Goal: Task Accomplishment & Management: Use online tool/utility

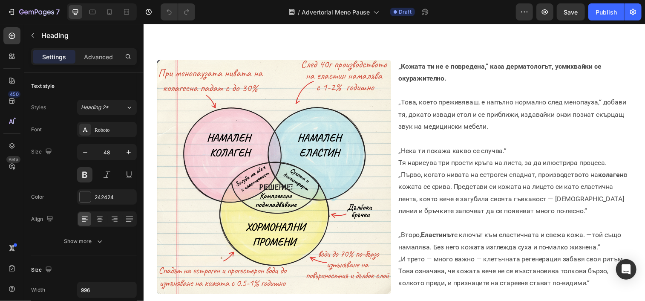
scroll to position [197, 0]
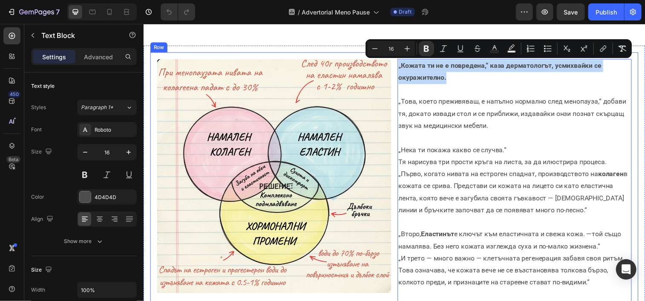
drag, startPoint x: 453, startPoint y: 80, endPoint x: 395, endPoint y: 64, distance: 60.2
click at [395, 64] on div "Image „Кожата ти не е повредена,“ каза дерматологът, усмихвайки се окуражително…" at bounding box center [399, 207] width 498 height 311
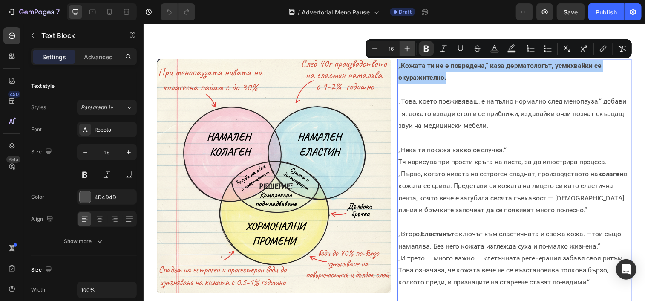
click at [411, 51] on icon "Editor contextual toolbar" at bounding box center [407, 48] width 9 height 9
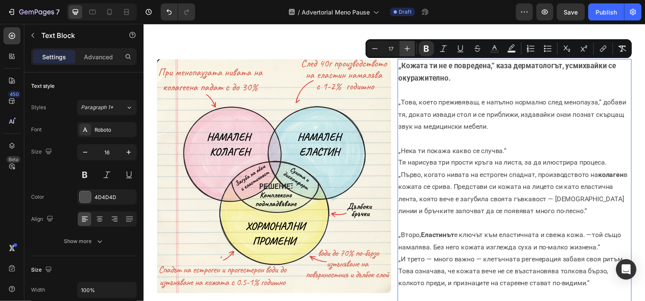
click at [411, 51] on icon "Editor contextual toolbar" at bounding box center [407, 48] width 9 height 9
type input "18"
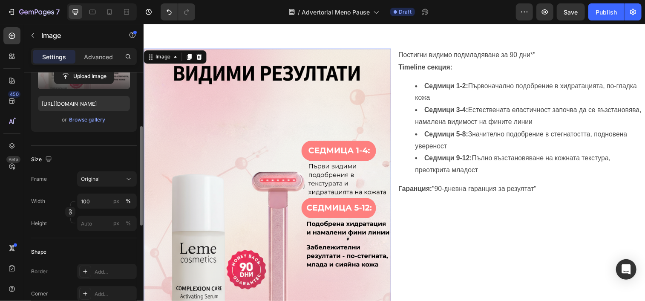
scroll to position [132, 0]
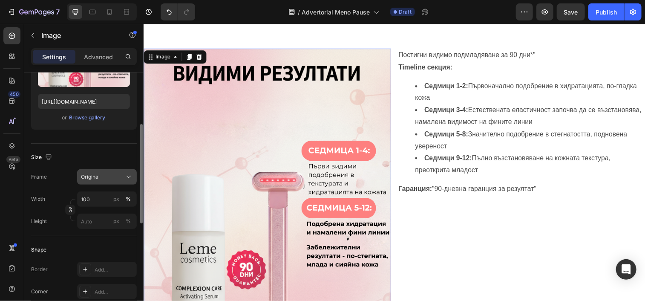
click at [104, 173] on div "Original" at bounding box center [102, 177] width 42 height 8
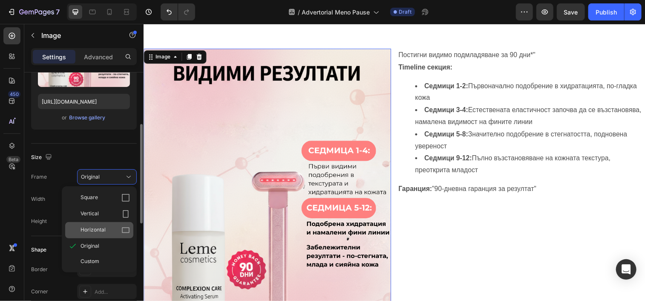
click at [115, 229] on div "Horizontal" at bounding box center [105, 230] width 49 height 9
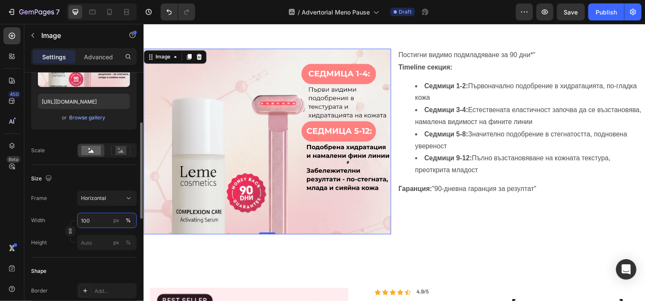
click at [89, 220] on input "100" at bounding box center [107, 220] width 60 height 15
click at [88, 242] on input "px %" at bounding box center [107, 242] width 60 height 15
type input "4"
type input "3"
type input "43"
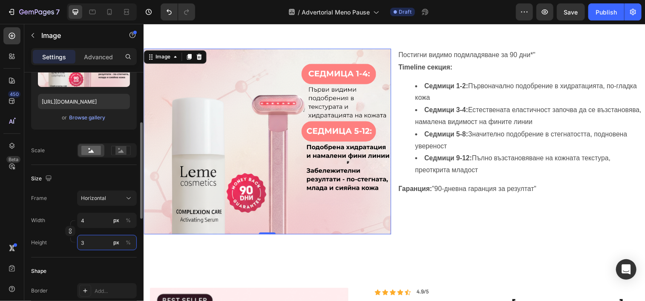
type input "32"
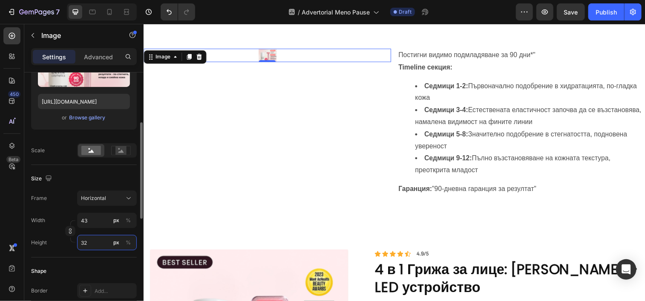
type input "431"
type input "323"
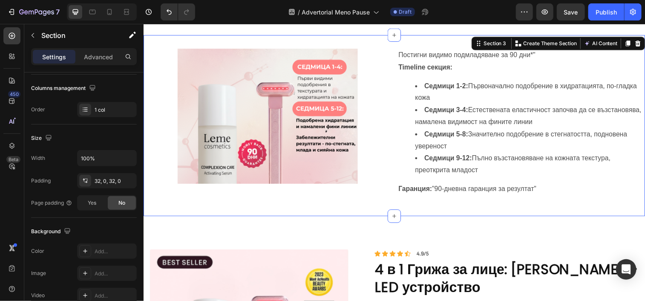
click at [247, 203] on div "Image Постигни видимо подмладяване за 90 дни*" Timeline секция: Седмици 1-2: Пъ…" at bounding box center [398, 127] width 511 height 185
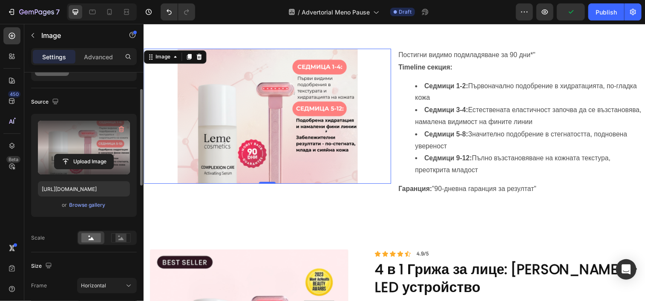
scroll to position [45, 0]
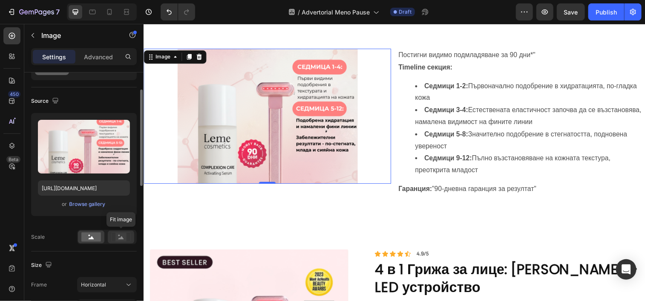
click at [116, 234] on rect at bounding box center [120, 237] width 11 height 9
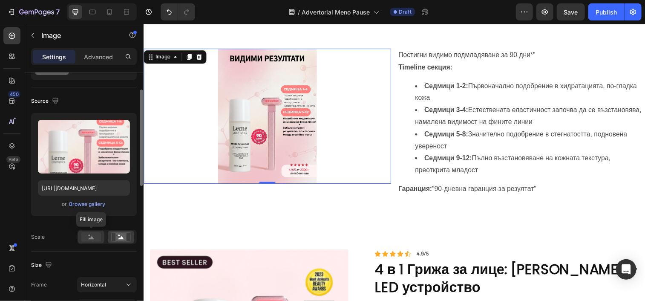
click at [92, 239] on icon at bounding box center [92, 237] width 6 height 3
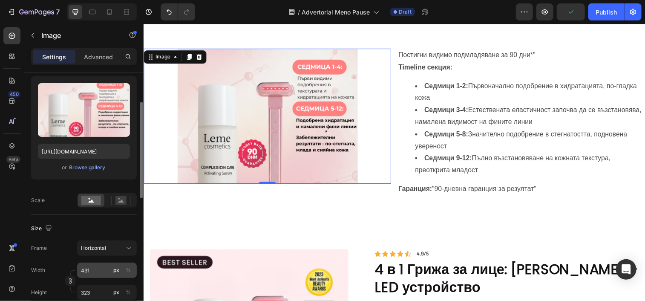
scroll to position [83, 0]
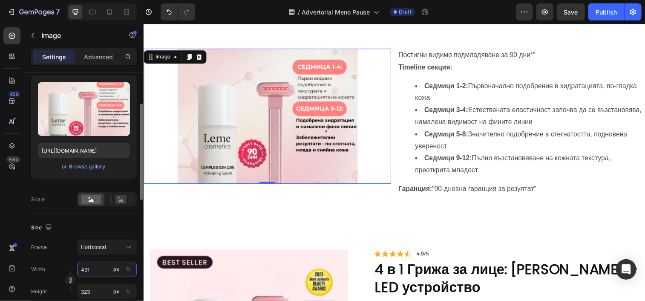
click at [95, 274] on input "431" at bounding box center [107, 269] width 60 height 15
type input "4"
type input "3"
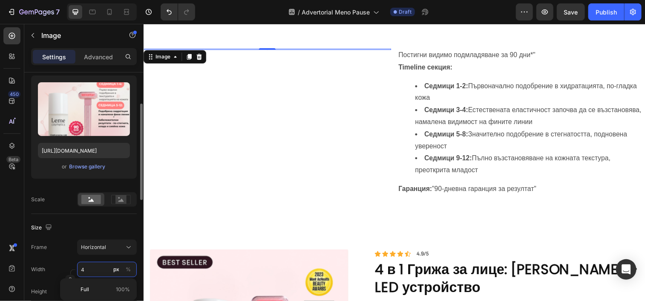
type input "43"
type input "32"
type input "430"
type input "323"
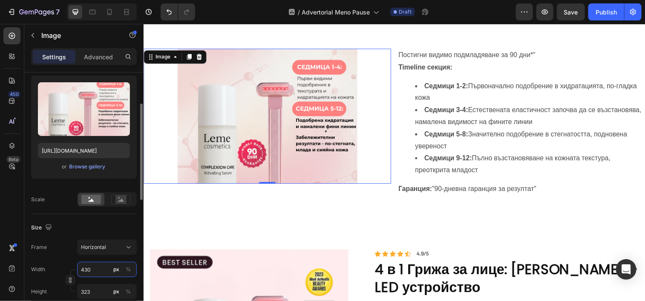
type input "43"
type input "32"
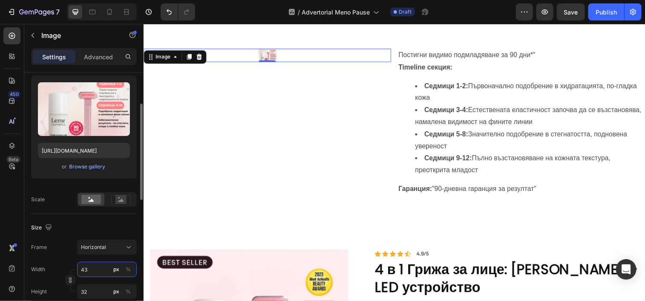
type input "4"
type input "3"
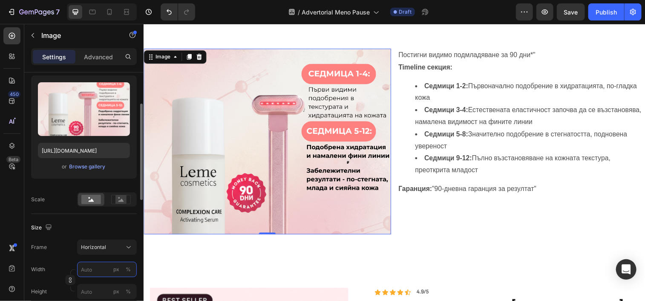
type input "4"
type input "3"
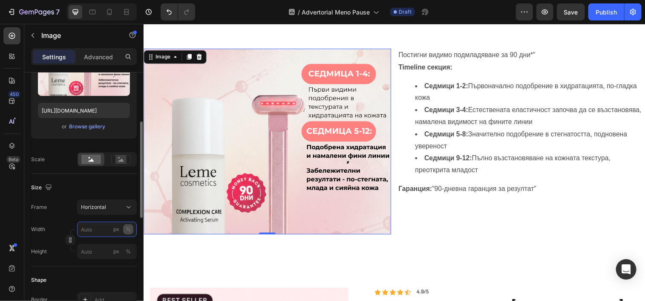
scroll to position [124, 0]
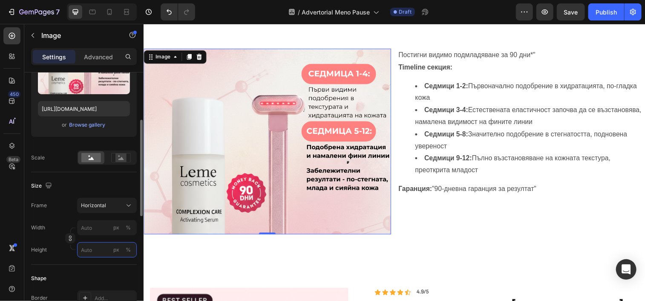
click at [95, 249] on input "px %" at bounding box center [107, 249] width 60 height 15
type input "1"
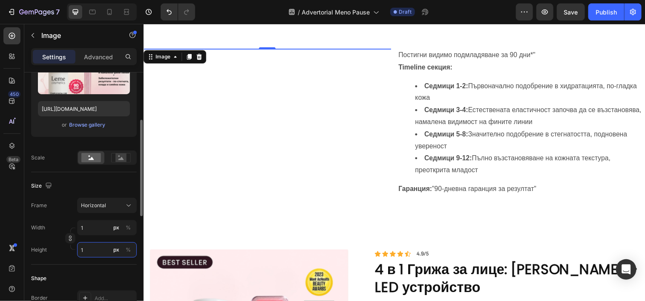
type input "13"
type input "10"
type input "133"
type input "100"
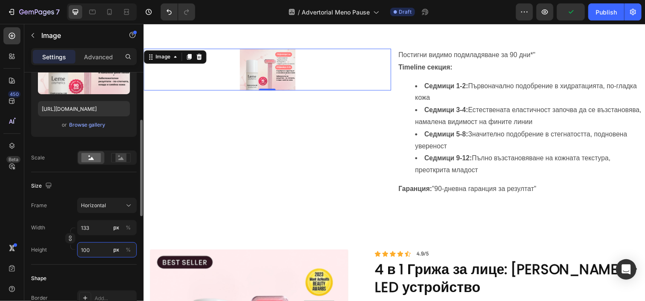
type input "1333"
type input "1000"
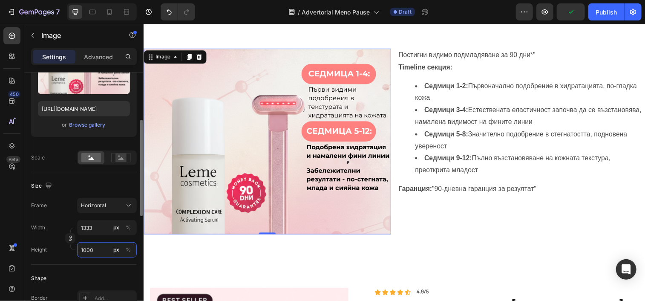
type input "13333"
type input "10000"
type input "1333"
type input "1000"
type input "133"
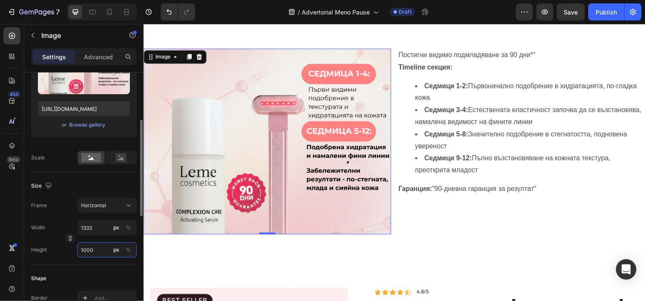
type input "100"
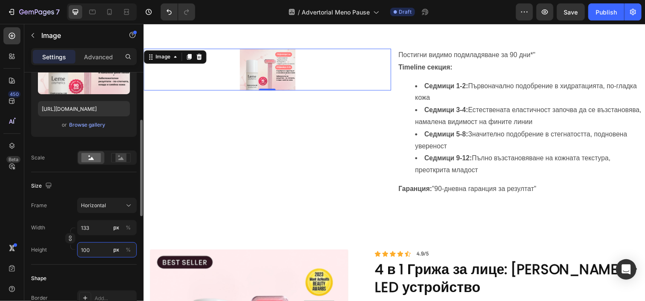
type input "13"
type input "10"
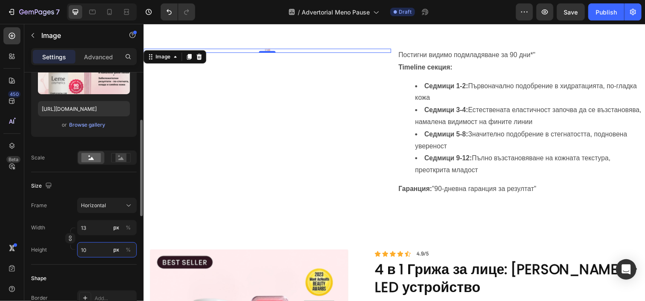
type input "1"
click at [120, 212] on button "Horizontal" at bounding box center [107, 205] width 60 height 15
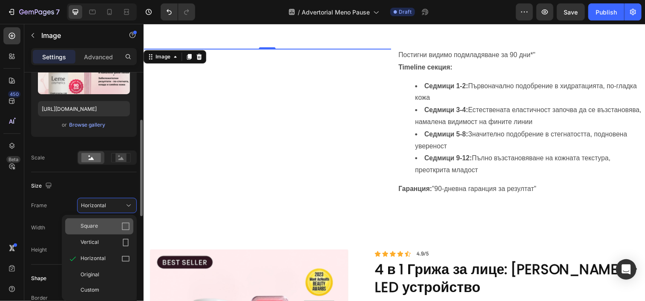
click at [127, 225] on icon at bounding box center [125, 226] width 9 height 9
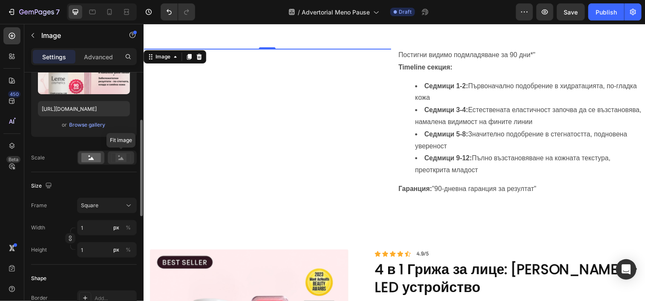
click at [116, 158] on rect at bounding box center [120, 157] width 11 height 9
click at [87, 162] on rect at bounding box center [91, 157] width 20 height 9
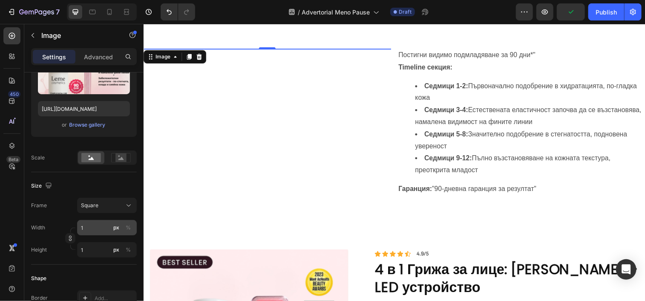
drag, startPoint x: 95, startPoint y: 216, endPoint x: 94, endPoint y: 226, distance: 9.8
click at [94, 226] on div "Frame Square Width 1 px % Height 1 px %" at bounding box center [84, 228] width 106 height 60
click at [94, 226] on input "1" at bounding box center [107, 227] width 60 height 15
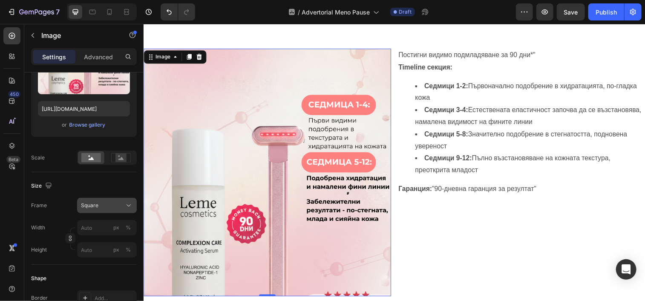
click at [112, 209] on button "Square" at bounding box center [107, 205] width 60 height 15
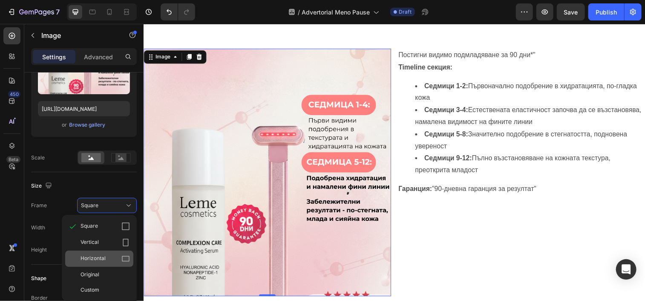
click at [117, 265] on div "Horizontal" at bounding box center [99, 259] width 68 height 16
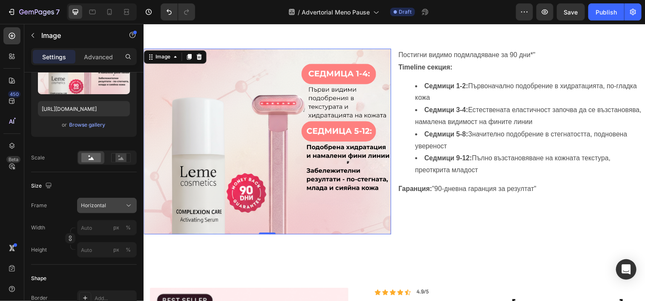
click at [118, 207] on div "Horizontal" at bounding box center [102, 206] width 42 height 8
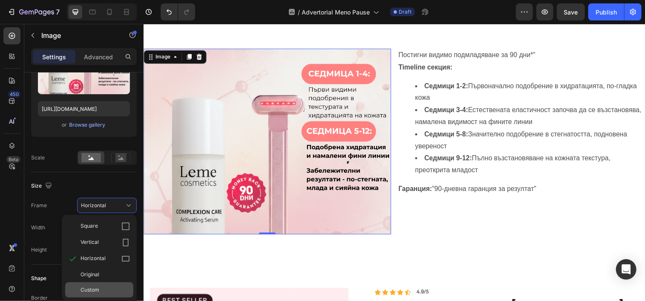
click at [116, 286] on div "Custom" at bounding box center [105, 290] width 49 height 8
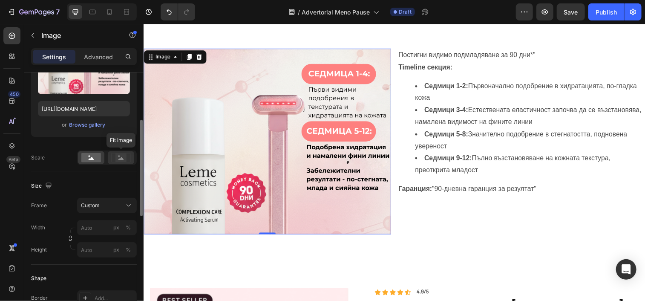
click at [114, 160] on icon at bounding box center [121, 157] width 20 height 9
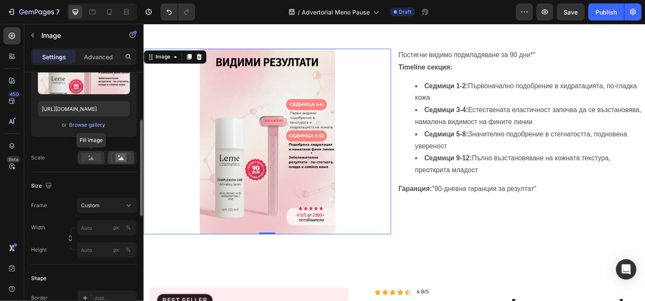
click at [91, 158] on icon at bounding box center [92, 158] width 6 height 3
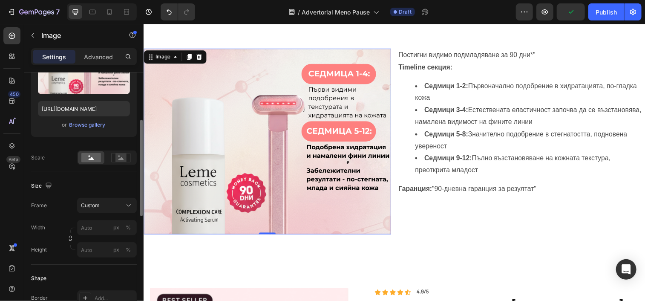
click at [107, 158] on div at bounding box center [107, 157] width 60 height 14
click at [104, 219] on div "Frame Custom Width px % Height px %" at bounding box center [84, 228] width 106 height 60
click at [102, 222] on input "px %" at bounding box center [107, 227] width 60 height 15
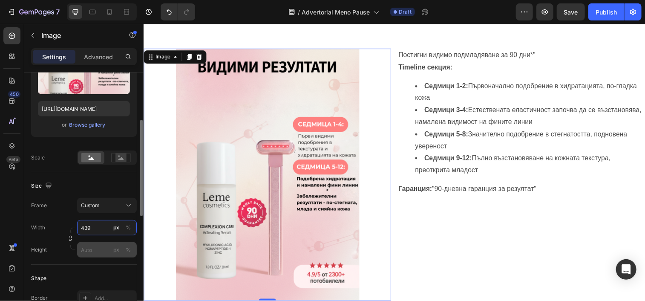
type input "439"
click at [93, 254] on input "px %" at bounding box center [107, 249] width 60 height 15
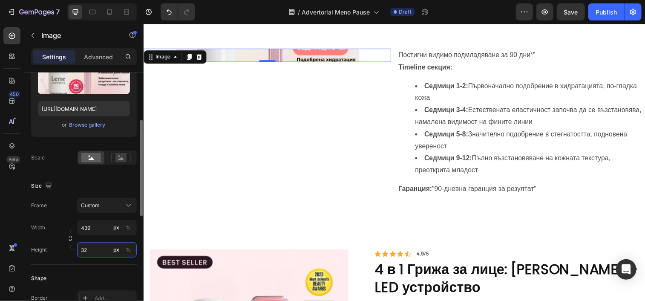
type input "3"
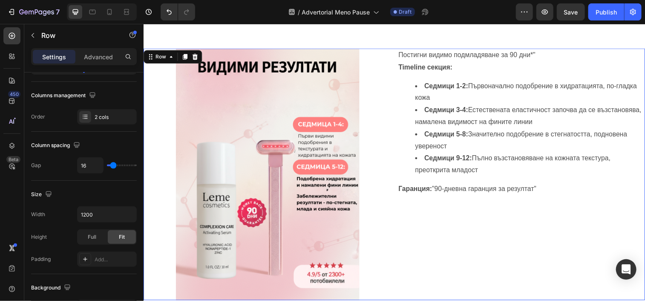
click at [407, 203] on div "Постигни видимо подмладяване за 90 дни*" Timeline секция: Седмици 1-2: Първонач…" at bounding box center [528, 177] width 252 height 257
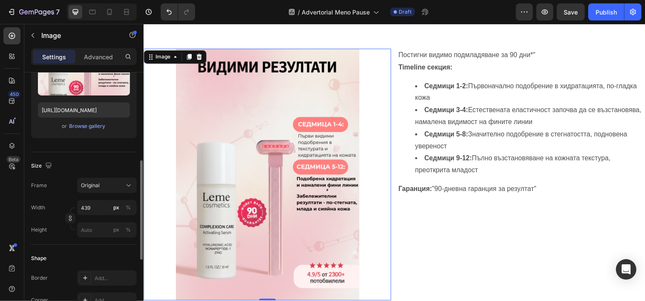
scroll to position [164, 0]
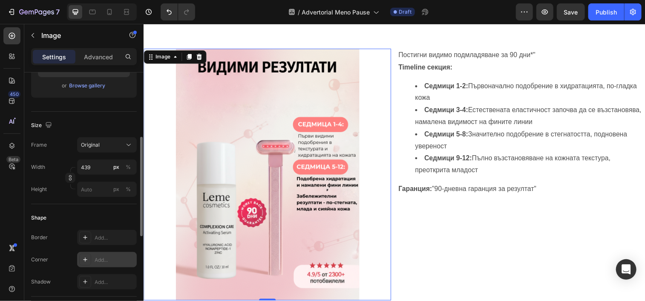
click at [98, 260] on div "Add..." at bounding box center [115, 260] width 40 height 8
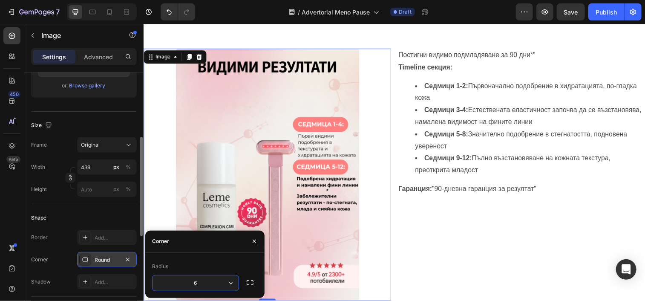
type input "6"
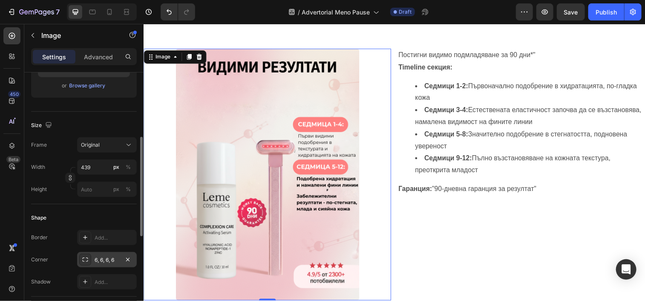
click at [389, 197] on div at bounding box center [269, 177] width 252 height 257
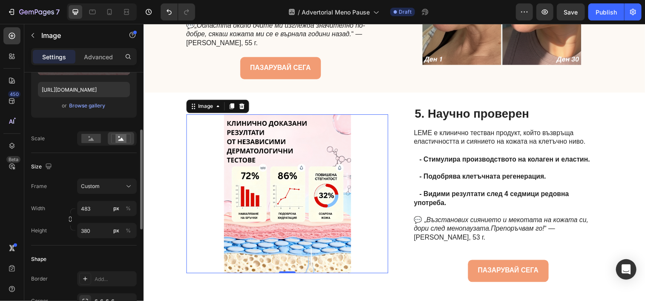
scroll to position [144, 0]
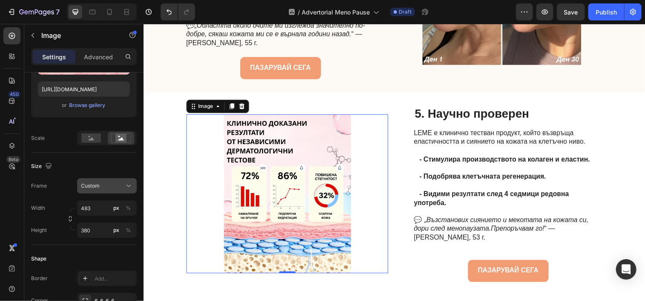
click at [102, 180] on button "Custom" at bounding box center [107, 185] width 60 height 15
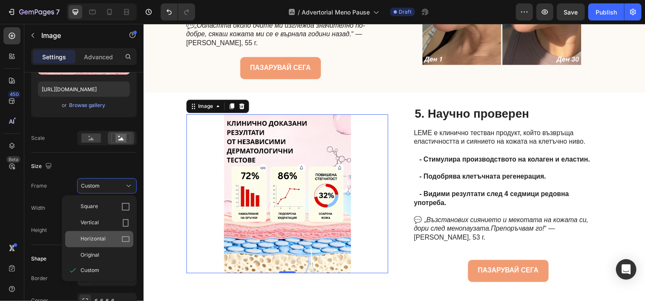
click at [121, 240] on div "Horizontal" at bounding box center [105, 239] width 49 height 9
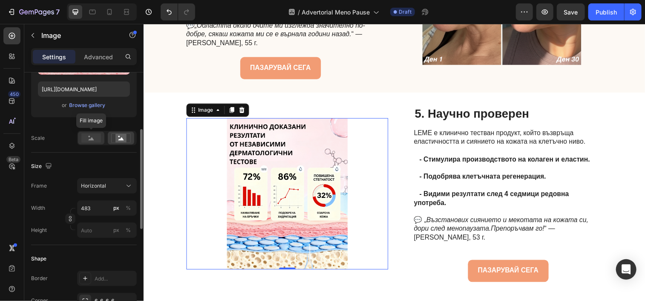
click at [94, 141] on rect at bounding box center [91, 137] width 20 height 9
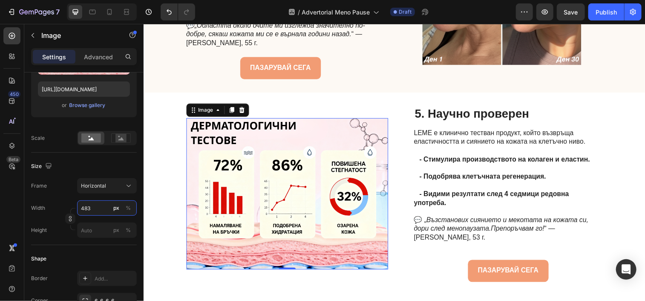
click at [104, 208] on input "483" at bounding box center [107, 207] width 60 height 15
type input "4"
type input "3"
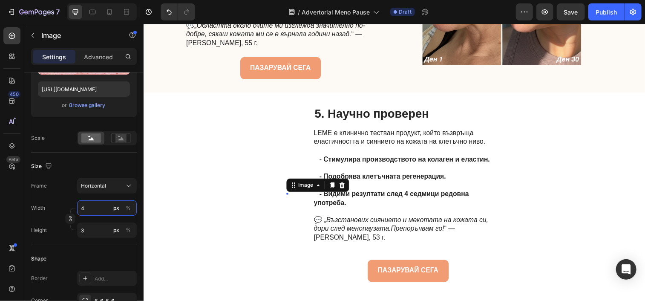
type input "43"
type input "32"
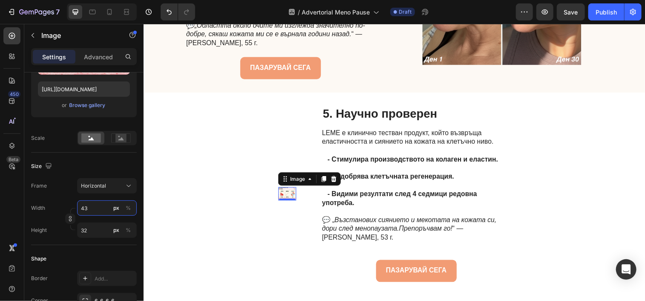
type input "430"
type input "323"
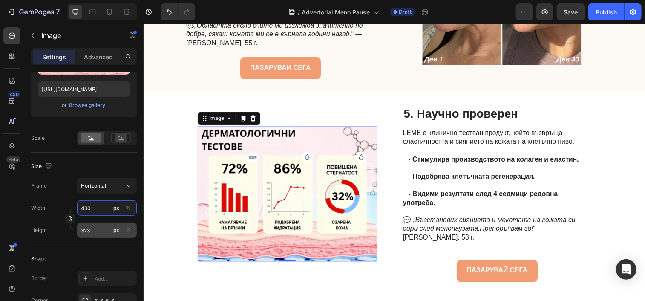
type input "430"
click at [102, 226] on input "323" at bounding box center [107, 229] width 60 height 15
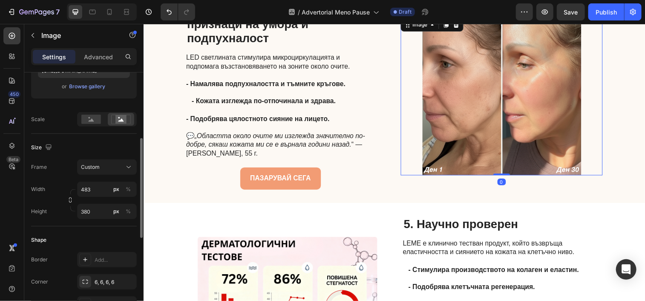
scroll to position [162, 0]
click at [92, 127] on div "Source Upload Image https://cdn.shopify.com/s/files/1/0911/7528/9215/files/gemp…" at bounding box center [84, 52] width 106 height 164
click at [92, 124] on div "Source Upload Image https://cdn.shopify.com/s/files/1/0911/7528/9215/files/gemp…" at bounding box center [84, 52] width 106 height 164
click at [92, 124] on rect at bounding box center [91, 119] width 20 height 9
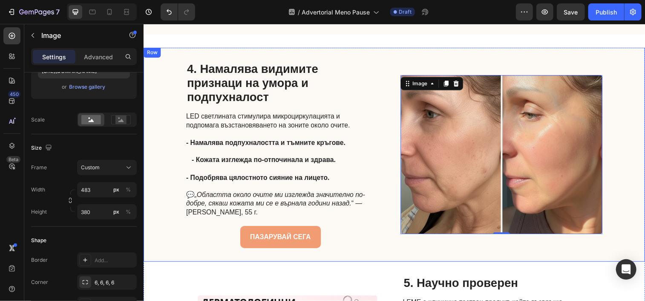
scroll to position [1326, 0]
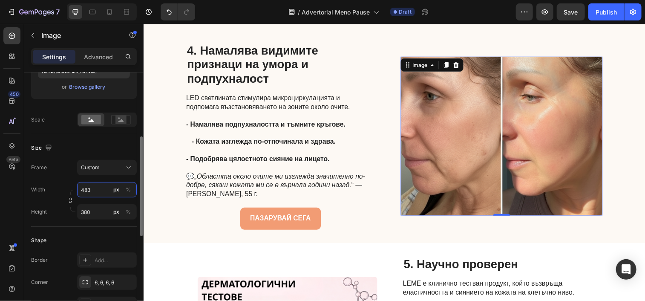
click at [95, 186] on input "483" at bounding box center [107, 189] width 60 height 15
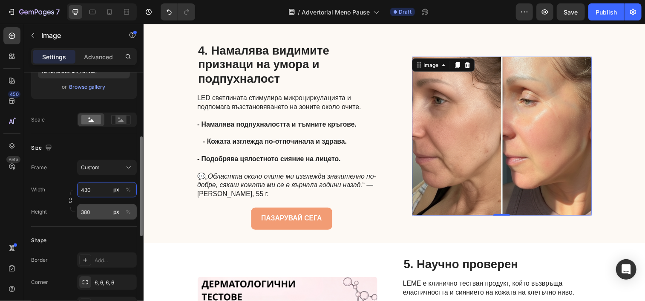
type input "430"
click at [94, 208] on input "380" at bounding box center [107, 211] width 60 height 15
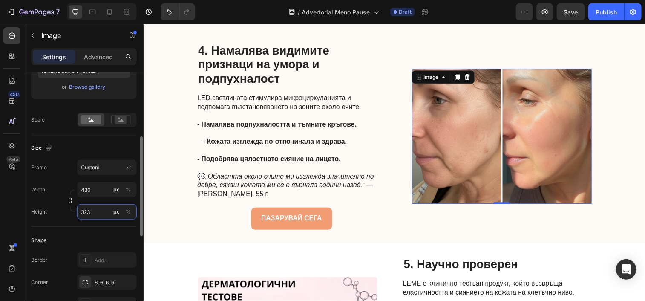
type input "323"
click at [122, 127] on div "Source Upload Image https://cdn.shopify.com/s/files/1/0911/7528/9215/files/gemp…" at bounding box center [84, 52] width 106 height 164
click at [123, 120] on icon at bounding box center [121, 120] width 6 height 3
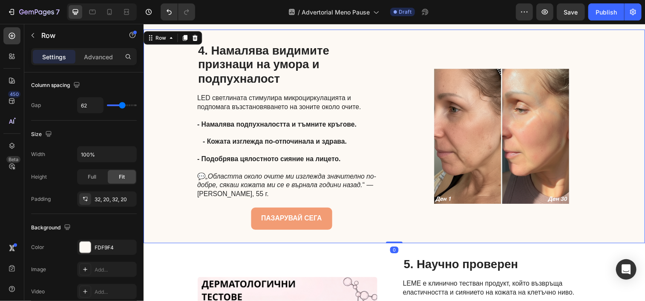
scroll to position [0, 0]
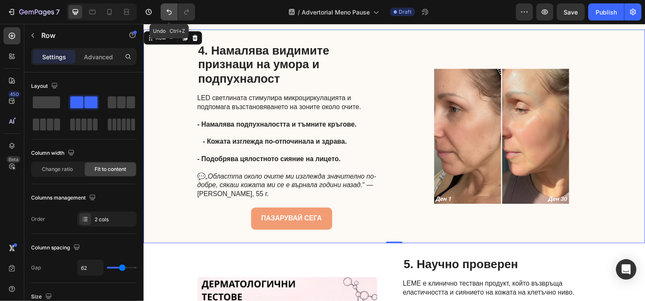
click at [171, 10] on icon "Undo/Redo" at bounding box center [169, 12] width 9 height 9
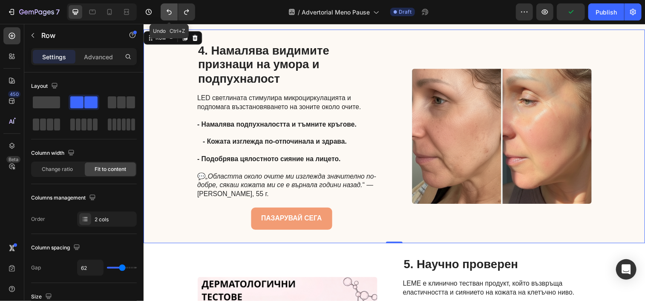
click at [171, 10] on icon "Undo/Redo" at bounding box center [169, 12] width 9 height 9
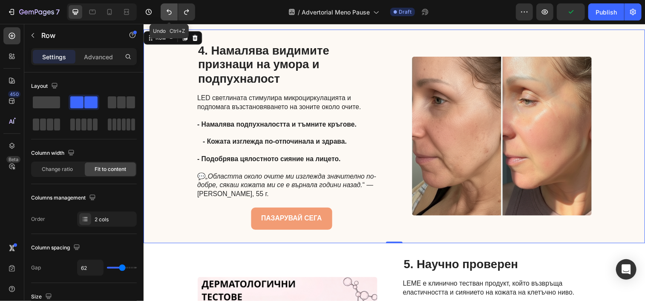
click at [171, 10] on icon "Undo/Redo" at bounding box center [169, 12] width 9 height 9
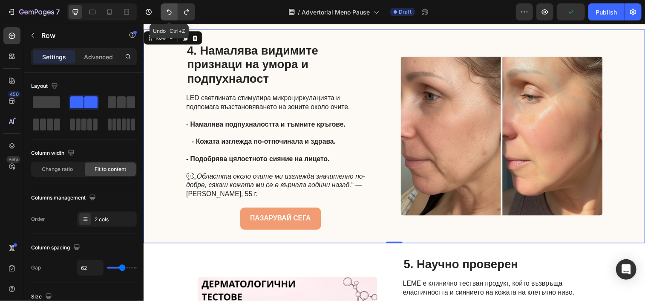
click at [171, 10] on icon "Undo/Redo" at bounding box center [169, 12] width 9 height 9
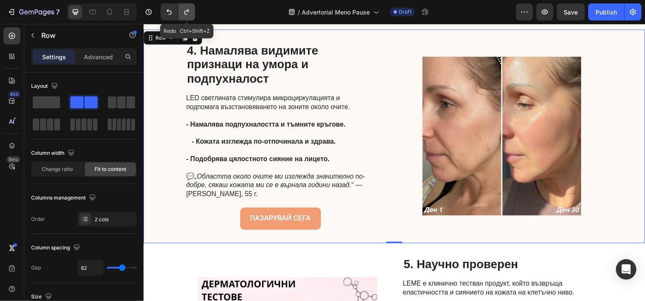
click at [184, 10] on icon "Undo/Redo" at bounding box center [186, 12] width 9 height 9
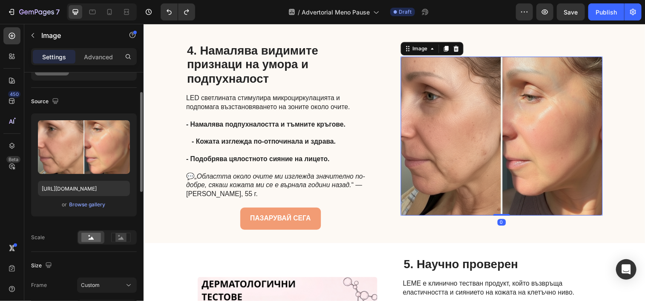
scroll to position [48, 0]
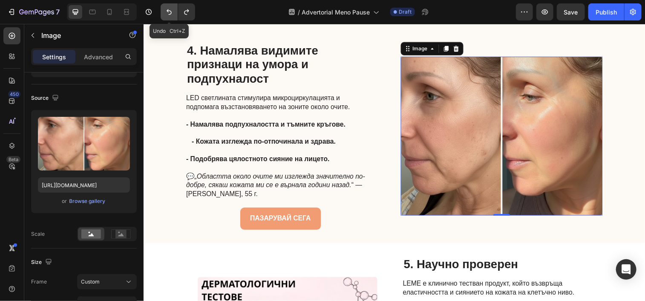
click at [167, 16] on icon "Undo/Redo" at bounding box center [169, 12] width 9 height 9
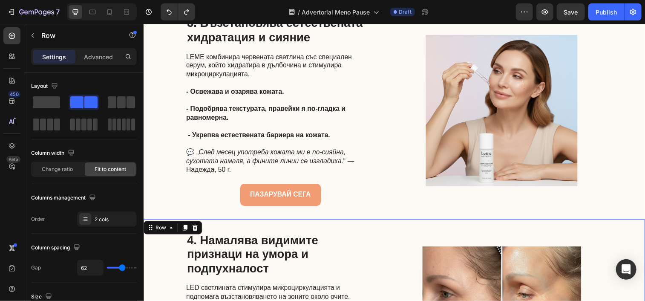
scroll to position [1132, 0]
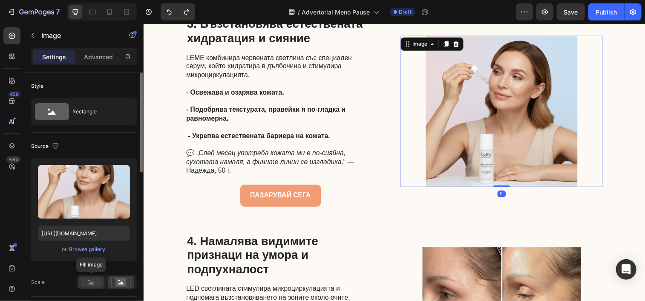
click at [100, 276] on div at bounding box center [91, 282] width 26 height 13
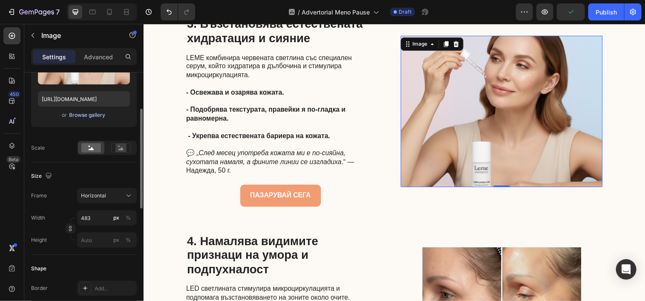
scroll to position [136, 0]
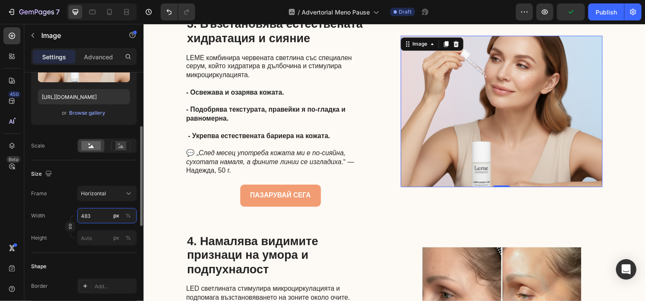
click at [100, 213] on input "483" at bounding box center [107, 215] width 60 height 15
type input "4"
type input "3"
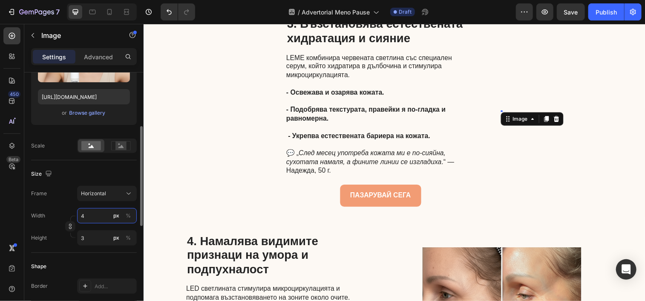
type input "43"
type input "32"
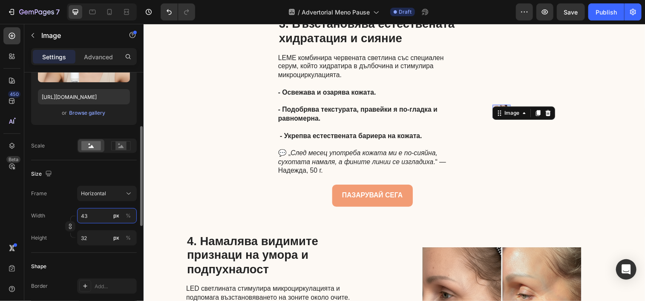
type input "430"
type input "323"
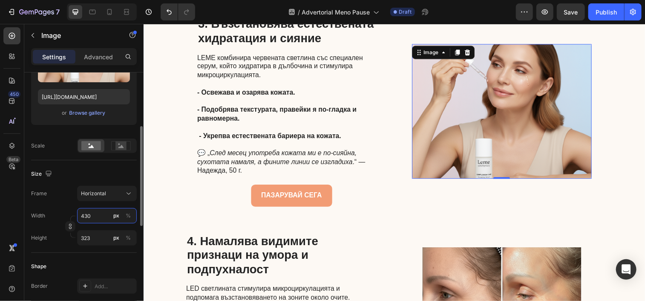
type input "43"
type input "32"
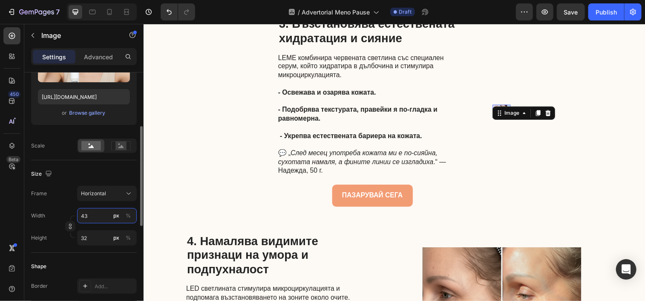
type input "4"
type input "3"
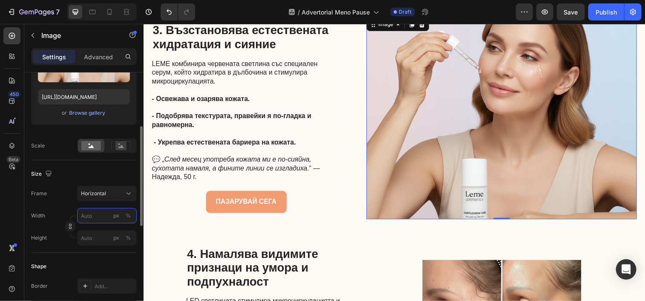
type input "5"
type input "4"
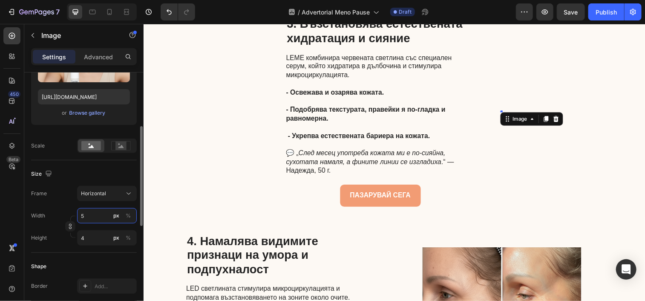
type input "50"
type input "38"
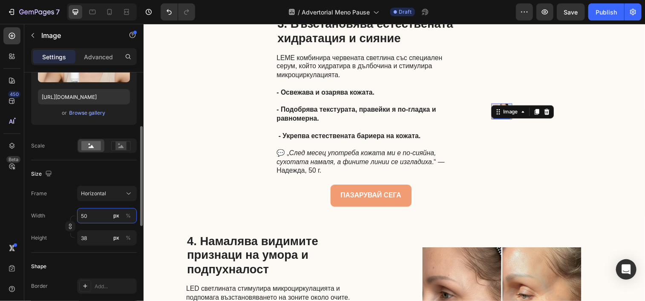
type input "500"
type input "375"
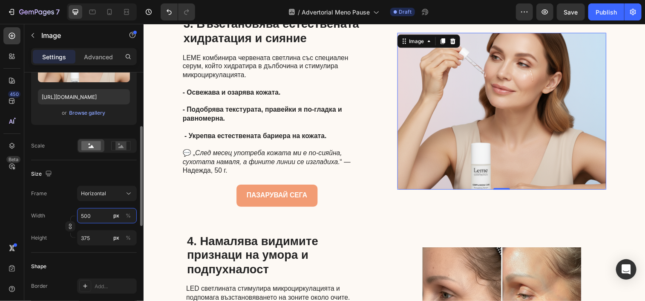
type input "50"
type input "38"
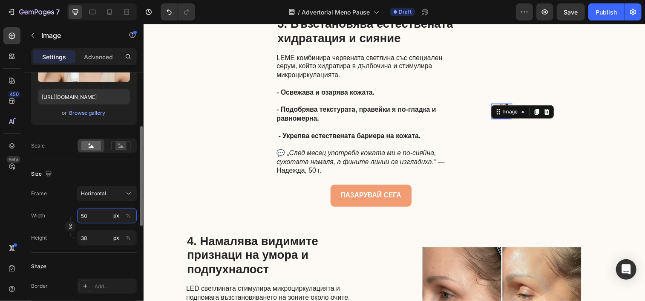
type input "5"
type input "4"
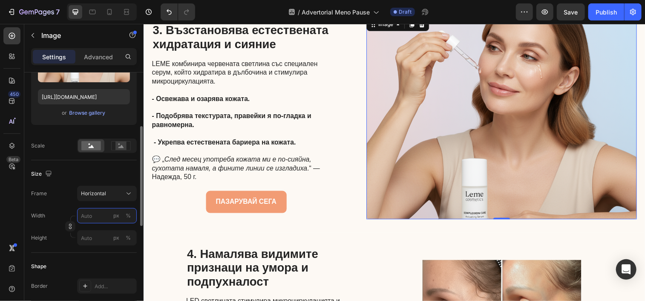
type input "5"
type input "4"
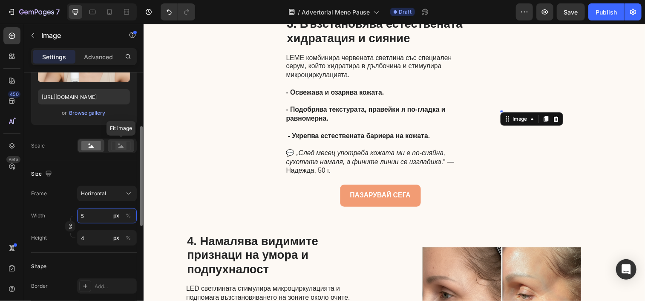
type input "5"
click at [125, 141] on rect at bounding box center [120, 145] width 11 height 9
click at [95, 214] on input "5" at bounding box center [107, 215] width 60 height 15
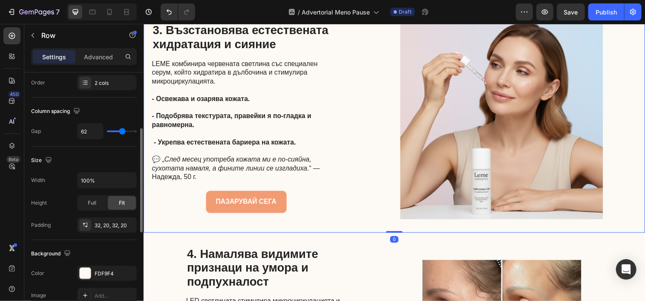
click at [363, 174] on div "3. Възстановява естествената хидратация и сияние Heading LEME комбинира червена…" at bounding box center [398, 119] width 511 height 234
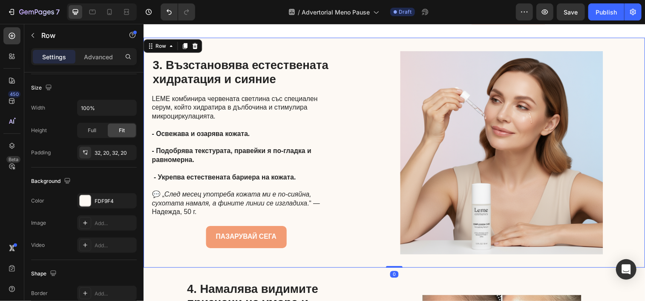
scroll to position [0, 0]
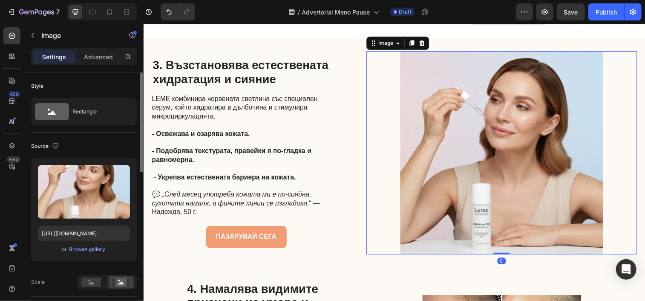
click at [476, 94] on img at bounding box center [508, 154] width 276 height 207
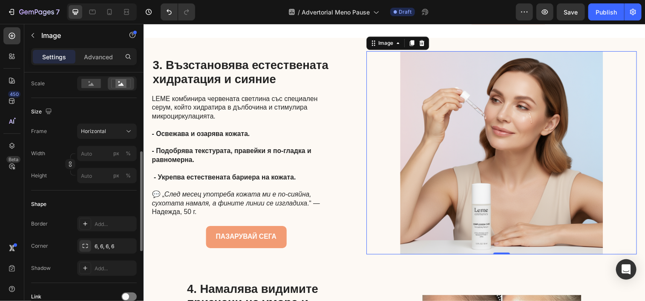
scroll to position [199, 0]
click at [121, 247] on div "6, 6, 6, 6" at bounding box center [107, 245] width 60 height 15
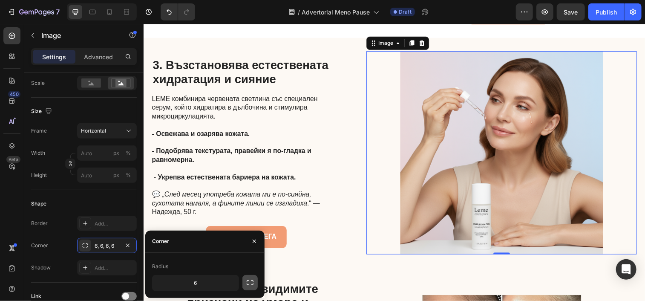
click at [251, 286] on icon "button" at bounding box center [250, 282] width 9 height 9
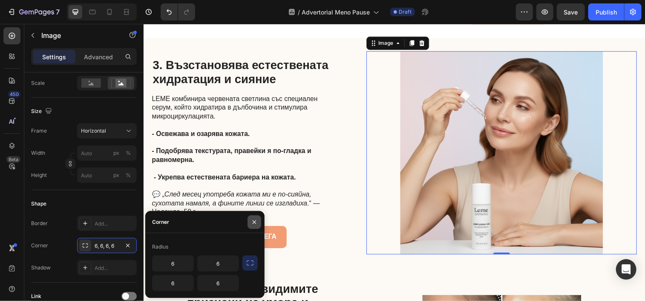
click at [256, 227] on button "button" at bounding box center [255, 222] width 14 height 14
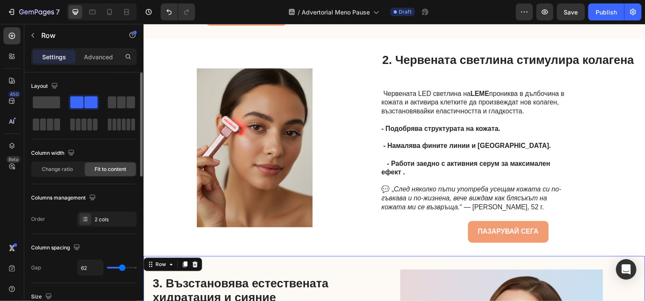
scroll to position [868, 0]
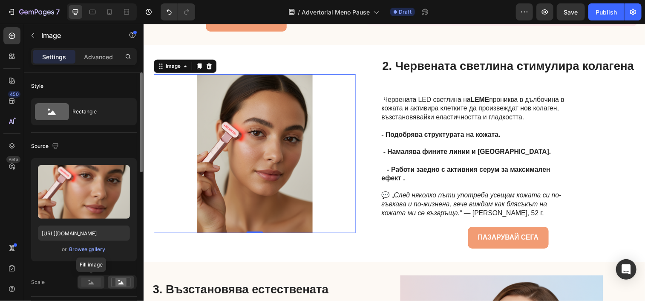
click at [91, 280] on rect at bounding box center [91, 281] width 20 height 9
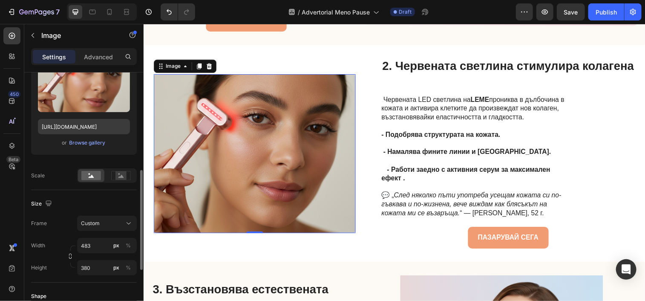
scroll to position [148, 0]
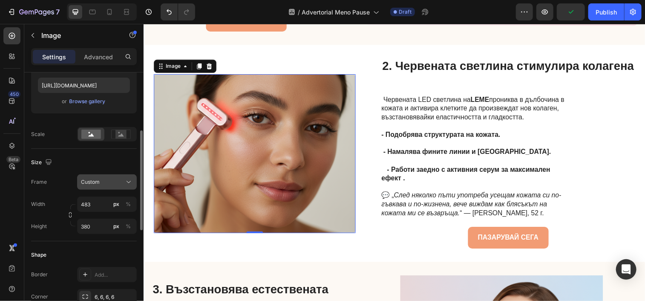
click at [105, 186] on button "Custom" at bounding box center [107, 181] width 60 height 15
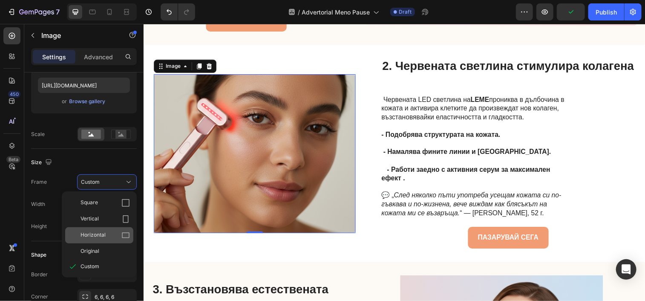
click at [113, 229] on div "Horizontal" at bounding box center [99, 235] width 68 height 16
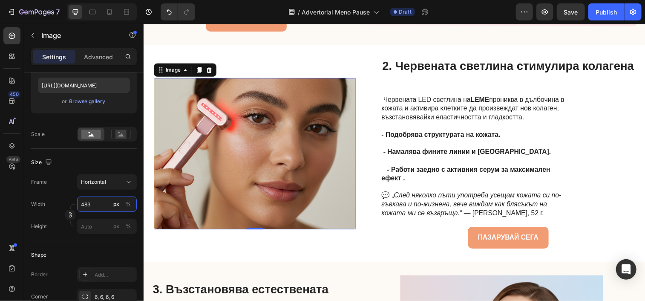
click at [97, 208] on input "483" at bounding box center [107, 203] width 60 height 15
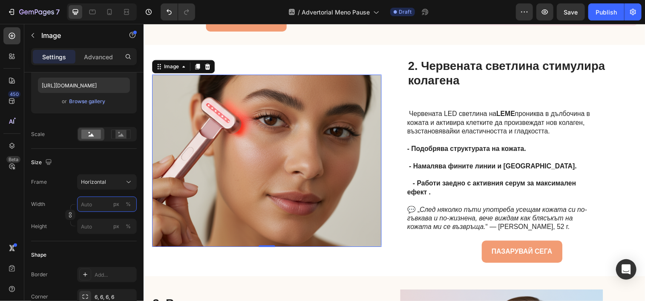
type input "4"
type input "3"
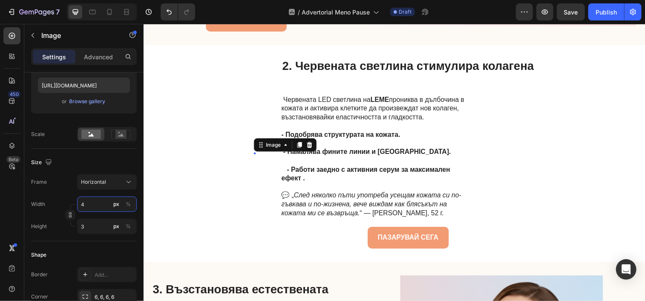
type input "43"
type input "32"
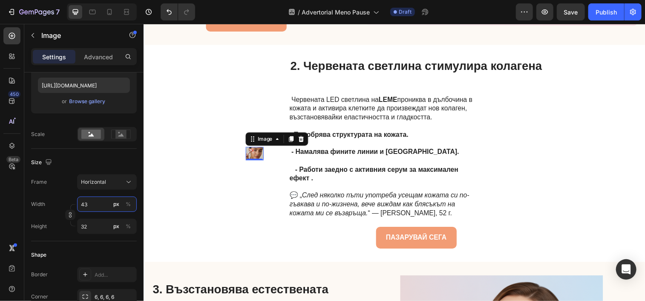
type input "439"
type input "329"
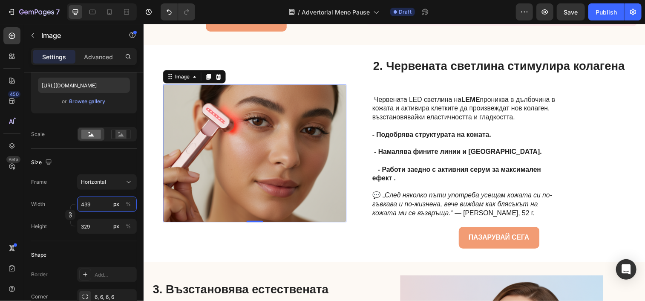
type input "43"
type input "32"
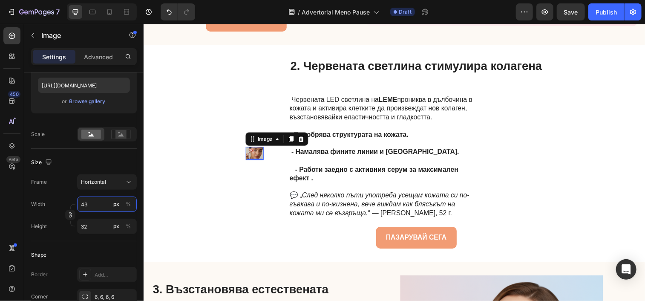
type input "430"
type input "323"
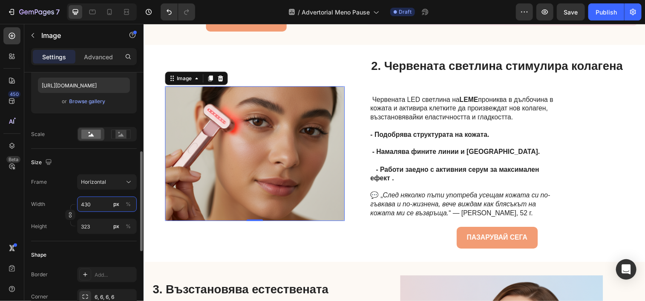
scroll to position [222, 0]
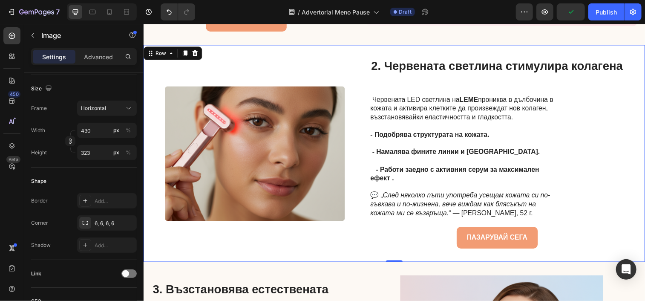
click at [265, 225] on div "Image" at bounding box center [256, 155] width 183 height 194
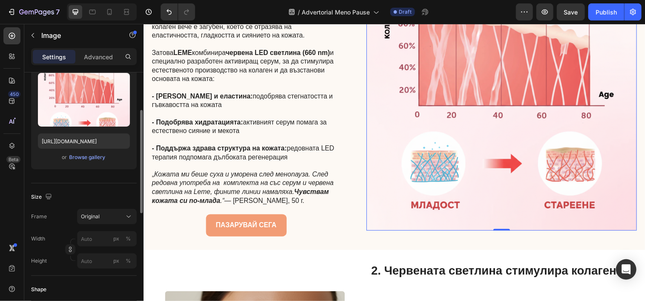
scroll to position [92, 0]
click at [114, 210] on button "Original" at bounding box center [107, 216] width 60 height 15
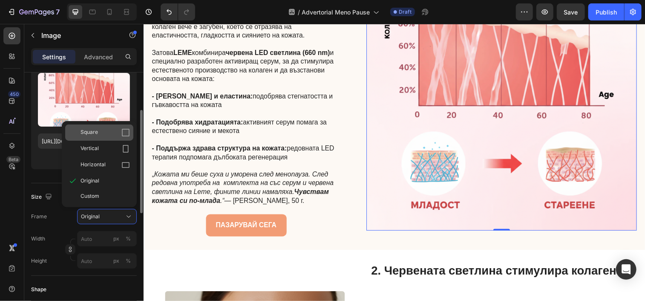
click at [118, 133] on div "Square" at bounding box center [105, 132] width 49 height 9
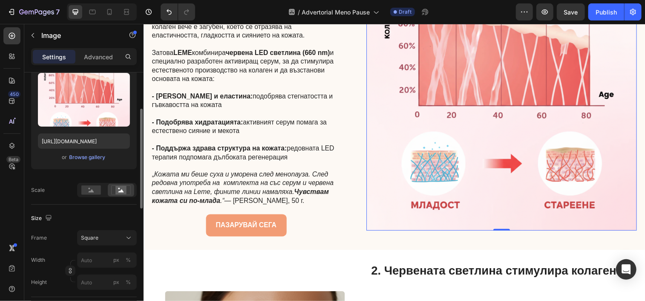
click at [97, 197] on div "Source Upload Image https://cdn.shopify.com/s/files/1/0911/7528/9215/files/gemp…" at bounding box center [84, 122] width 106 height 164
click at [97, 192] on rect at bounding box center [91, 189] width 20 height 9
click at [431, 150] on img at bounding box center [508, 96] width 276 height 276
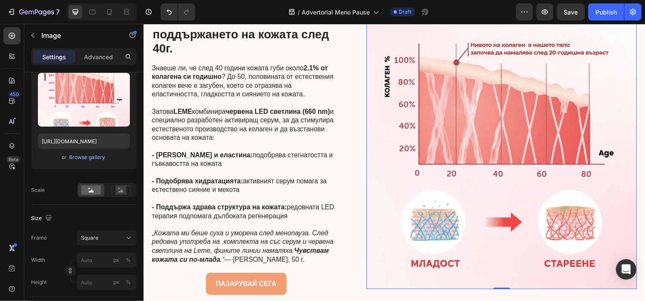
scroll to position [613, 0]
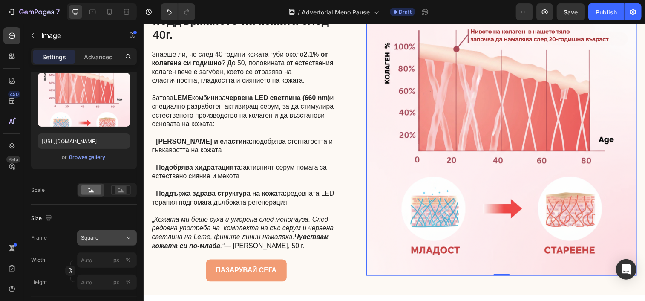
click at [113, 238] on div "Square" at bounding box center [102, 238] width 42 height 8
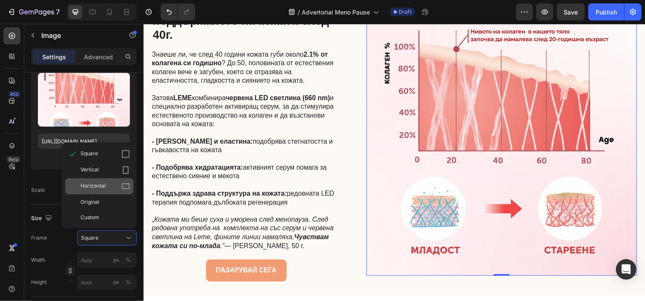
click at [111, 192] on div "Horizontal" at bounding box center [99, 186] width 68 height 16
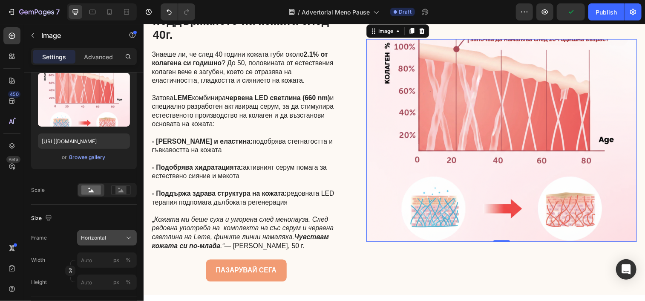
click at [114, 240] on div "Horizontal" at bounding box center [102, 238] width 42 height 8
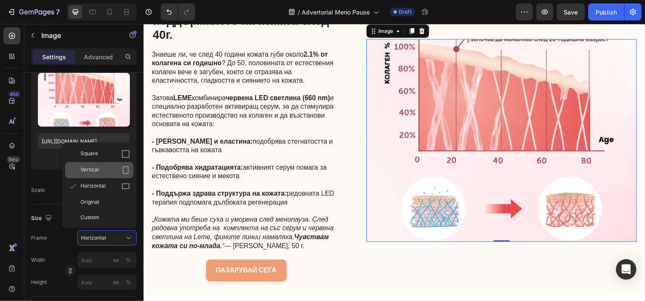
click at [108, 173] on div "Vertical" at bounding box center [105, 170] width 49 height 9
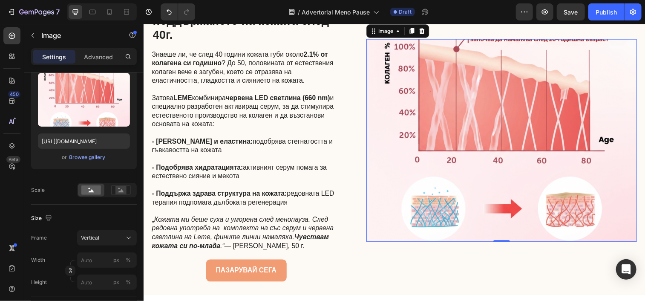
scroll to position [648, 0]
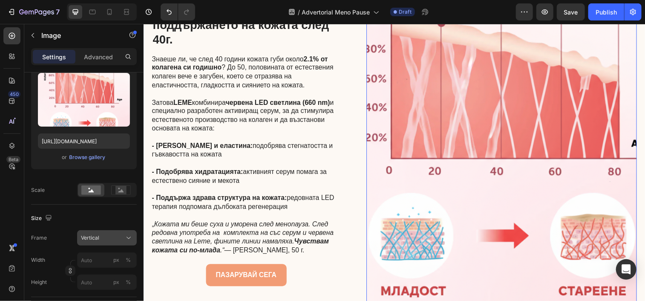
click at [113, 242] on button "Vertical" at bounding box center [107, 237] width 60 height 15
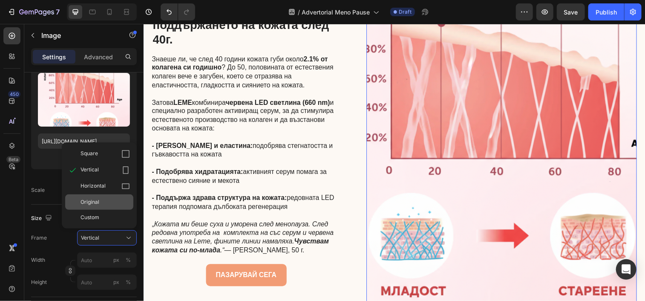
click at [111, 207] on div "Original" at bounding box center [99, 201] width 68 height 15
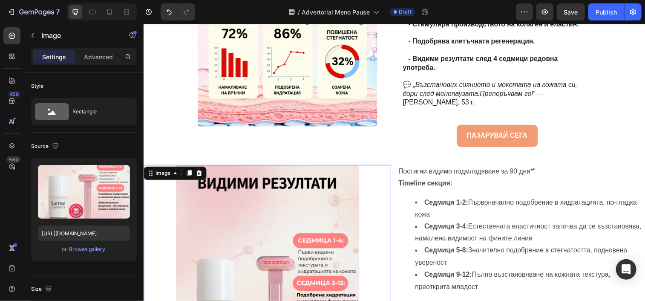
scroll to position [1624, 0]
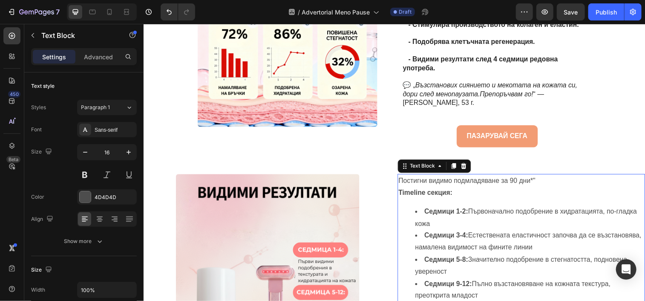
click at [558, 177] on p "Постигни видимо подмладяване за 90 дни*"" at bounding box center [528, 183] width 251 height 12
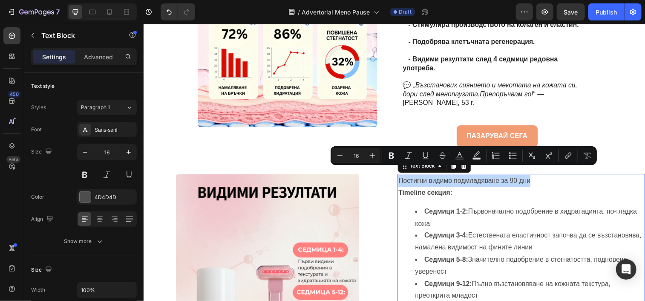
drag, startPoint x: 569, startPoint y: 174, endPoint x: 400, endPoint y: 169, distance: 168.9
click at [403, 177] on p "Постигни видимо подмладяване за 90 дни" at bounding box center [528, 183] width 251 height 12
click at [374, 157] on icon "Editor contextual toolbar" at bounding box center [372, 155] width 9 height 9
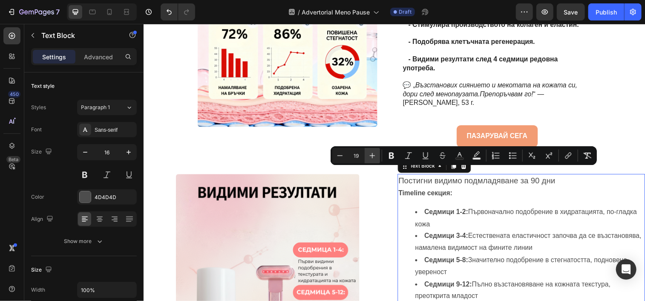
click at [374, 157] on icon "Editor contextual toolbar" at bounding box center [372, 155] width 9 height 9
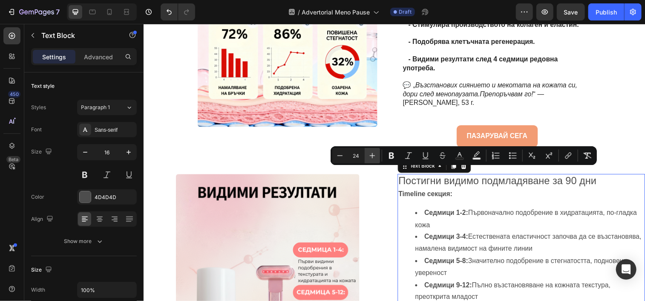
click at [374, 157] on icon "Editor contextual toolbar" at bounding box center [372, 155] width 9 height 9
type input "26"
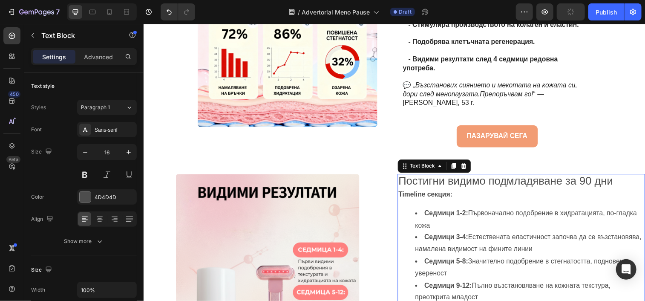
click at [458, 191] on p "Timeline секция:" at bounding box center [528, 197] width 251 height 12
click at [640, 177] on p "Постигни видимо подмладяване за 90 дни" at bounding box center [528, 184] width 251 height 14
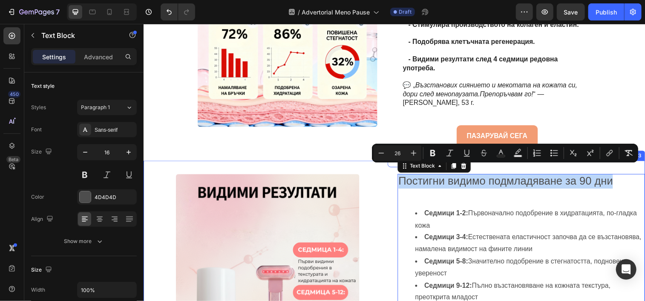
drag, startPoint x: 640, startPoint y: 174, endPoint x: 400, endPoint y: 167, distance: 240.0
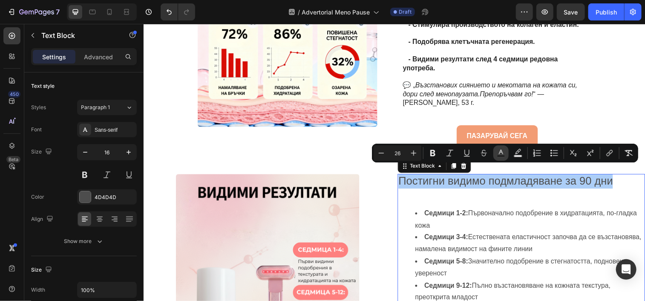
click at [501, 156] on rect "Editor contextual toolbar" at bounding box center [501, 156] width 8 height 2
type input "4D4D4D"
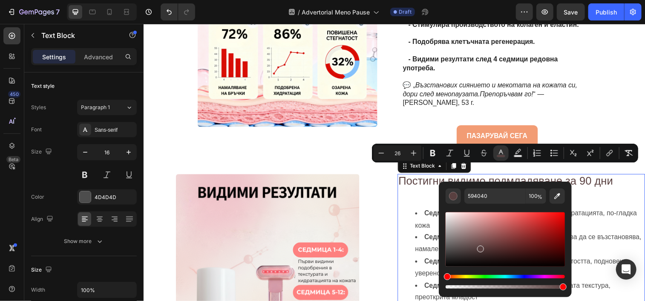
drag, startPoint x: 451, startPoint y: 252, endPoint x: 479, endPoint y: 247, distance: 28.2
click at [479, 247] on div "Editor contextual toolbar" at bounding box center [505, 239] width 119 height 54
click at [557, 198] on icon "Editor contextual toolbar" at bounding box center [557, 196] width 9 height 9
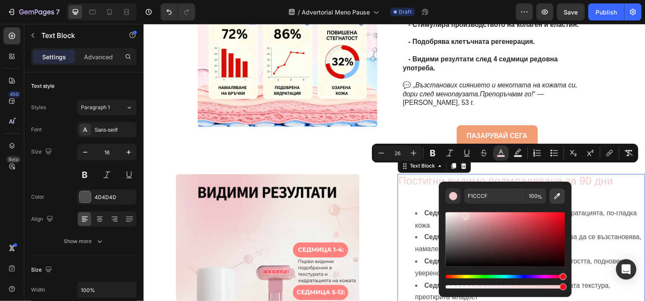
click at [556, 196] on icon "Editor contextual toolbar" at bounding box center [557, 196] width 9 height 9
type input "FD807F"
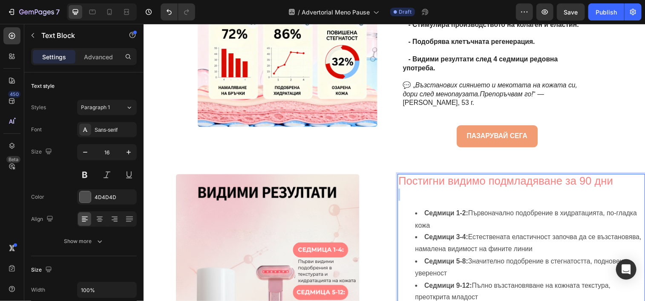
click at [618, 177] on span "Постигни видимо подмладяване за 90 дни" at bounding box center [512, 183] width 219 height 13
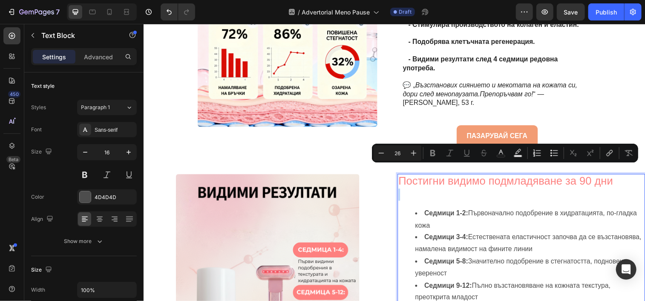
click at [619, 177] on p "Постигни видимо подмладяване за 90 дни" at bounding box center [528, 184] width 251 height 14
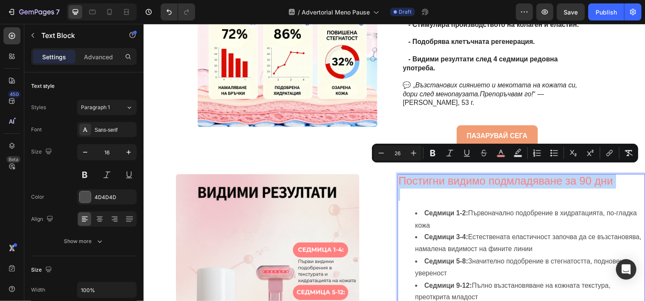
drag, startPoint x: 619, startPoint y: 176, endPoint x: 405, endPoint y: 178, distance: 214.0
click at [405, 178] on p "Постигни видимо подмладяване за 90 дни" at bounding box center [528, 184] width 251 height 14
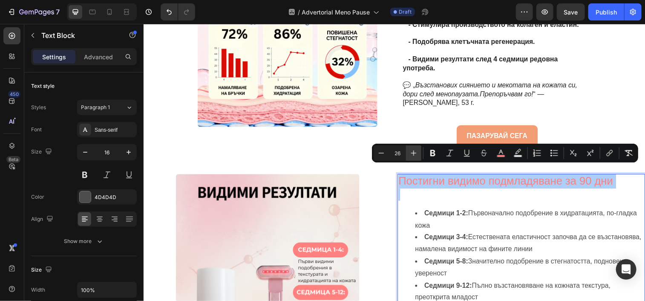
click at [415, 152] on icon "Editor contextual toolbar" at bounding box center [414, 153] width 9 height 9
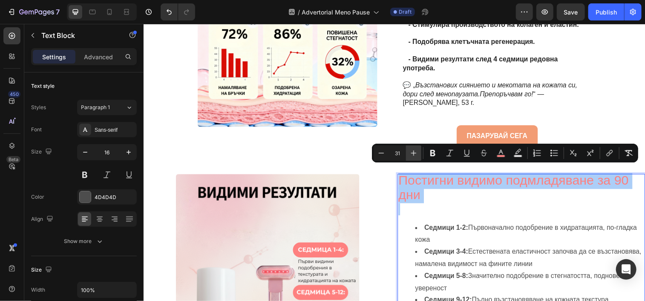
click at [415, 152] on icon "Editor contextual toolbar" at bounding box center [414, 153] width 9 height 9
click at [410, 153] on icon "Editor contextual toolbar" at bounding box center [414, 153] width 9 height 9
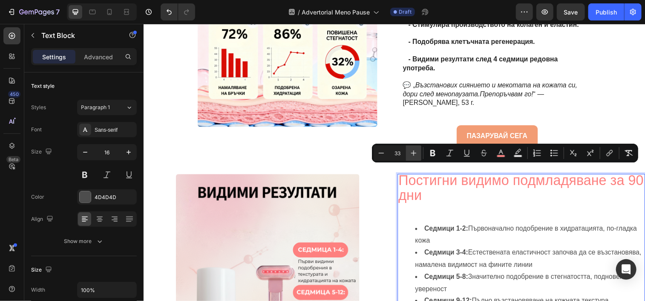
click at [410, 153] on icon "Editor contextual toolbar" at bounding box center [414, 153] width 9 height 9
click at [385, 156] on button "Minus" at bounding box center [381, 152] width 15 height 15
type input "33"
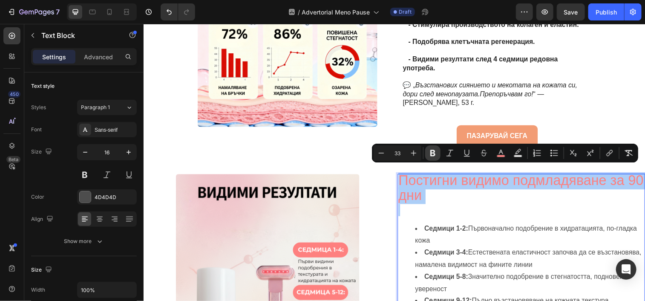
click at [433, 158] on button "Bold" at bounding box center [432, 152] width 15 height 15
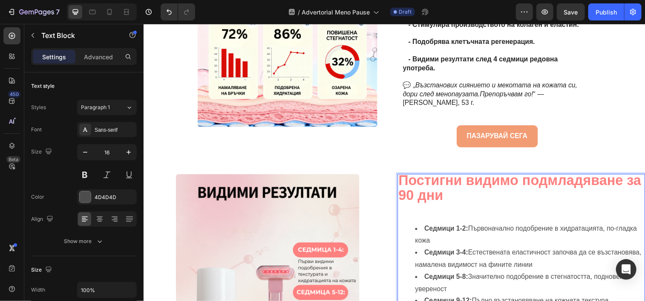
click at [458, 185] on strong "Постигни видимо подмладяване за 90 дни" at bounding box center [527, 190] width 248 height 31
click at [467, 189] on p "Постигни видимо подмладяване за 90 дни" at bounding box center [528, 192] width 251 height 30
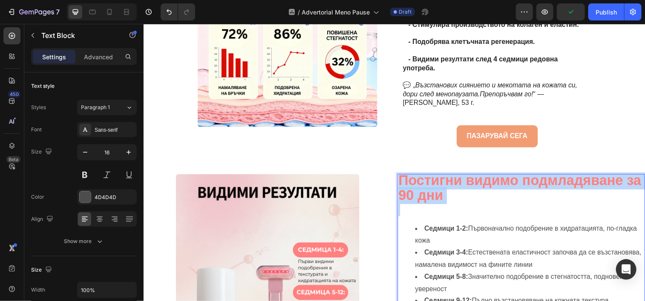
drag, startPoint x: 467, startPoint y: 189, endPoint x: 401, endPoint y: 176, distance: 67.2
click at [403, 177] on p "Постигни видимо подмладяване за 90 дни" at bounding box center [528, 192] width 251 height 30
drag, startPoint x: 401, startPoint y: 176, endPoint x: 471, endPoint y: 200, distance: 74.3
click at [471, 207] on p "Rich Text Editor. Editing area: main" at bounding box center [528, 213] width 251 height 12
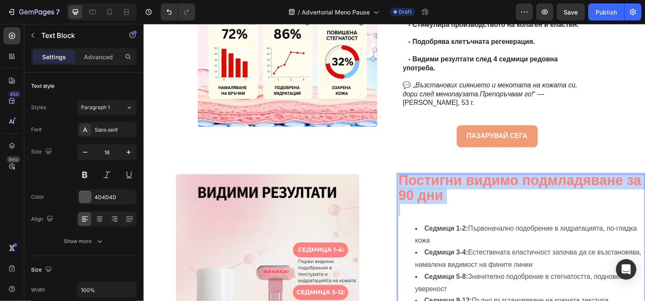
click at [494, 195] on p "Постигни видимо подмладяване за 90 дни" at bounding box center [528, 192] width 251 height 30
drag, startPoint x: 494, startPoint y: 195, endPoint x: 402, endPoint y: 171, distance: 94.6
click at [403, 177] on p "Постигни видимо подмладяване за 90 дни" at bounding box center [528, 192] width 251 height 30
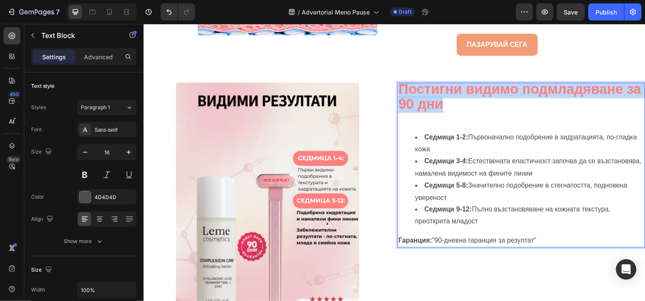
scroll to position [1718, 0]
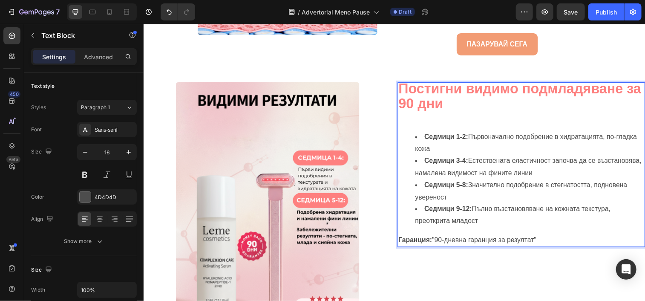
click at [446, 237] on p "Гаранция: "90-дневна гаранция за резултат"" at bounding box center [528, 243] width 251 height 12
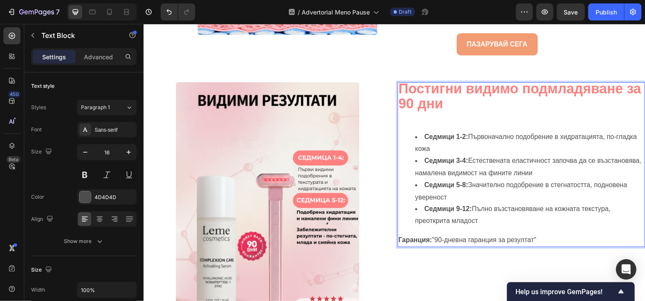
click at [471, 97] on p "Постигни видимо подмладяване за 90 дни" at bounding box center [528, 99] width 251 height 30
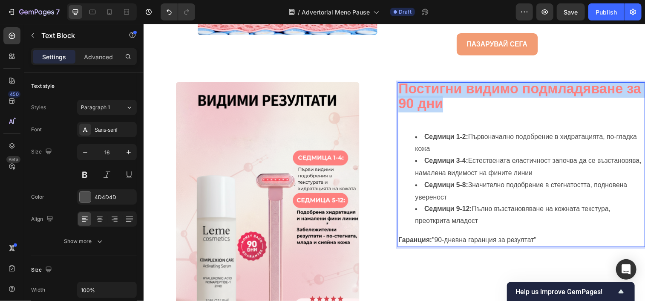
drag, startPoint x: 471, startPoint y: 97, endPoint x: 404, endPoint y: 77, distance: 69.7
click at [404, 84] on p "Постигни видимо подмладяване за 90 дни" at bounding box center [528, 99] width 251 height 30
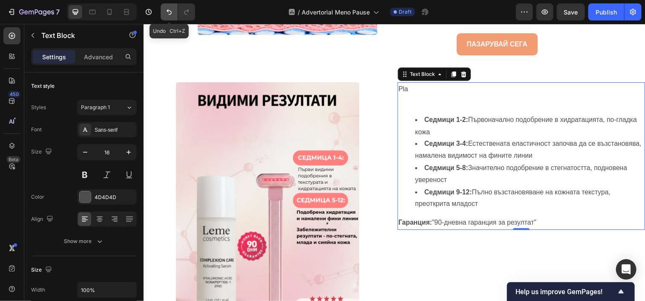
click at [166, 19] on button "Undo/Redo" at bounding box center [169, 11] width 17 height 17
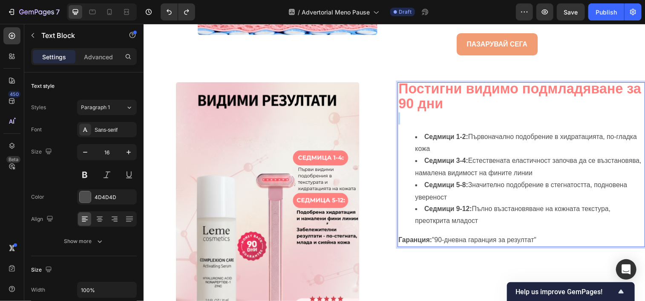
click at [462, 97] on strong "Постигни видимо подмладяване за 90 дни" at bounding box center [527, 96] width 248 height 31
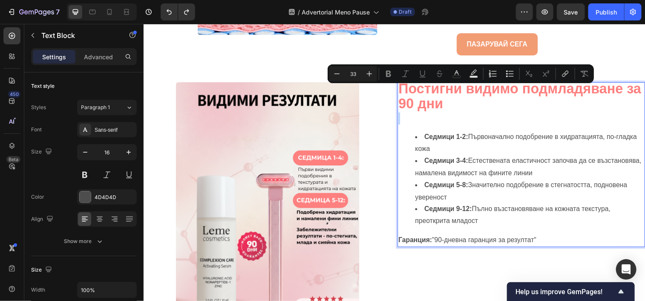
click at [462, 97] on strong "Постигни видимо подмладяване за 90 дни" at bounding box center [527, 96] width 248 height 31
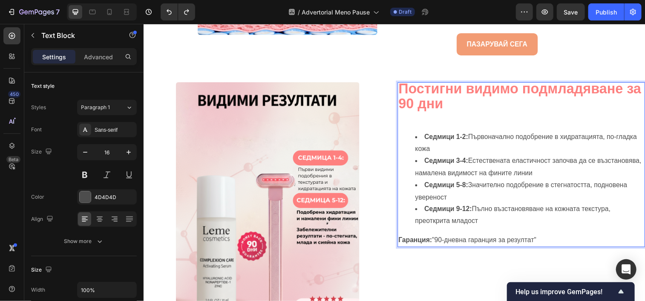
click at [462, 97] on strong "Постигни видимо подмладяване за 90 дни" at bounding box center [527, 96] width 248 height 31
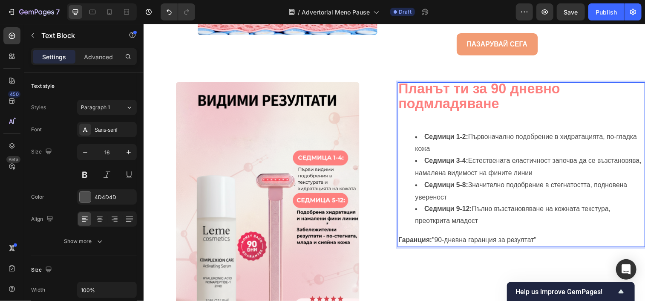
click at [472, 82] on strong "Планът ти за 90 дневно подмладяване" at bounding box center [485, 96] width 165 height 31
click at [472, 82] on strong "Планът за 90 дневно подмладяване" at bounding box center [478, 96] width 150 height 31
click at [550, 81] on strong "Планът за твоята 90 дневно подмладяване" at bounding box center [503, 96] width 200 height 31
click at [603, 87] on p "Планът за твоята 90-дневно подмладяване" at bounding box center [528, 99] width 251 height 30
click at [544, 101] on p "Планът за твоята 90-дневна подмладяване" at bounding box center [528, 99] width 251 height 30
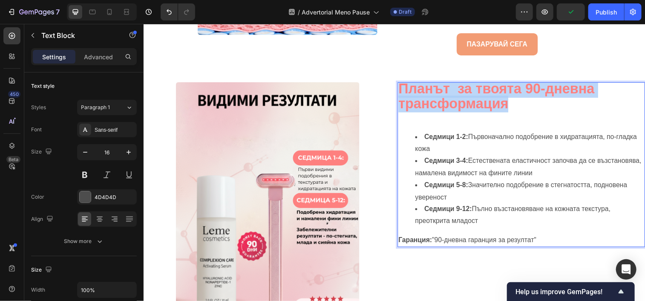
drag, startPoint x: 513, startPoint y: 101, endPoint x: 402, endPoint y: 82, distance: 112.0
click at [403, 84] on p "Планът за твоята 90-дневна трансформация" at bounding box center [528, 99] width 251 height 30
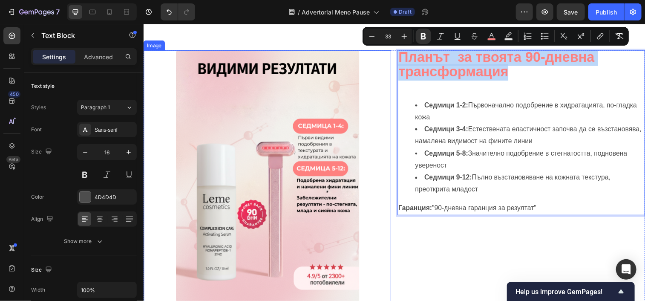
scroll to position [1736, 0]
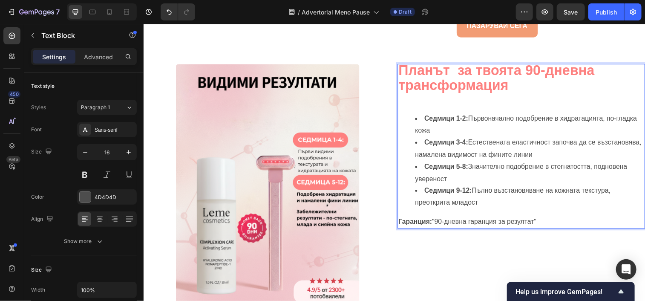
click at [563, 95] on p "Rich Text Editor. Editing area: main" at bounding box center [528, 101] width 251 height 12
drag, startPoint x: 563, startPoint y: 86, endPoint x: 561, endPoint y: 121, distance: 35.4
click at [561, 121] on div "Планът за твоята 90-дневна трансформация Седмици 1-2: Първоначално подобрение в…" at bounding box center [528, 148] width 252 height 168
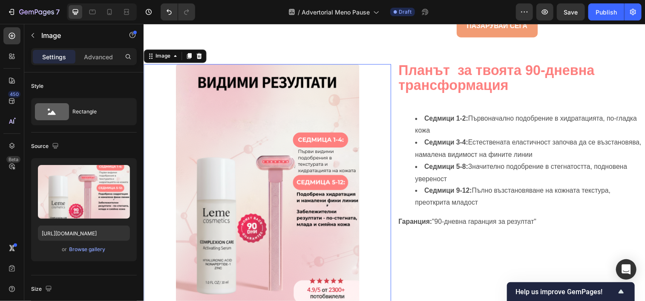
click at [374, 152] on div at bounding box center [269, 192] width 252 height 257
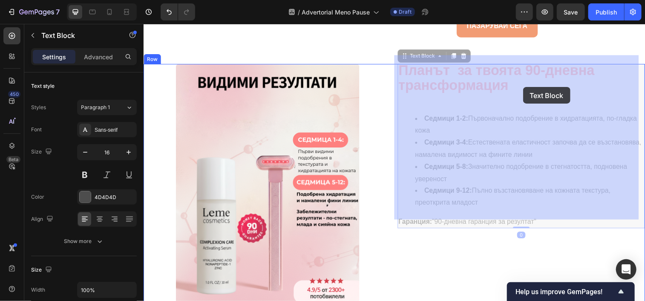
drag, startPoint x: 563, startPoint y: 97, endPoint x: 535, endPoint y: 85, distance: 29.8
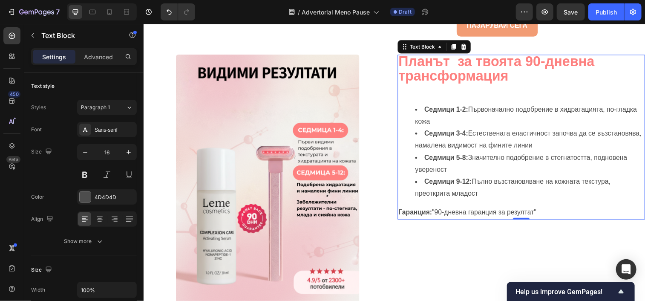
scroll to position [1740, 0]
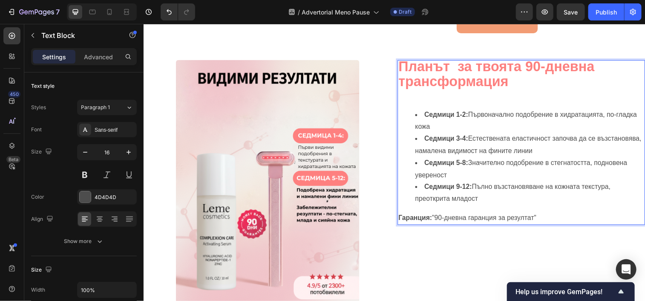
click at [403, 62] on strong "Планът за твоята 90-дневна трансформация" at bounding box center [503, 74] width 200 height 31
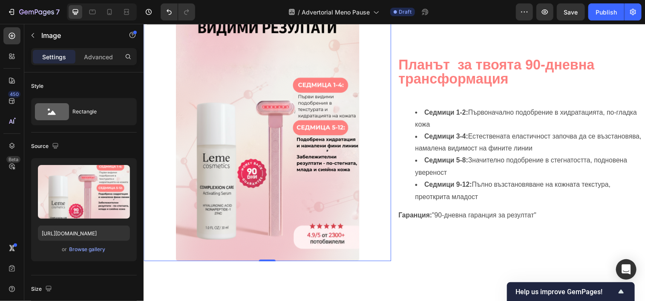
scroll to position [1781, 0]
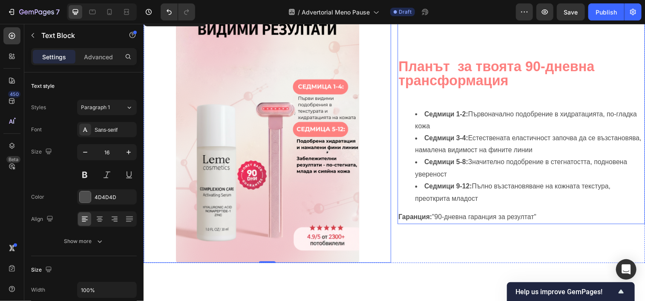
click at [524, 86] on p "Планът за твоята 90-дневна трансформация" at bounding box center [528, 76] width 251 height 30
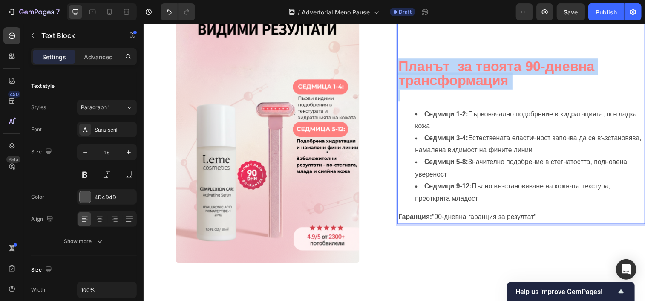
click at [524, 86] on p "Планът за твоята 90-дневна трансформация" at bounding box center [528, 76] width 251 height 30
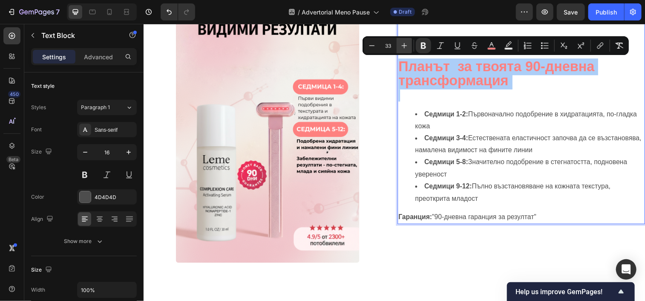
click at [401, 49] on icon "Editor contextual toolbar" at bounding box center [404, 45] width 9 height 9
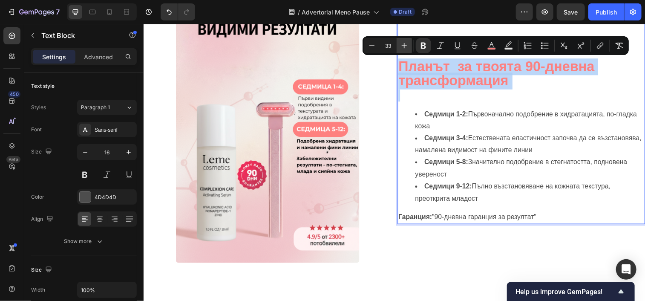
type input "34"
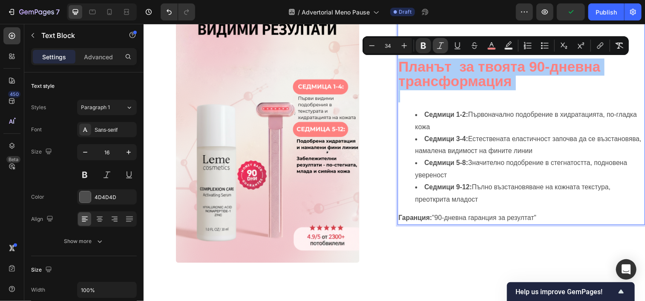
click at [442, 48] on icon "Editor contextual toolbar" at bounding box center [440, 45] width 9 height 9
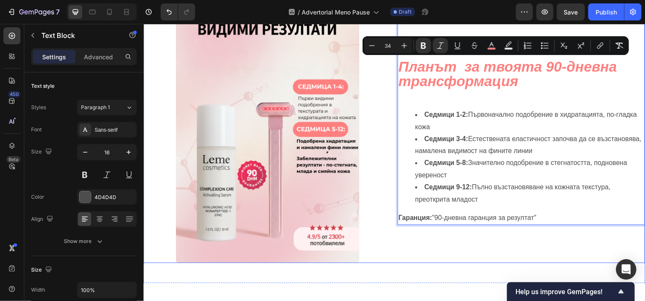
click at [416, 232] on div "Планът за твоята 90-дневна трансформация Седмици 1-2: Първоначално подобрение в…" at bounding box center [528, 138] width 252 height 257
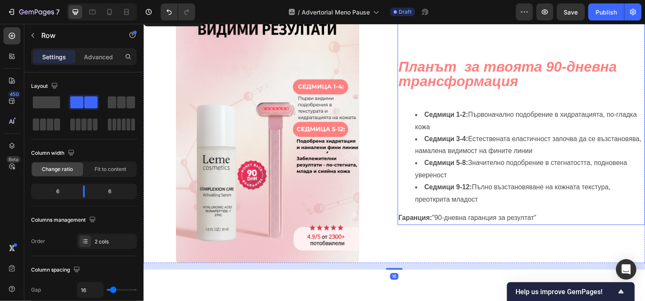
click at [541, 86] on p "Планът за твоята 90-дневна трансформация" at bounding box center [528, 76] width 251 height 31
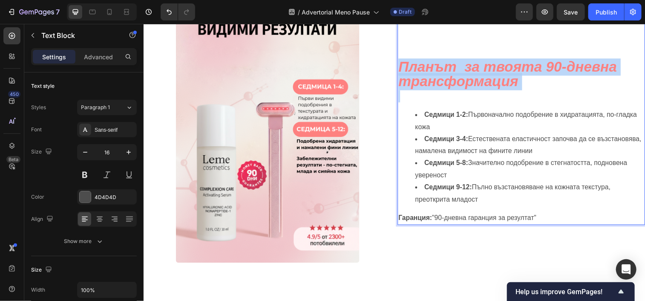
click at [541, 86] on p "Планът за твоята 90-дневна трансформация" at bounding box center [528, 76] width 251 height 31
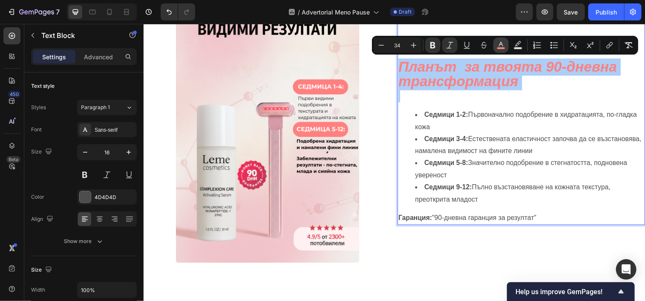
click at [507, 49] on button "color" at bounding box center [501, 45] width 15 height 15
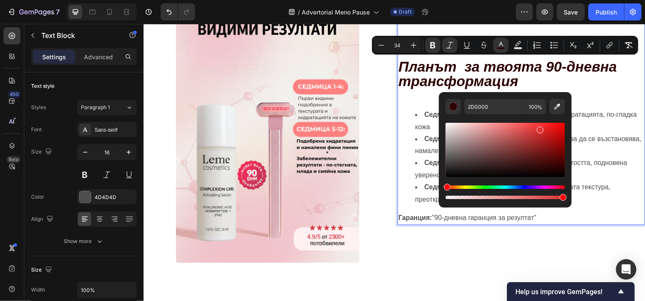
drag, startPoint x: 506, startPoint y: 124, endPoint x: 538, endPoint y: 130, distance: 33.0
click at [538, 130] on div "Editor contextual toolbar" at bounding box center [540, 130] width 7 height 7
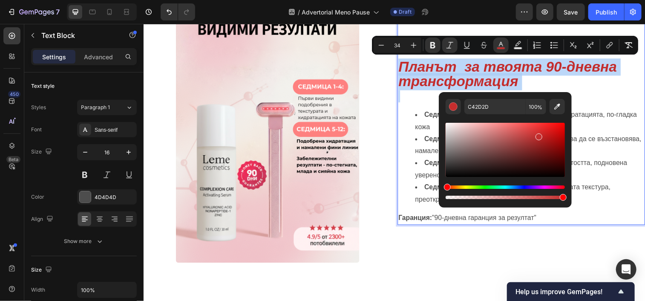
click at [539, 136] on div "Editor contextual toolbar" at bounding box center [539, 136] width 7 height 7
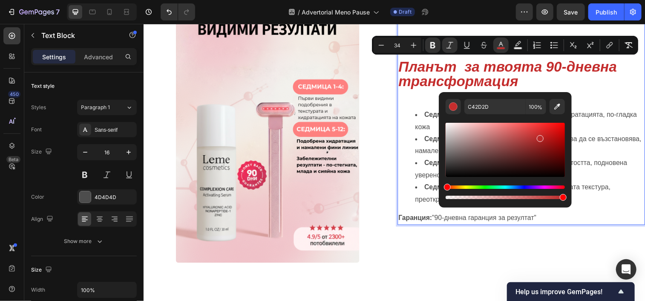
type input "BC2929"
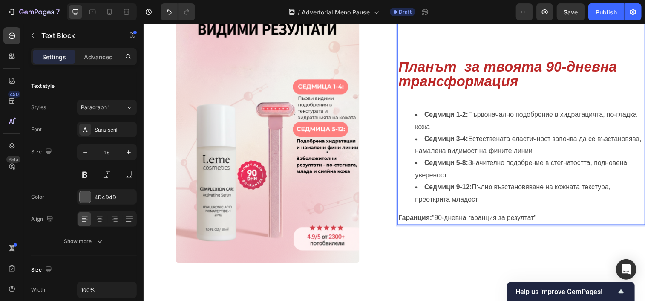
click at [609, 128] on li "Седмици 1-2: Първоначално подобрение в хидратацията, по-гладка кожа" at bounding box center [537, 122] width 234 height 25
click at [528, 83] on p "Планът за твоята 90-дневна трансформация" at bounding box center [528, 76] width 251 height 31
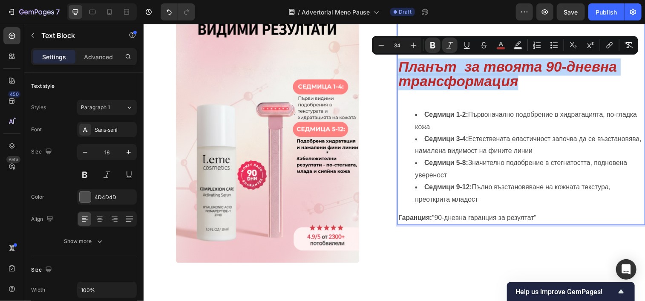
drag, startPoint x: 528, startPoint y: 83, endPoint x: 404, endPoint y: 65, distance: 124.9
click at [404, 65] on p "Планът за твоята 90-дневна трансформация" at bounding box center [528, 76] width 251 height 31
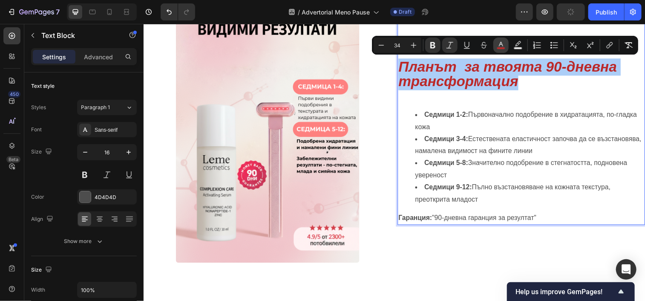
click at [502, 50] on button "color" at bounding box center [501, 45] width 15 height 15
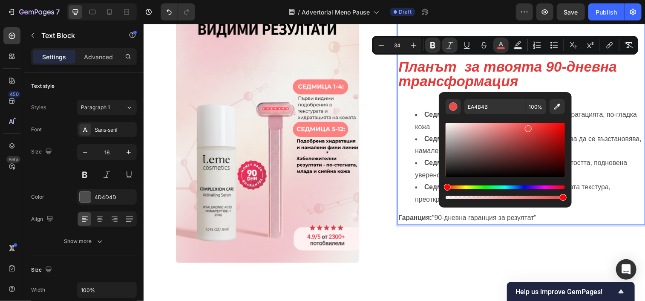
drag, startPoint x: 541, startPoint y: 139, endPoint x: 527, endPoint y: 127, distance: 18.1
click at [527, 127] on div "Editor contextual toolbar" at bounding box center [528, 128] width 7 height 7
type input "EA3A3A"
drag, startPoint x: 527, startPoint y: 127, endPoint x: 536, endPoint y: 127, distance: 8.9
click at [536, 127] on div "Editor contextual toolbar" at bounding box center [537, 128] width 7 height 7
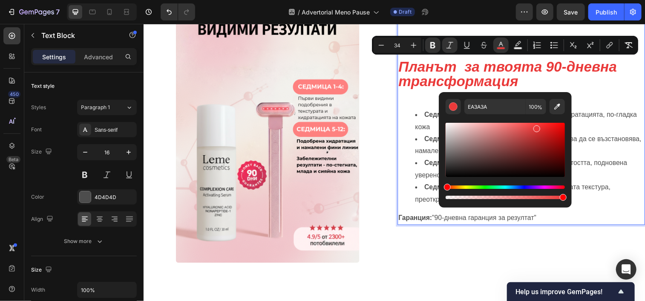
click at [543, 207] on div "EA3A3A 100 %" at bounding box center [505, 149] width 133 height 115
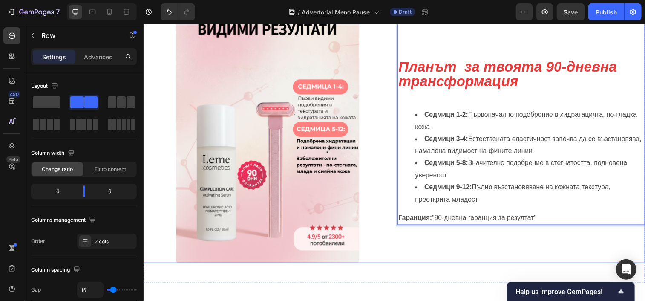
click at [528, 227] on div "Планът за твоята 90-дневна трансформация Седмици 1-2: Първоначално подобрение в…" at bounding box center [528, 138] width 252 height 257
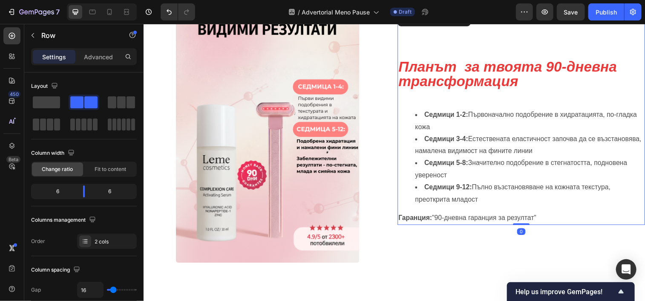
click at [527, 84] on p "Планът за твоята 90-дневна трансформация" at bounding box center [528, 76] width 251 height 31
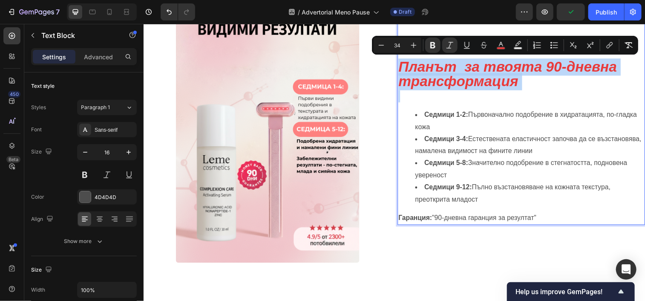
drag, startPoint x: 527, startPoint y: 84, endPoint x: 407, endPoint y: 66, distance: 120.7
click at [407, 66] on p "Планът за твоята 90-дневна трансформация" at bounding box center [528, 76] width 251 height 31
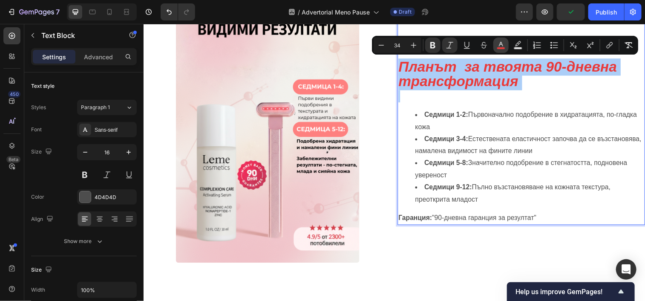
click at [499, 50] on button "color" at bounding box center [501, 45] width 15 height 15
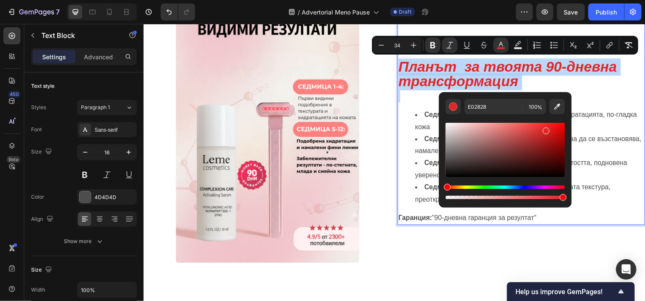
type input "E02626"
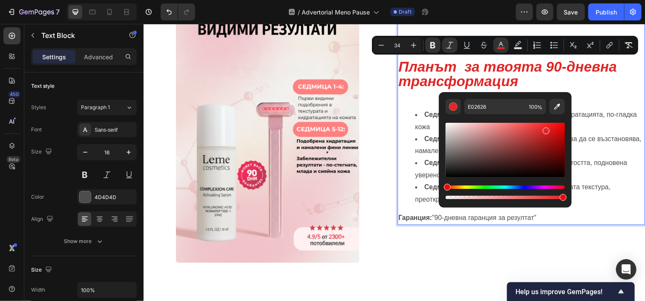
drag, startPoint x: 539, startPoint y: 130, endPoint x: 545, endPoint y: 129, distance: 6.4
click at [545, 129] on div "Editor contextual toolbar" at bounding box center [546, 130] width 7 height 7
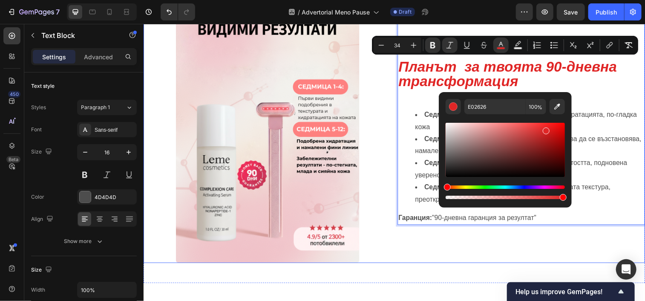
click at [496, 236] on div "Планът за твоята 90-дневна трансформация Седмици 1-2: Първоначално подобрение в…" at bounding box center [528, 138] width 252 height 257
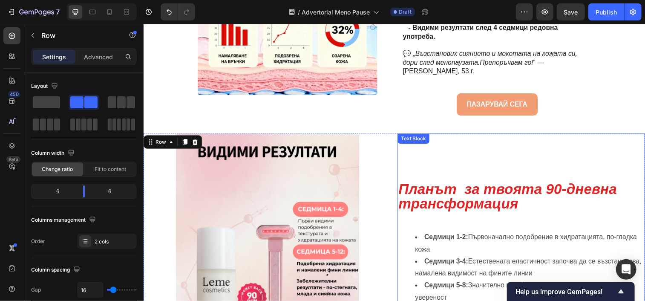
scroll to position [1587, 0]
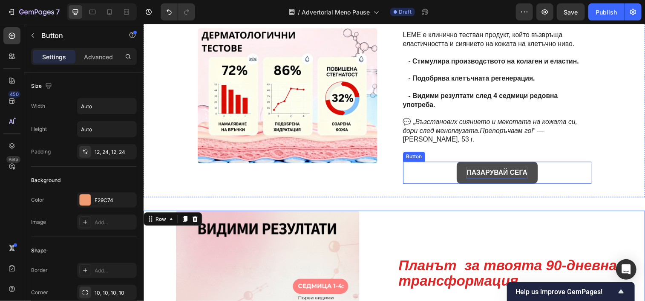
click at [527, 169] on p "ПАЗАРУВАЙ СЕГА" at bounding box center [504, 175] width 62 height 12
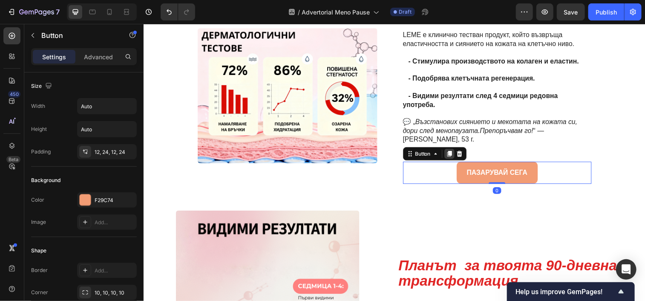
click at [452, 152] on icon at bounding box center [455, 155] width 7 height 7
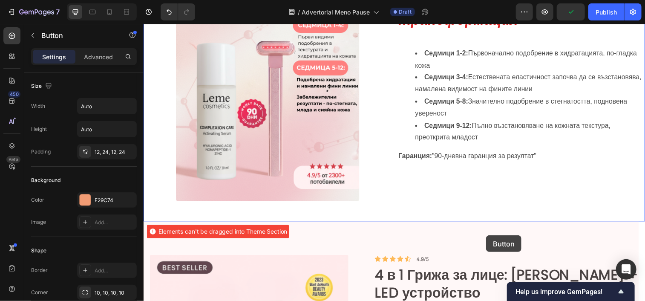
scroll to position [1959, 0]
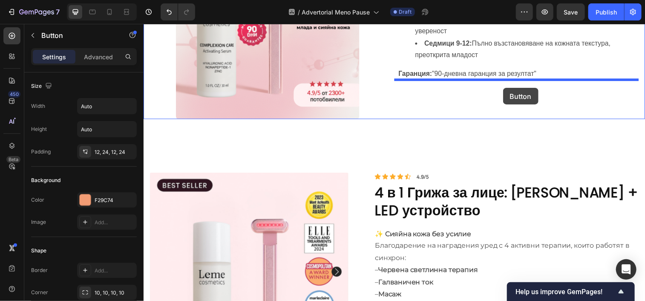
drag, startPoint x: 534, startPoint y: 60, endPoint x: 510, endPoint y: 88, distance: 37.1
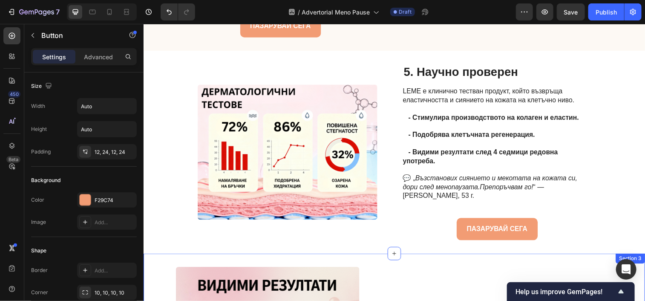
scroll to position [1511, 0]
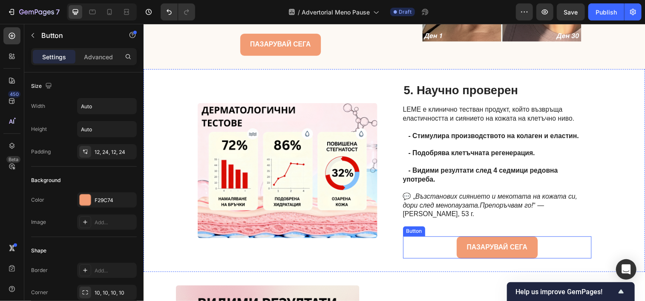
click at [543, 245] on div "ПАЗАРУВАЙ СЕГА Button" at bounding box center [504, 251] width 192 height 23
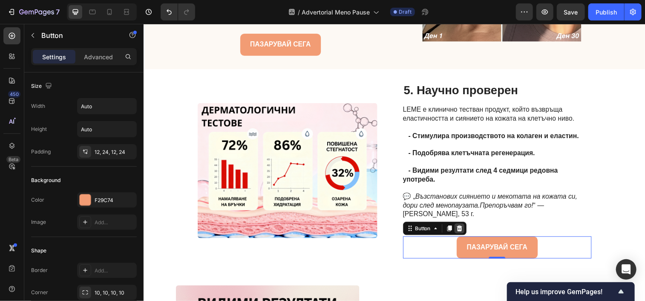
click at [463, 227] on div at bounding box center [465, 232] width 10 height 10
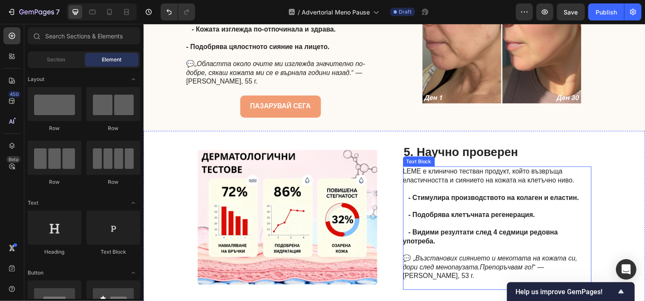
scroll to position [1447, 0]
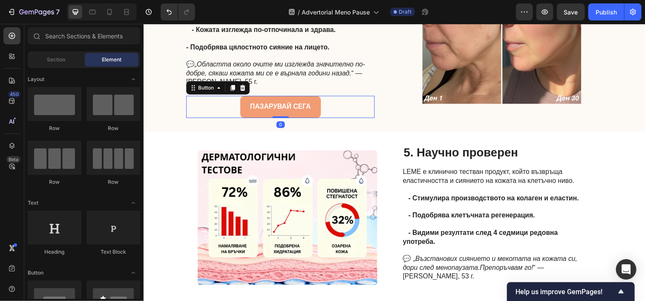
click at [332, 103] on div "ПАЗАРУВАЙ СЕГА Button 0" at bounding box center [283, 108] width 192 height 23
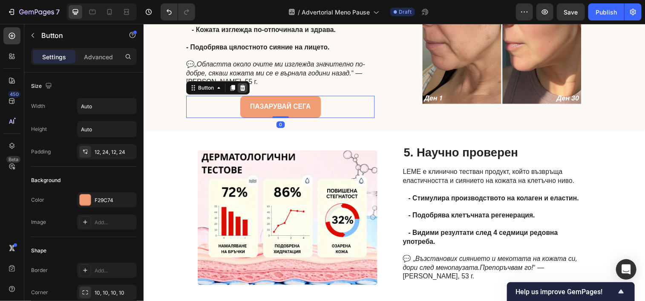
click at [241, 88] on icon at bounding box center [244, 88] width 7 height 7
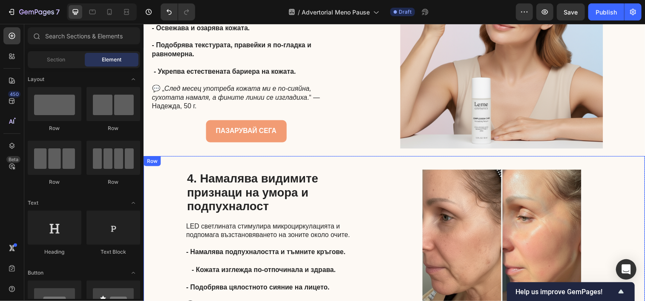
scroll to position [1203, 0]
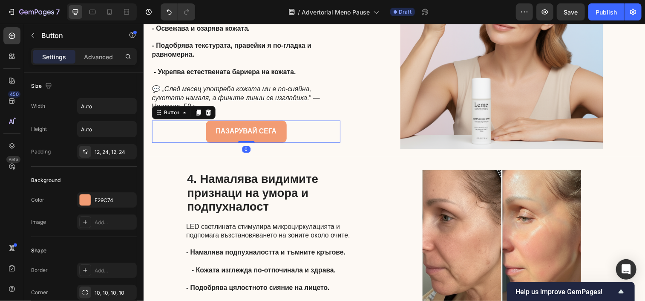
click at [303, 133] on div "ПАЗАРУВАЙ СЕГА Button 0" at bounding box center [248, 133] width 192 height 23
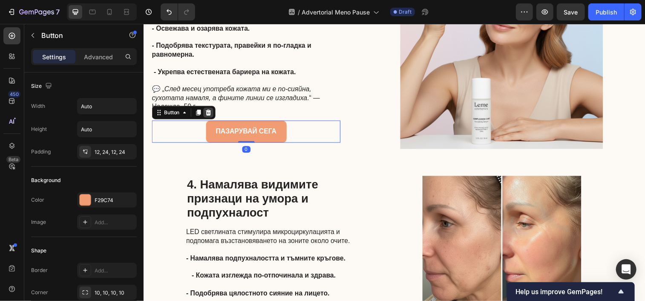
click at [208, 111] on icon at bounding box center [210, 114] width 6 height 6
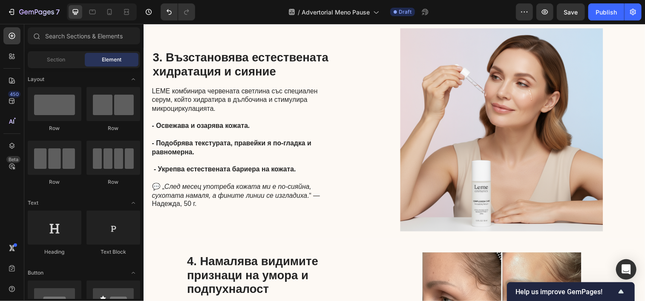
scroll to position [1118, 0]
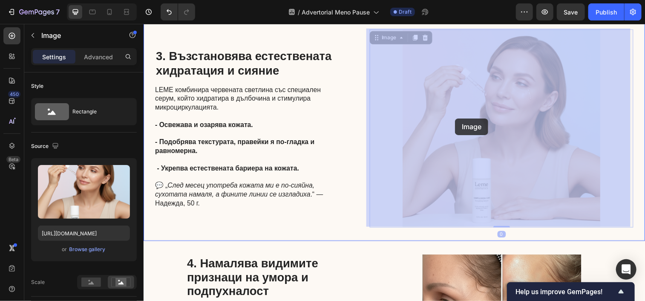
drag, startPoint x: 480, startPoint y: 118, endPoint x: 461, endPoint y: 120, distance: 19.3
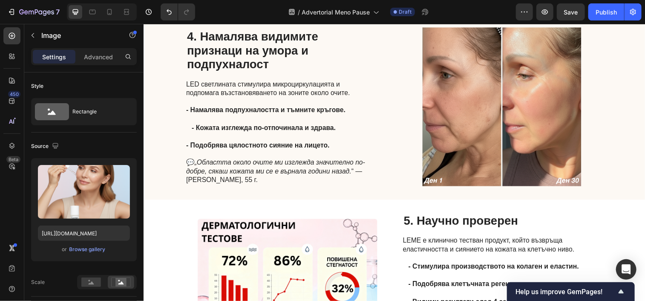
scroll to position [1327, 0]
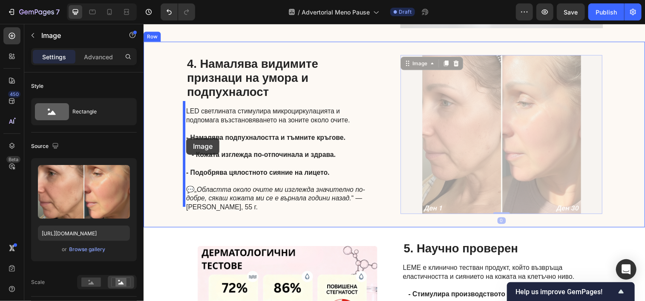
drag, startPoint x: 436, startPoint y: 120, endPoint x: 187, endPoint y: 140, distance: 249.7
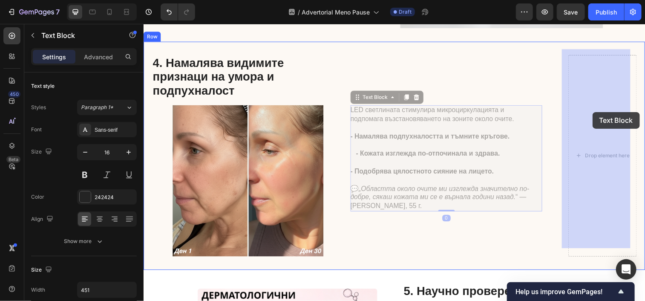
drag, startPoint x: 517, startPoint y: 122, endPoint x: 601, endPoint y: 113, distance: 84.4
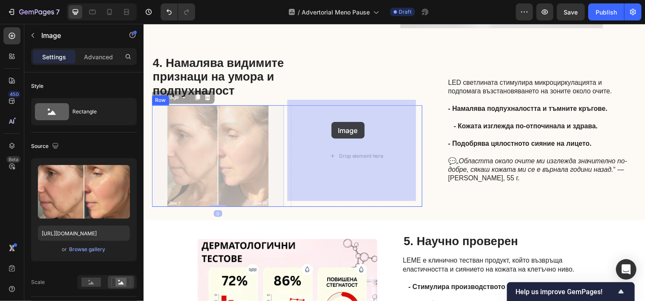
drag, startPoint x: 245, startPoint y: 132, endPoint x: 335, endPoint y: 124, distance: 90.3
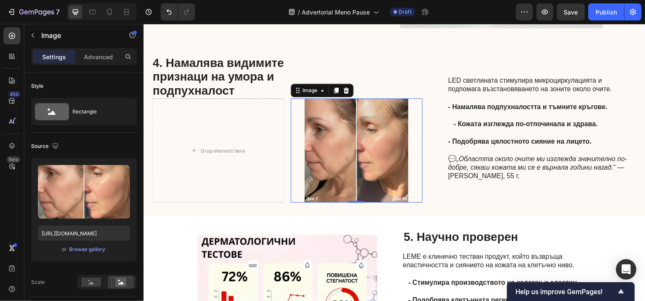
click at [293, 122] on img at bounding box center [360, 152] width 135 height 106
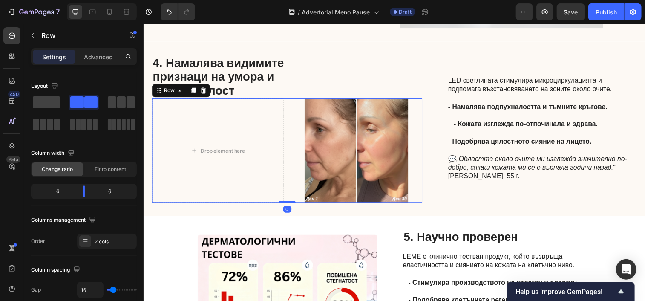
click at [286, 122] on div "Drop element here Image Row 0" at bounding box center [290, 152] width 276 height 106
click at [38, 106] on span at bounding box center [46, 102] width 27 height 12
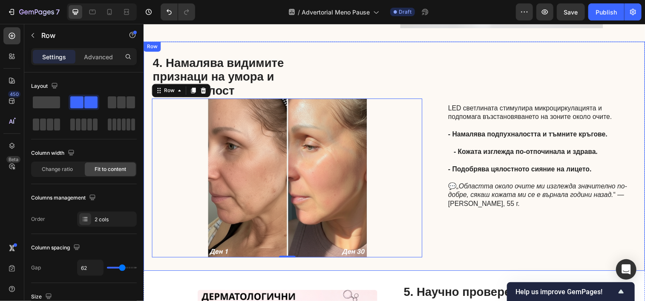
click at [468, 78] on div "LED светлината стимулира микроциркулацията и подпомага възстановяването на зони…" at bounding box center [550, 158] width 192 height 207
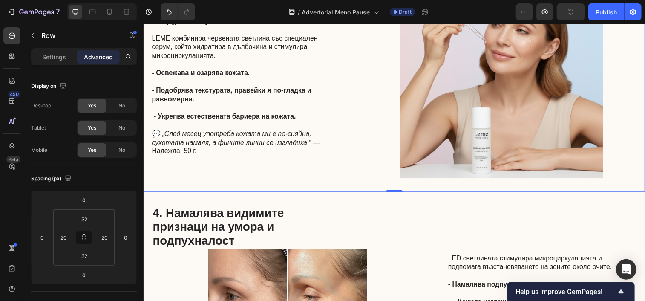
scroll to position [1272, 0]
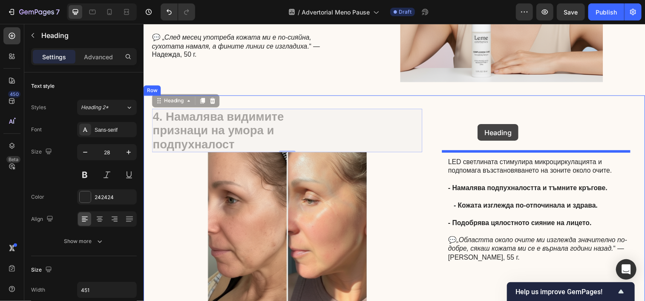
drag, startPoint x: 299, startPoint y: 122, endPoint x: 484, endPoint y: 126, distance: 185.0
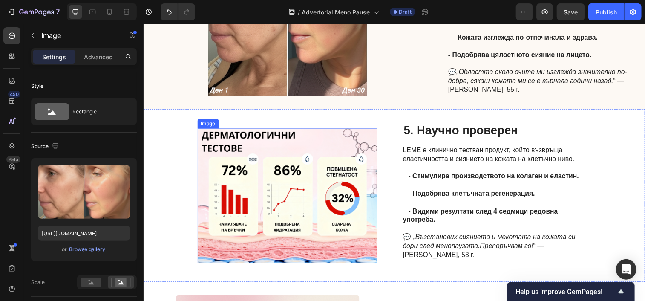
scroll to position [1442, 0]
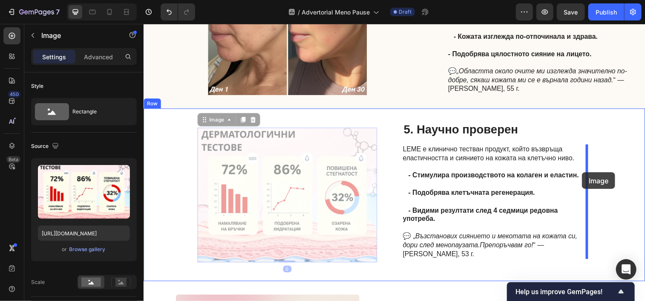
drag, startPoint x: 304, startPoint y: 159, endPoint x: 591, endPoint y: 175, distance: 286.8
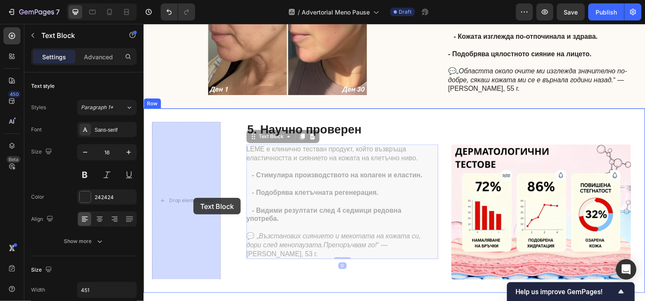
drag, startPoint x: 366, startPoint y: 199, endPoint x: 194, endPoint y: 201, distance: 172.2
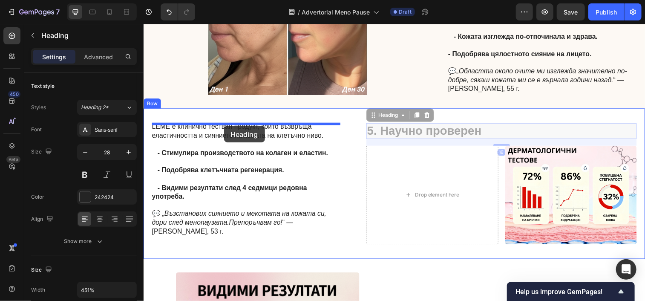
drag, startPoint x: 407, startPoint y: 137, endPoint x: 225, endPoint y: 127, distance: 182.6
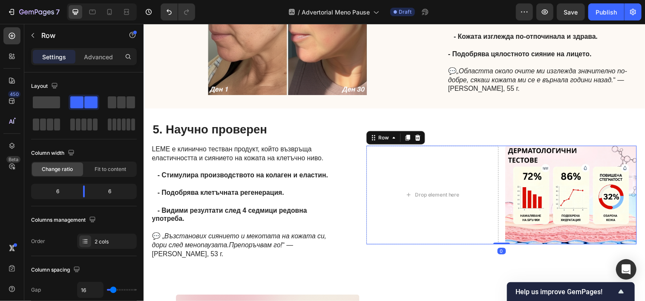
click at [502, 189] on div "Drop element here Image Row 0" at bounding box center [508, 197] width 276 height 101
click at [52, 101] on span at bounding box center [46, 102] width 27 height 12
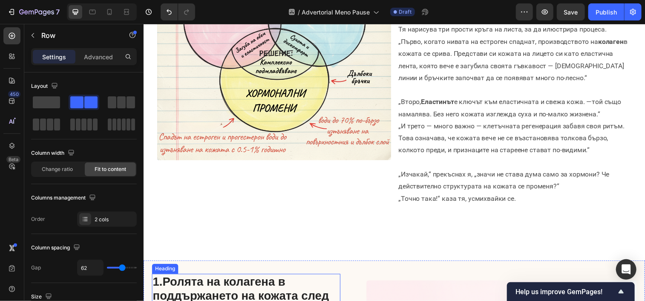
scroll to position [329, 0]
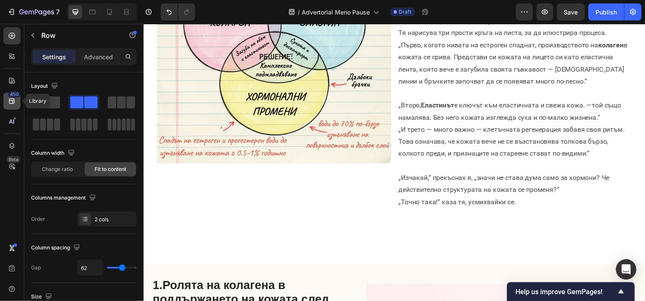
click at [12, 95] on div "450" at bounding box center [14, 94] width 12 height 7
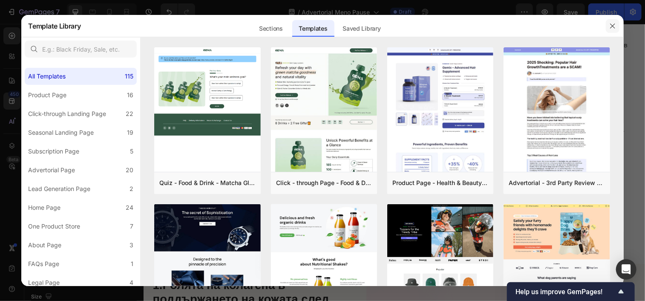
click at [610, 27] on icon "button" at bounding box center [612, 26] width 7 height 7
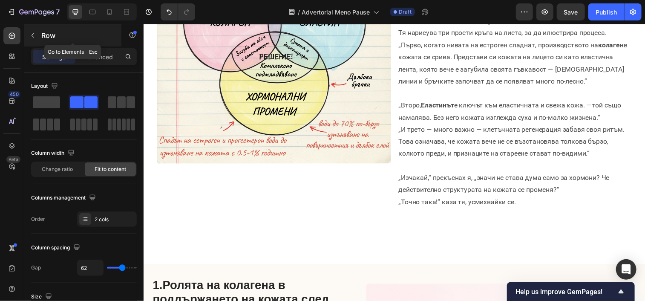
click at [31, 38] on icon "button" at bounding box center [32, 35] width 7 height 7
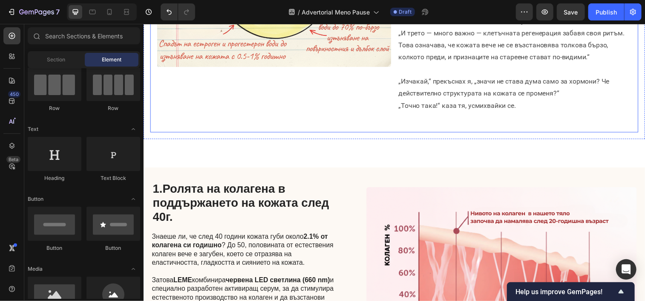
scroll to position [428, 0]
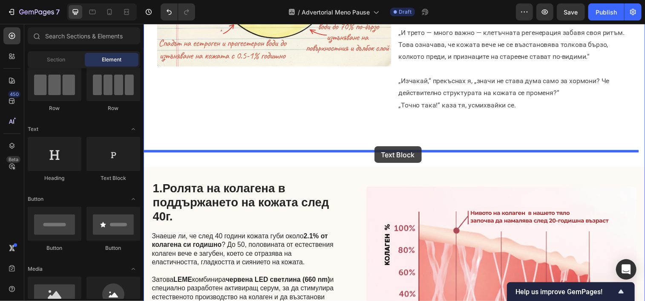
drag, startPoint x: 267, startPoint y: 186, endPoint x: 378, endPoint y: 148, distance: 117.8
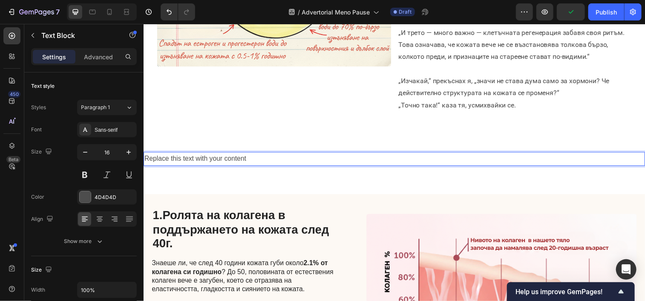
click at [272, 154] on div "Replace this text with your content" at bounding box center [398, 161] width 511 height 14
click at [272, 155] on p "Replace this text with your content" at bounding box center [399, 161] width 510 height 12
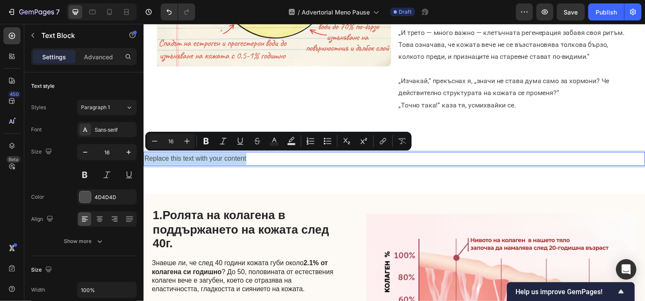
click at [272, 155] on p "Replace this text with your content" at bounding box center [399, 161] width 510 height 12
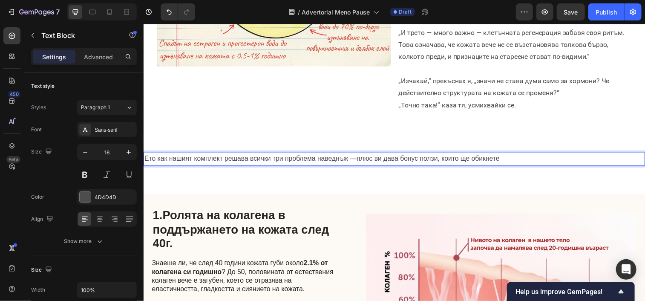
click at [353, 162] on p "Ето как нашият комплект решава всички три проблема наведнъж —плюс ви дава бонус…" at bounding box center [399, 161] width 510 height 12
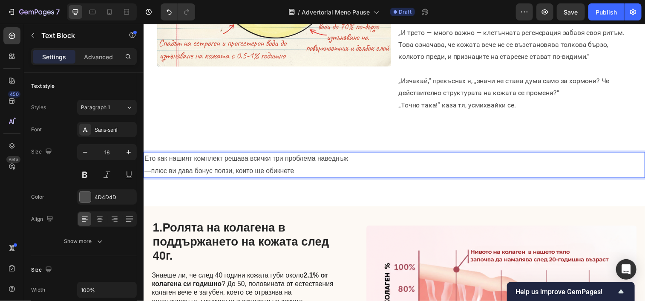
click at [151, 173] on p "—плюс ви дава бонус ползи, които ще обикнете" at bounding box center [399, 173] width 510 height 12
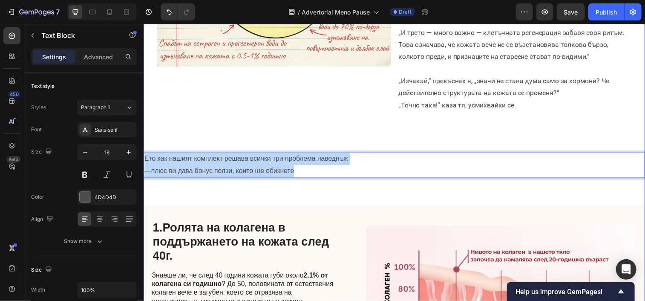
drag, startPoint x: 376, startPoint y: 170, endPoint x: 144, endPoint y: 148, distance: 232.5
click at [144, 148] on div "5 начина, по които Leme възстановява сиянието на кожата и намалява признаците н…" at bounding box center [398, 296] width 511 height 1367
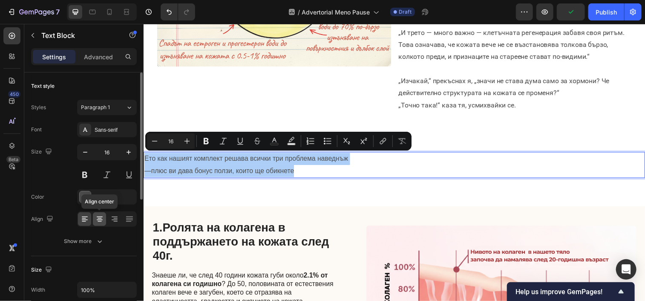
click at [99, 219] on icon at bounding box center [99, 219] width 9 height 9
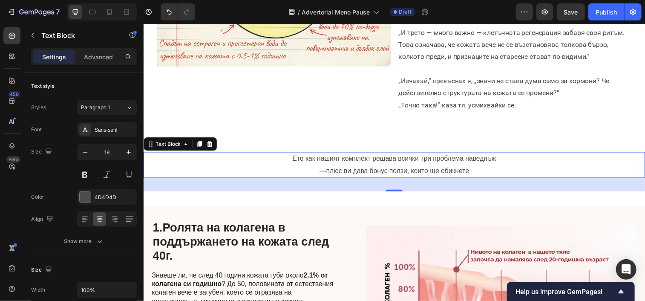
click at [515, 160] on p "Ето как нашият комплект решава всички три проблема наведнъж" at bounding box center [399, 161] width 510 height 12
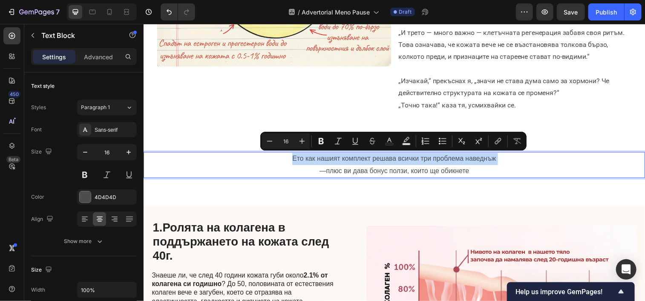
drag, startPoint x: 515, startPoint y: 160, endPoint x: 284, endPoint y: 160, distance: 231.4
click at [284, 160] on p "Ето как нашият комплект решава всички три проблема наведнъж" at bounding box center [399, 161] width 510 height 12
click at [308, 140] on button "Plus" at bounding box center [301, 140] width 15 height 15
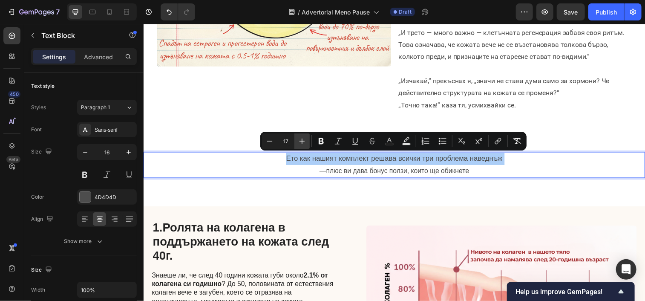
click at [308, 140] on button "Plus" at bounding box center [301, 140] width 15 height 15
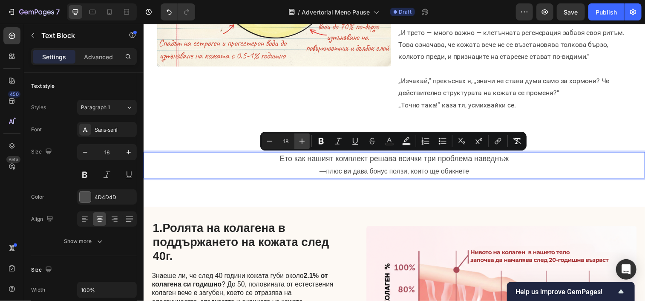
click at [308, 140] on button "Plus" at bounding box center [301, 140] width 15 height 15
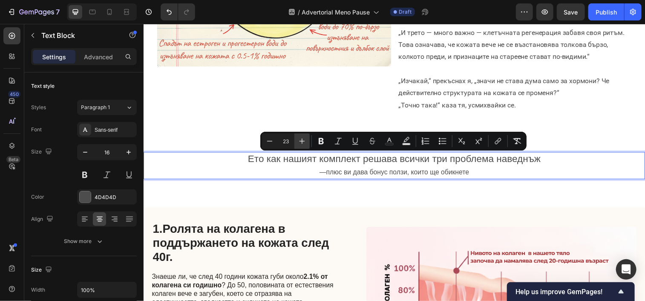
click at [308, 140] on button "Plus" at bounding box center [301, 140] width 15 height 15
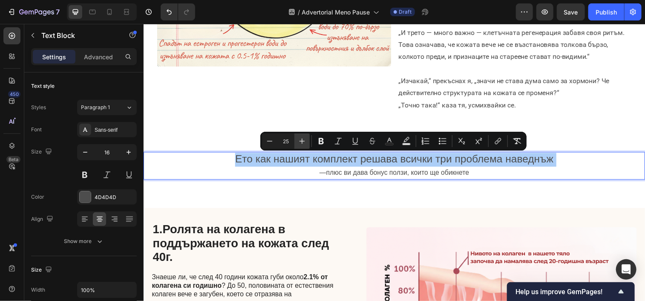
click at [308, 140] on button "Plus" at bounding box center [301, 140] width 15 height 15
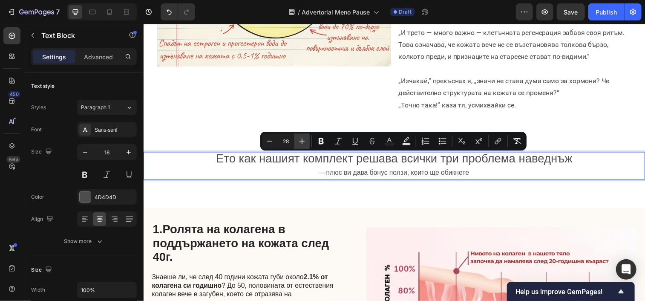
click at [308, 140] on button "Plus" at bounding box center [301, 140] width 15 height 15
type input "30"
click at [390, 139] on icon "Editor contextual toolbar" at bounding box center [389, 141] width 9 height 9
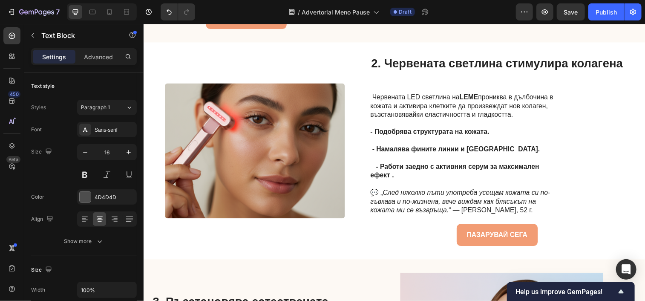
scroll to position [911, 0]
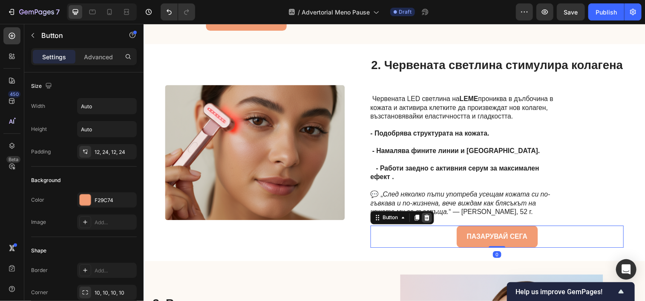
click at [432, 220] on icon at bounding box center [432, 220] width 7 height 7
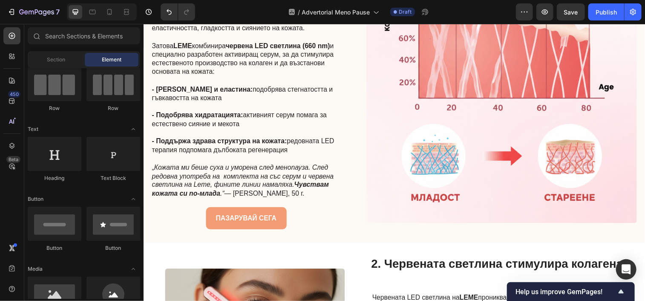
scroll to position [708, 0]
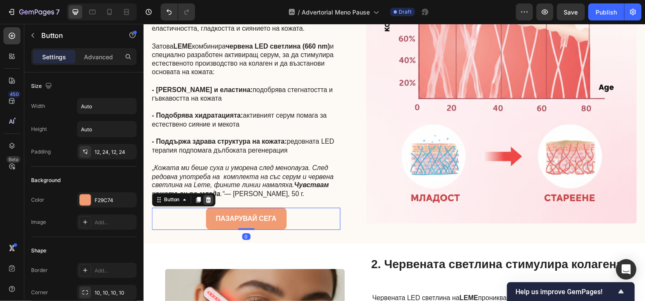
click at [208, 202] on icon at bounding box center [210, 202] width 6 height 6
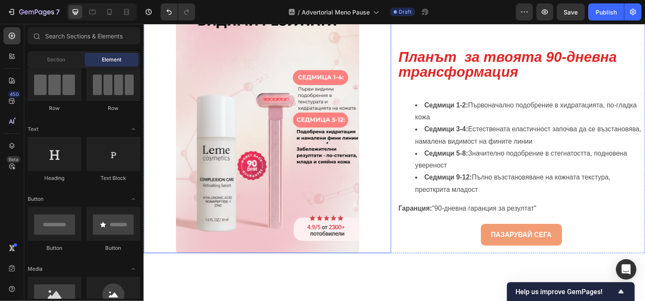
scroll to position [1723, 0]
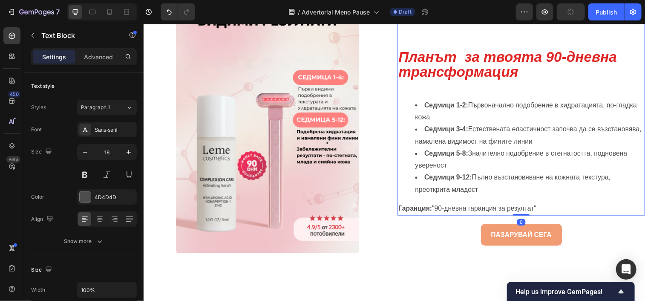
click at [534, 70] on p "Планът за твоята 90-дневна трансформация" at bounding box center [528, 66] width 251 height 31
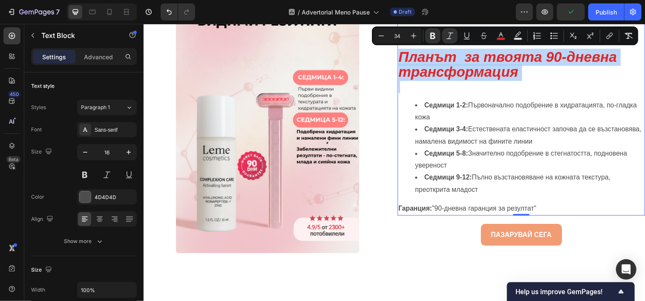
drag, startPoint x: 534, startPoint y: 70, endPoint x: 407, endPoint y: 58, distance: 128.1
click at [407, 58] on p "Планът за твоята 90-дневна трансформация" at bounding box center [528, 66] width 251 height 31
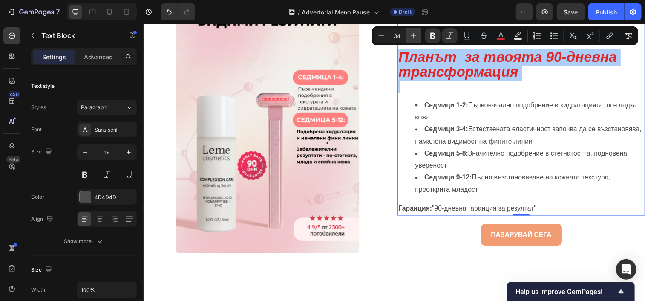
click at [415, 38] on icon "Editor contextual toolbar" at bounding box center [414, 36] width 9 height 9
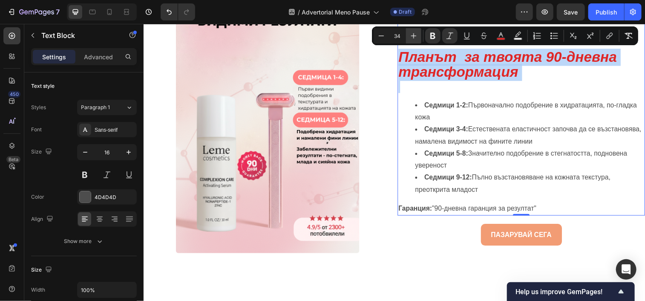
type input "35"
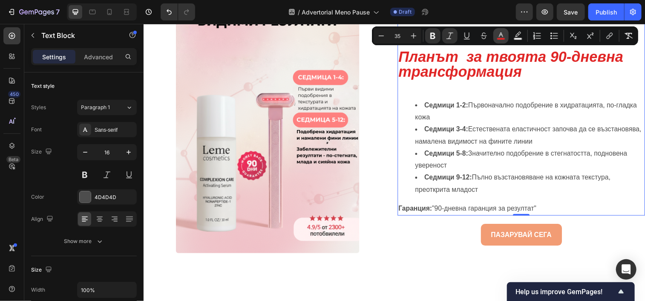
click at [498, 35] on icon "Editor contextual toolbar" at bounding box center [501, 36] width 9 height 9
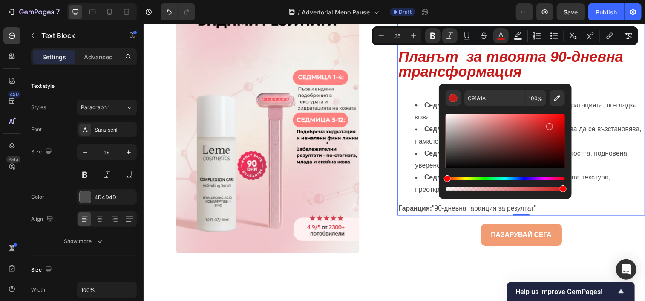
type input "CC1E1E"
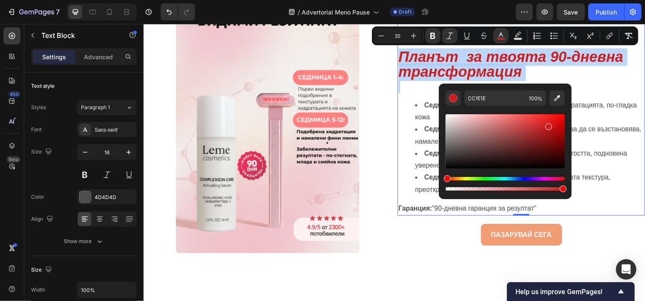
click at [548, 125] on div "Editor contextual toolbar" at bounding box center [548, 126] width 7 height 7
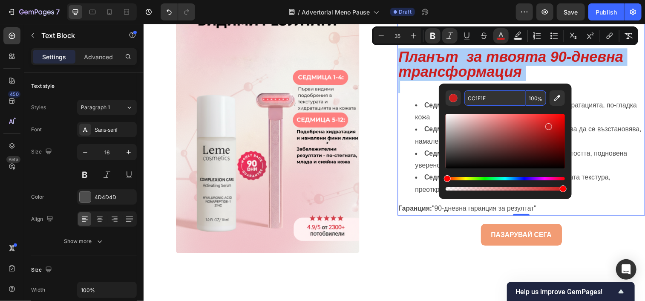
click at [501, 99] on input "CC1E1E" at bounding box center [495, 97] width 61 height 15
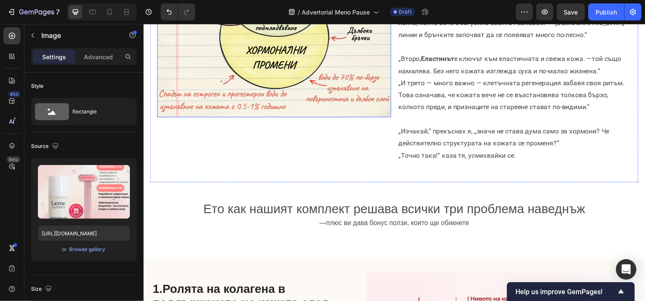
scroll to position [377, 0]
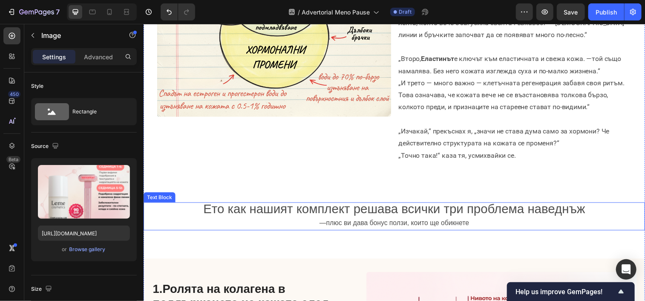
click at [602, 220] on p "—плюс ви дава бонус ползи, които ще обикнете" at bounding box center [399, 226] width 510 height 12
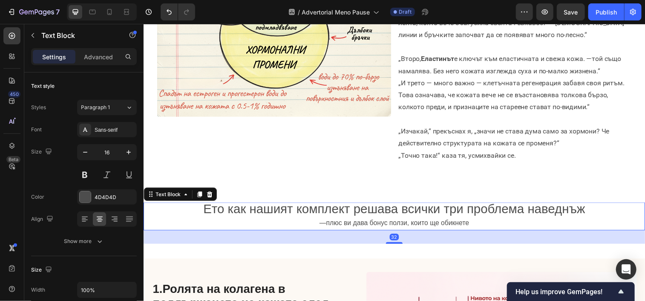
click at [602, 220] on p "—плюс ви дава бонус ползи, които ще обикнете" at bounding box center [399, 226] width 510 height 12
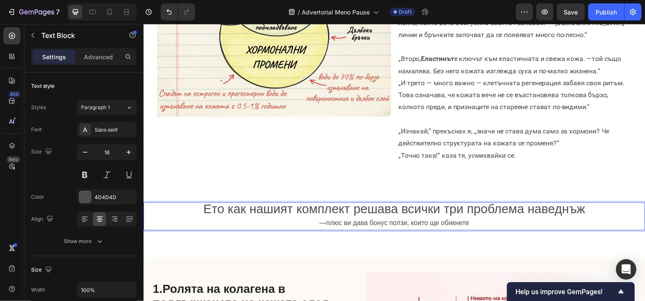
click at [602, 219] on p "Ето как нашият комплект решава всички три проблема наведнъж" at bounding box center [399, 213] width 510 height 14
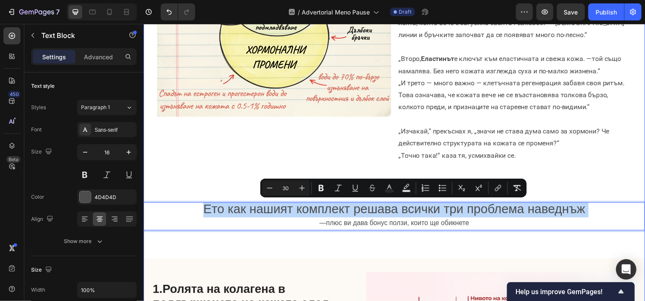
drag, startPoint x: 602, startPoint y: 219, endPoint x: 200, endPoint y: 201, distance: 401.8
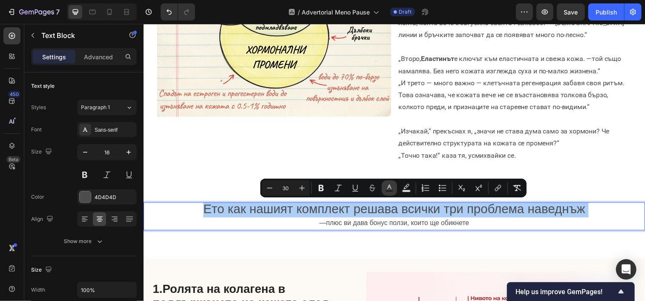
click at [392, 187] on icon "Editor contextual toolbar" at bounding box center [389, 188] width 9 height 9
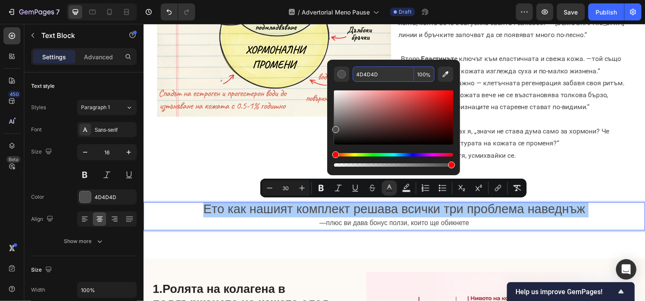
click at [383, 76] on input "4D4D4D" at bounding box center [383, 73] width 61 height 15
paste input "CC1E1E"
type input "CC1E1E"
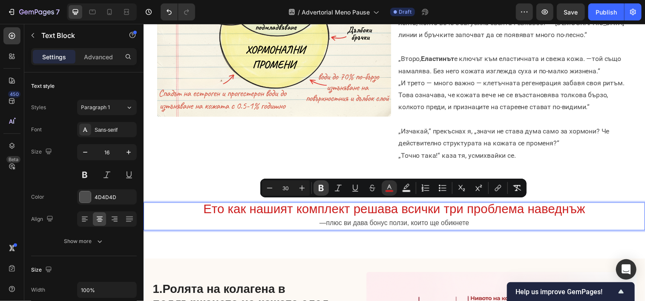
click at [325, 190] on icon "Editor contextual toolbar" at bounding box center [321, 188] width 9 height 9
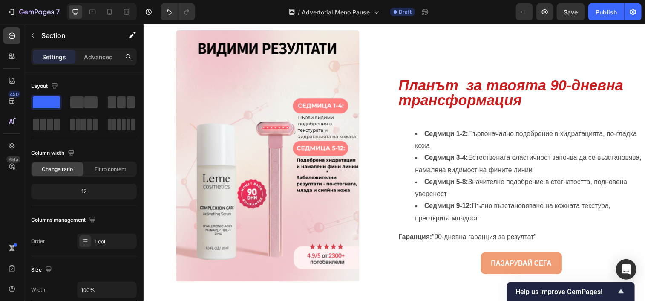
scroll to position [1693, 0]
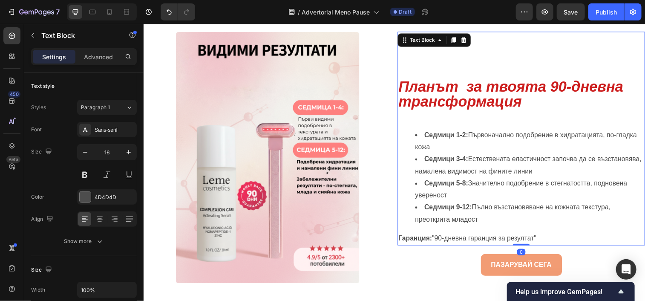
click at [551, 97] on p "Планът за твоята 90-дневна трансформация" at bounding box center [528, 96] width 251 height 31
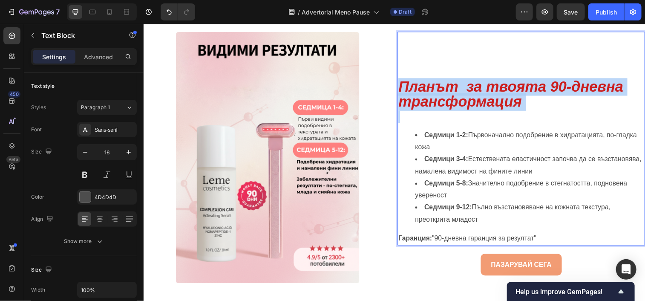
click at [551, 97] on p "Планът за твоята 90-дневна трансформация" at bounding box center [528, 96] width 251 height 31
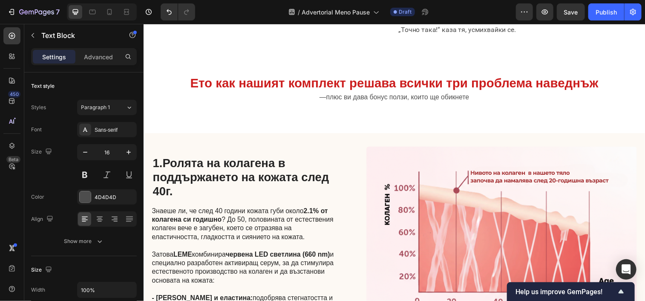
scroll to position [505, 0]
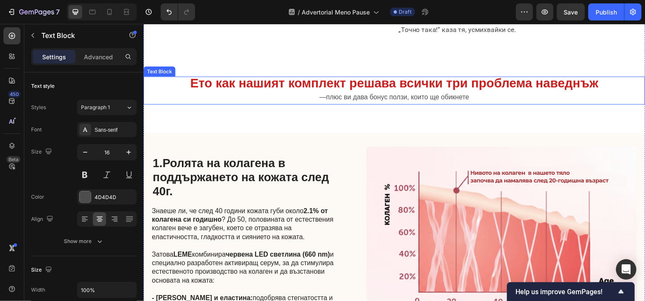
click at [620, 88] on p "Ето как нашият комплект решава всички три проблема наведнъж" at bounding box center [399, 85] width 510 height 14
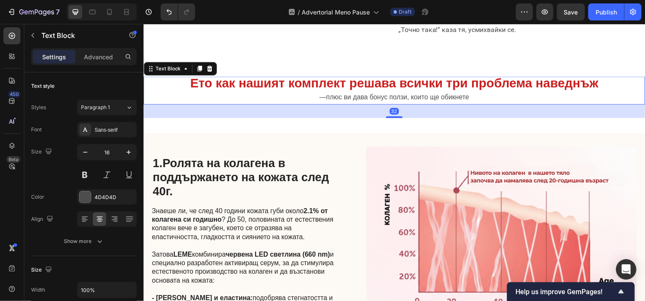
click at [620, 88] on p "Ето как нашият комплект решава всички три проблема наведнъж" at bounding box center [399, 85] width 510 height 14
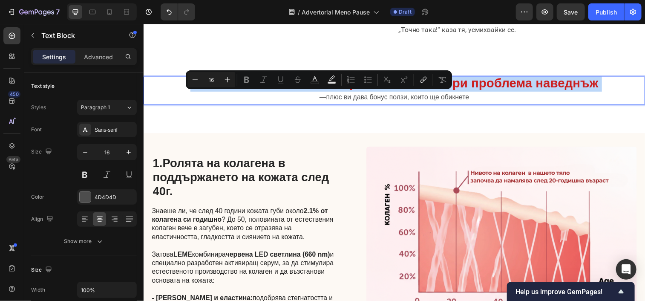
type input "30"
click at [620, 88] on p "Ето как нашият комплект решава всички три проблема наведнъж" at bounding box center [399, 85] width 510 height 14
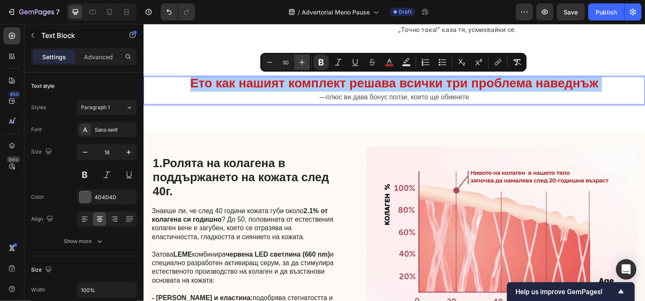
click at [304, 63] on icon "Editor contextual toolbar" at bounding box center [302, 62] width 9 height 9
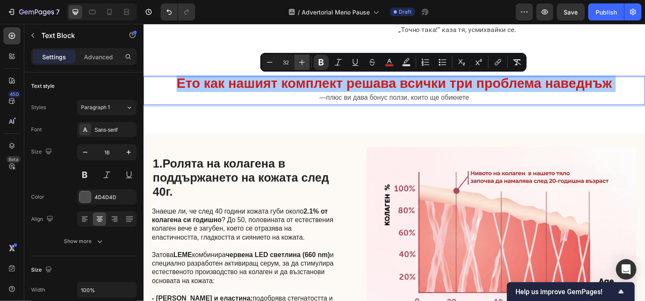
click at [304, 63] on icon "Editor contextual toolbar" at bounding box center [302, 62] width 9 height 9
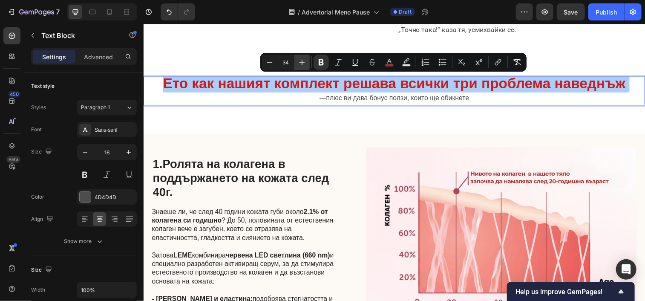
click at [304, 63] on icon "Editor contextual toolbar" at bounding box center [302, 62] width 9 height 9
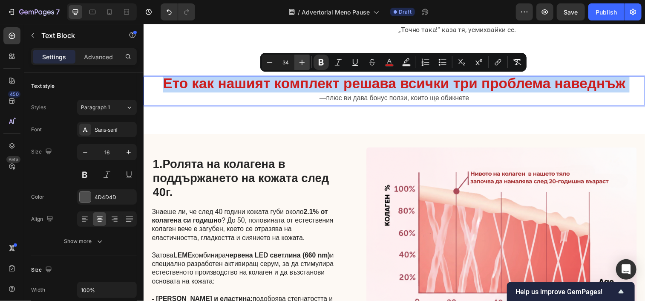
type input "35"
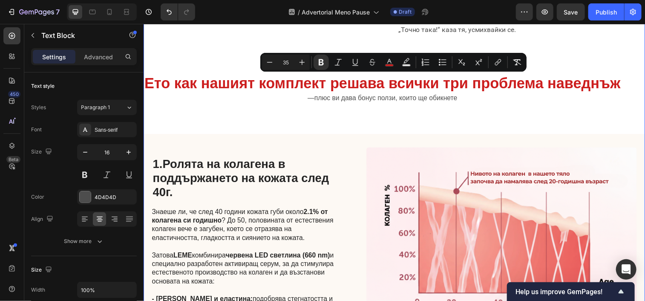
click at [374, 122] on div "5 начина, по които Leme възстановява сиянието на кожата и намалява признаците н…" at bounding box center [398, 199] width 511 height 1327
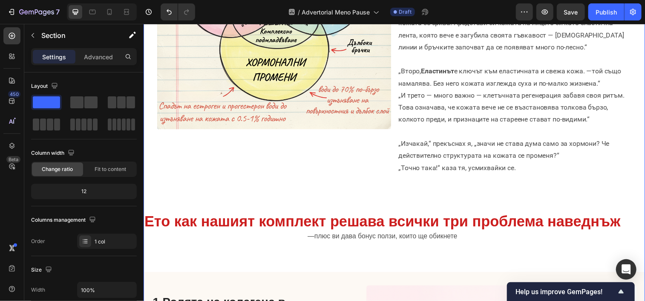
scroll to position [366, 0]
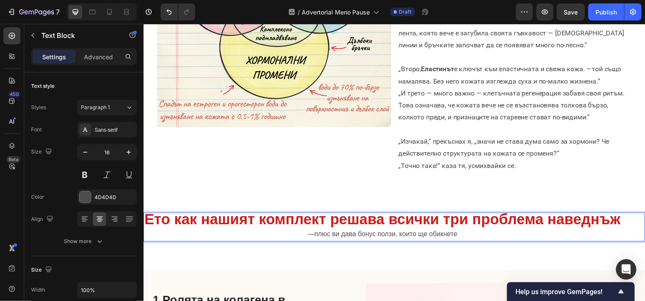
click at [630, 221] on strong "Ето как нашият комплект решава всички три проблема наведнъж" at bounding box center [387, 222] width 486 height 17
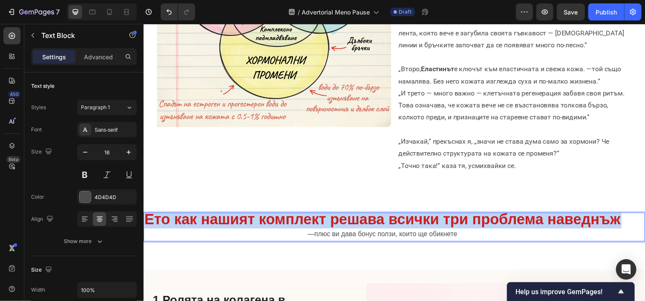
click at [630, 221] on strong "Ето как нашият комплект решава всички три проблема наведнъж" at bounding box center [387, 222] width 486 height 17
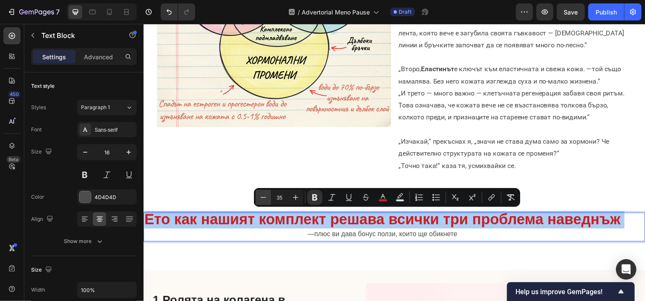
click at [261, 196] on icon "Editor contextual toolbar" at bounding box center [263, 197] width 9 height 9
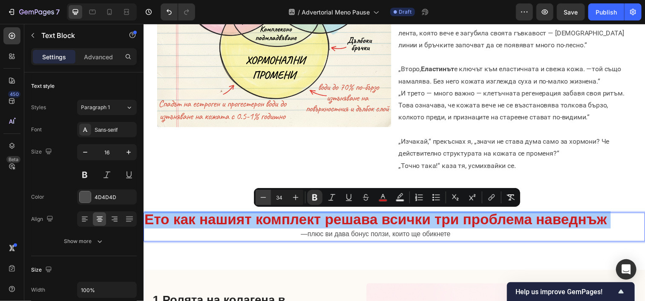
click at [261, 196] on icon "Editor contextual toolbar" at bounding box center [263, 197] width 9 height 9
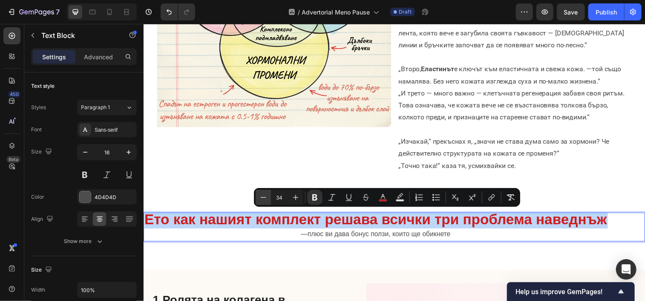
type input "33"
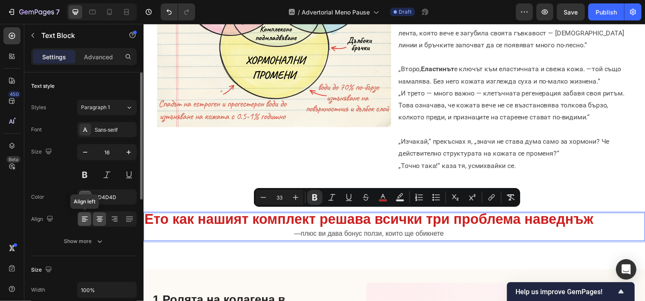
click at [85, 217] on icon at bounding box center [85, 219] width 9 height 9
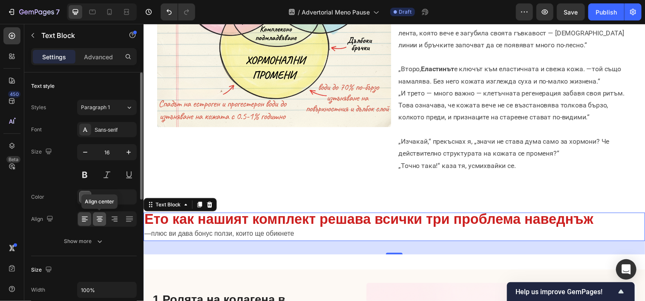
click at [97, 219] on icon at bounding box center [99, 219] width 9 height 9
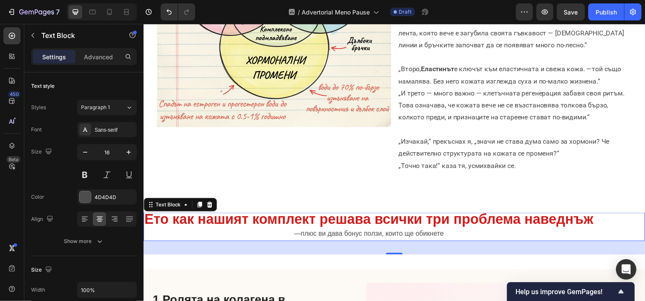
click at [603, 220] on div "Ето как нашият комплект решава всички три проблема наведнъж —плюс ви дава бонус…" at bounding box center [372, 230] width 459 height 29
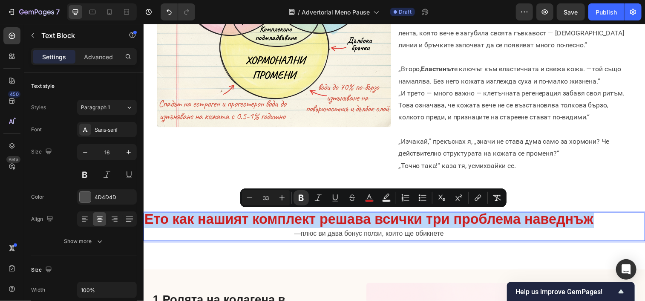
drag, startPoint x: 606, startPoint y: 220, endPoint x: 155, endPoint y: 218, distance: 450.9
click at [155, 218] on div "Ето как нашият комплект решава всички три проблема наведнъж —плюс ви дава бонус…" at bounding box center [372, 230] width 459 height 29
click at [144, 218] on strong "Ето как нашият комплект решава всички три проблема наведнъж" at bounding box center [373, 222] width 458 height 16
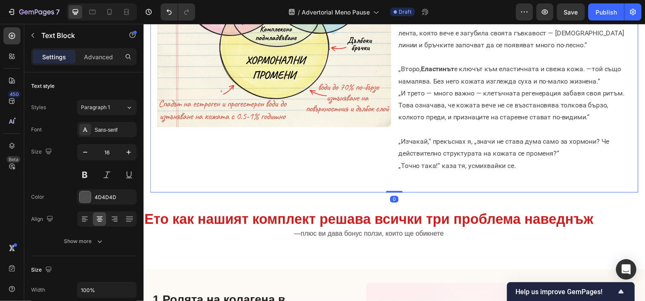
click at [252, 158] on div "Image" at bounding box center [276, 39] width 239 height 298
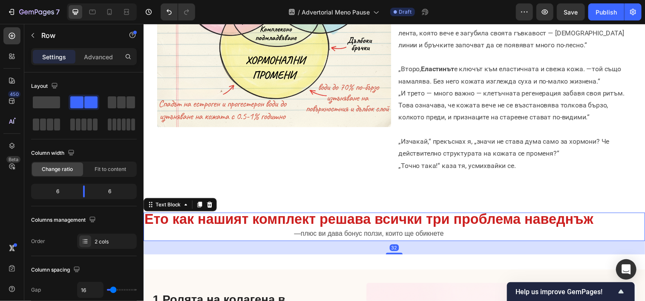
click at [597, 222] on strong "Ето как нашият комплект решава всички три проблема наведнъж" at bounding box center [373, 222] width 458 height 16
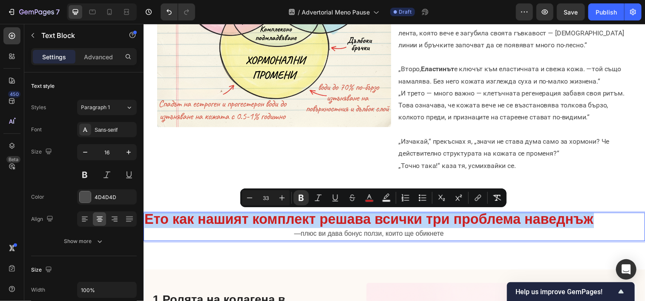
drag, startPoint x: 604, startPoint y: 222, endPoint x: 149, endPoint y: 215, distance: 454.8
click at [149, 215] on strong "Ето как нашият комплект решава всички три проблема наведнъж" at bounding box center [373, 222] width 458 height 16
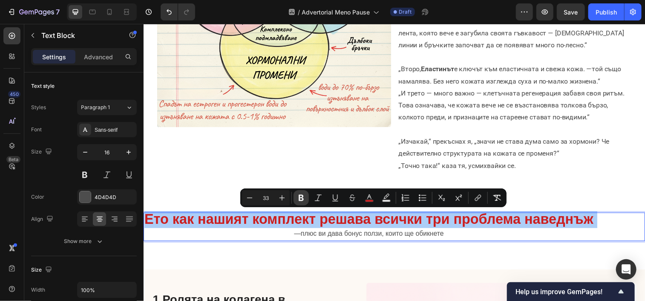
click at [301, 196] on icon "Editor contextual toolbar" at bounding box center [301, 198] width 5 height 6
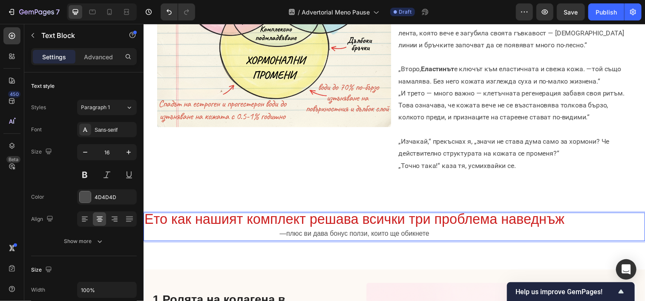
click at [577, 222] on div "Ето как нашият комплект решава всички три проблема наведнъж —плюс ви дава бонус…" at bounding box center [398, 230] width 511 height 29
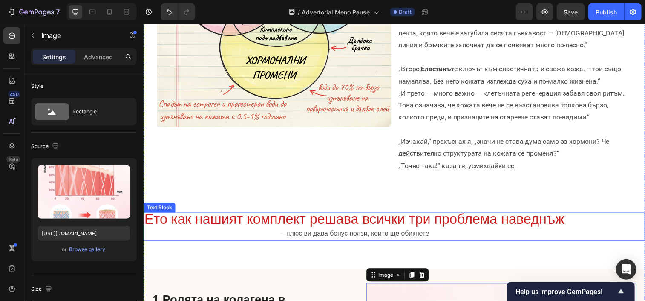
click at [616, 218] on div "Ето как нашият комплект решава всички три проблема наведнъж —плюс ви дава бонус…" at bounding box center [398, 230] width 511 height 29
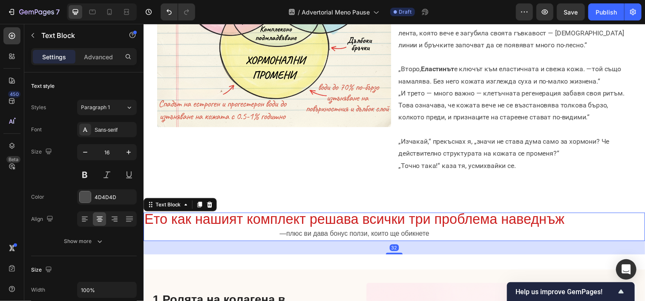
click at [616, 218] on div "Ето как нашият комплект решава всички три проблема наведнъж —плюс ви дава бонус…" at bounding box center [398, 230] width 511 height 29
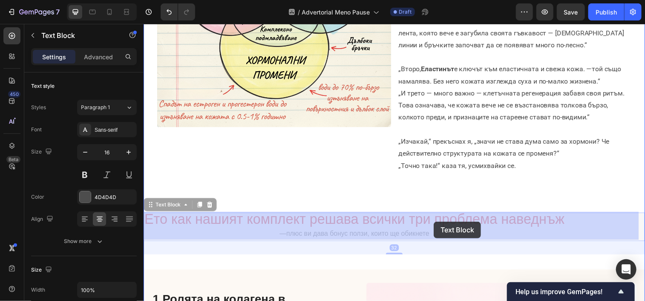
drag, startPoint x: 616, startPoint y: 218, endPoint x: 433, endPoint y: 223, distance: 183.8
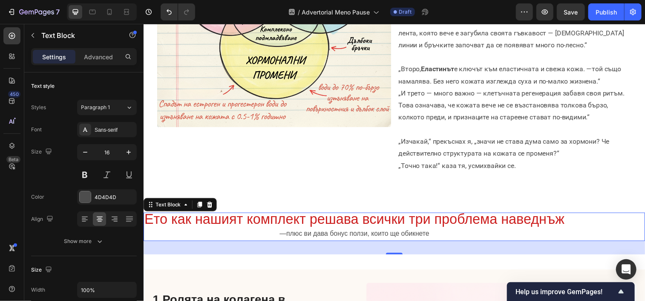
click at [578, 228] on div "Ето как нашият комплект решава всички три проблема наведнъж —плюс ви дава бонус…" at bounding box center [398, 230] width 511 height 29
click at [572, 224] on span "Ето как нашият комплект решава всички три проблема наведнъж" at bounding box center [358, 222] width 428 height 16
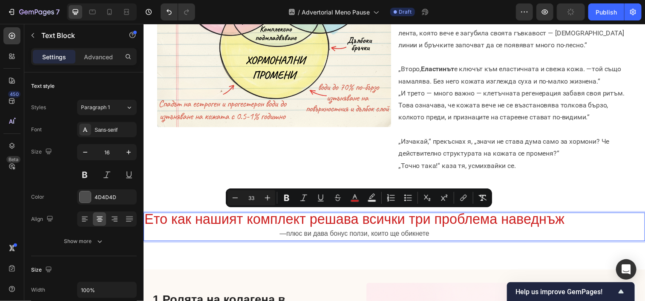
drag, startPoint x: 572, startPoint y: 224, endPoint x: 284, endPoint y: 221, distance: 288.1
click at [285, 198] on icon "Editor contextual toolbar" at bounding box center [286, 198] width 5 height 6
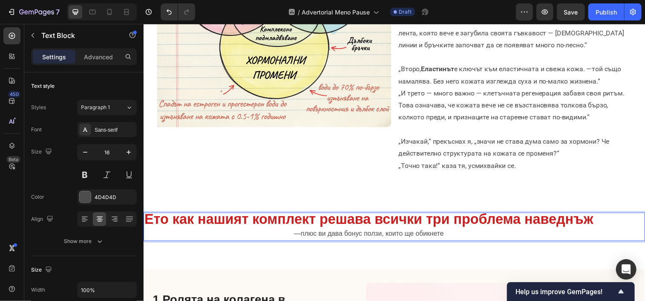
click at [602, 225] on strong "Ето как нашият комплект решава всички три проблема наведнъж" at bounding box center [373, 222] width 458 height 16
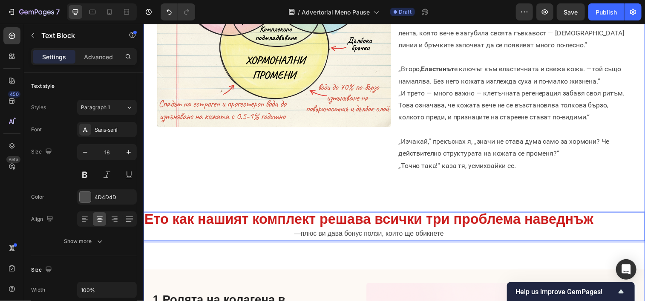
drag, startPoint x: 602, startPoint y: 225, endPoint x: 151, endPoint y: 210, distance: 451.1
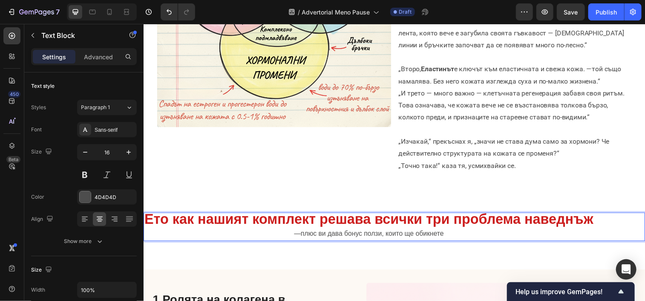
click at [404, 218] on strong "Ето как нашият комплект решава всички три проблема наведнъж" at bounding box center [373, 222] width 458 height 16
click at [620, 223] on div "Ето как нашият комплект решава всички три проблема наведнъж —плюс ви дава бонус…" at bounding box center [398, 230] width 511 height 29
drag, startPoint x: 620, startPoint y: 223, endPoint x: 562, endPoint y: 231, distance: 58.9
click at [562, 231] on div "Ето как нашият комплект решава всички три проблема наведнъж —плюс ви дава бонус…" at bounding box center [398, 230] width 511 height 29
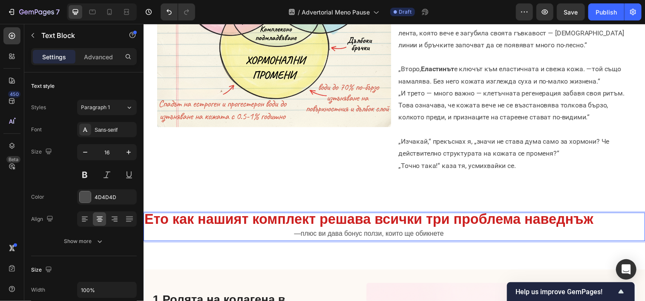
click at [600, 219] on strong "Ето как нашият комплект решава всички три проблема наведнъж" at bounding box center [373, 222] width 458 height 16
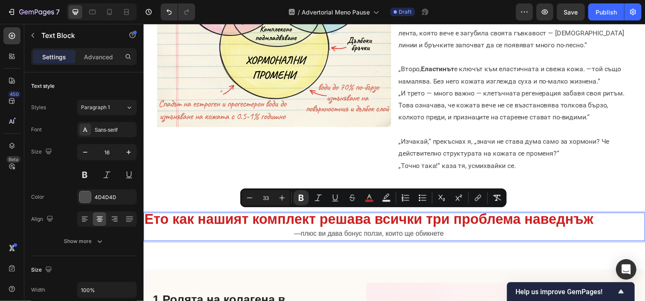
drag, startPoint x: 600, startPoint y: 219, endPoint x: 262, endPoint y: 220, distance: 337.5
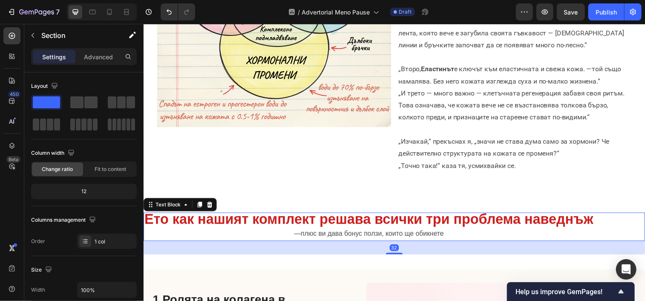
click at [551, 242] on p "—плюс ви дава бонус ползи, които ще обикнете" at bounding box center [373, 237] width 458 height 12
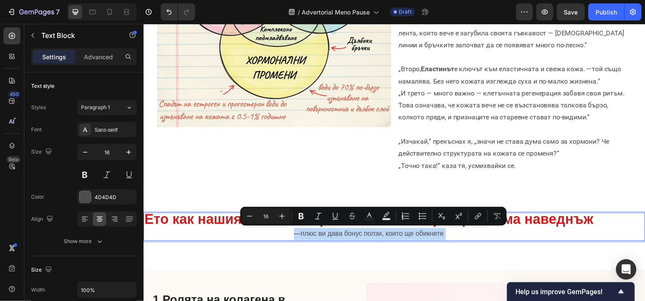
drag, startPoint x: 551, startPoint y: 242, endPoint x: 279, endPoint y: 224, distance: 272.5
click at [279, 224] on div "Ето как нашият комплект решава всички три проблема наведнъж —плюс ви дава бонус…" at bounding box center [372, 230] width 459 height 29
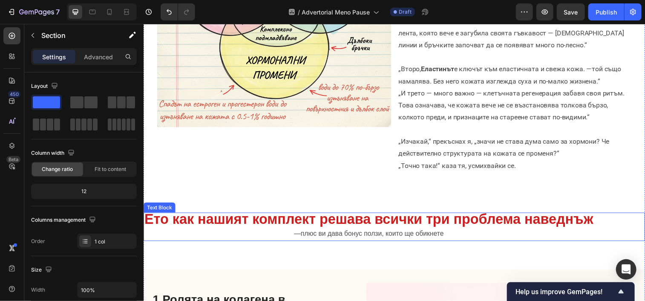
click at [480, 235] on p "—плюс ви дава бонус ползи, които ще обикнете" at bounding box center [373, 237] width 458 height 12
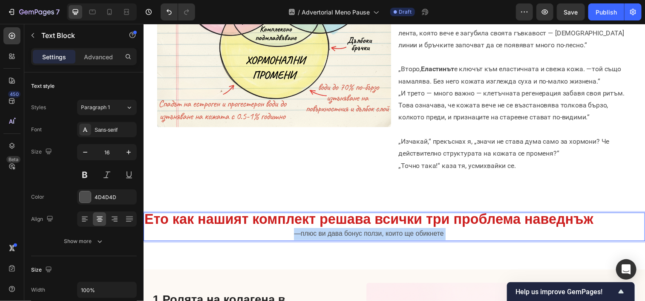
drag, startPoint x: 479, startPoint y: 235, endPoint x: 331, endPoint y: 228, distance: 148.5
click at [466, 237] on p "—плюс ви дава бонус ползи, които ще обикнете" at bounding box center [373, 237] width 458 height 12
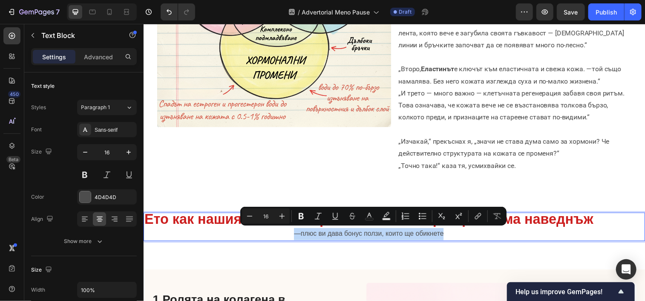
click at [466, 237] on p "—плюс ви дава бонус ползи, които ще обикнете" at bounding box center [373, 237] width 458 height 12
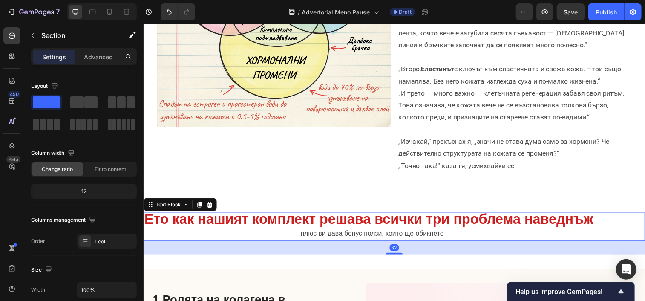
click at [462, 237] on p "—плюс ви дава бонус ползи, които ще обикнете" at bounding box center [373, 237] width 458 height 12
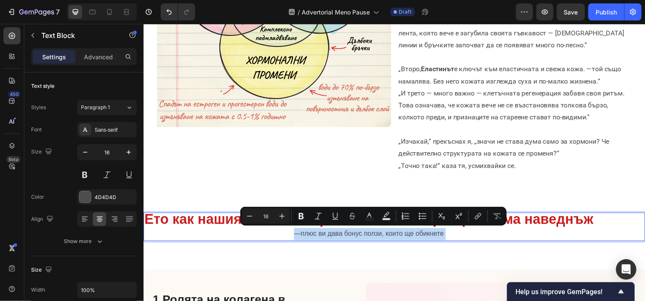
drag, startPoint x: 462, startPoint y: 238, endPoint x: 199, endPoint y: 217, distance: 263.8
click at [199, 217] on div "Ето как нашият комплект решава всички три проблема наведнъж —плюс ви дава бонус…" at bounding box center [372, 230] width 459 height 29
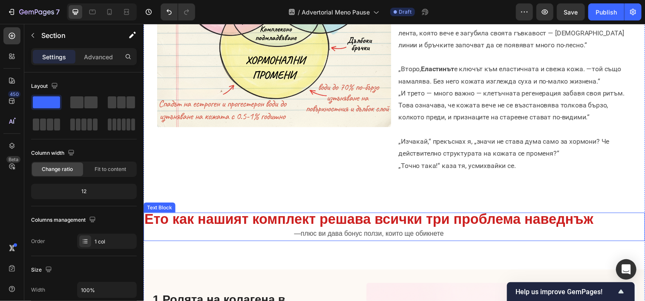
click at [462, 236] on p "—плюс ви дава бонус ползи, които ще обикнете" at bounding box center [373, 237] width 458 height 12
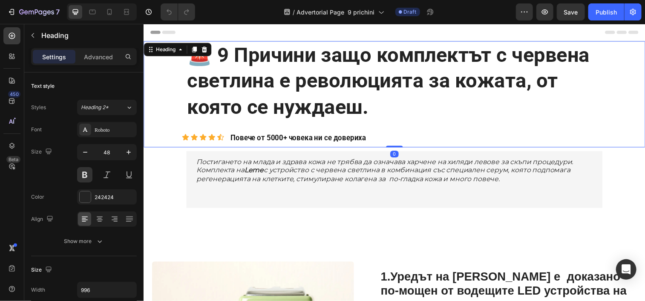
click at [367, 79] on strong "🚨 9 Причини защо комплектът с червена светлина е революцията за кожата, от коят…" at bounding box center [393, 82] width 410 height 78
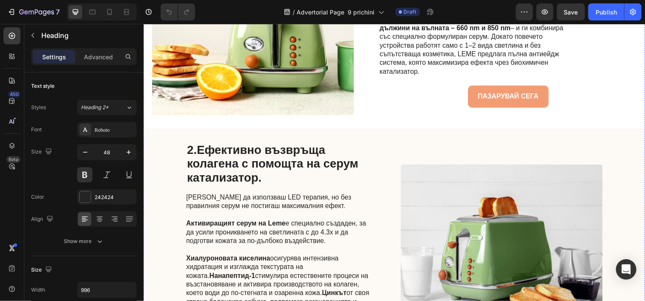
scroll to position [312, 0]
click at [105, 16] on icon at bounding box center [109, 12] width 9 height 9
type input "28"
type input "100%"
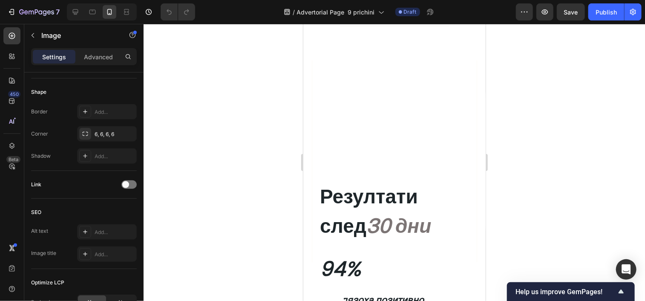
scroll to position [3043, 0]
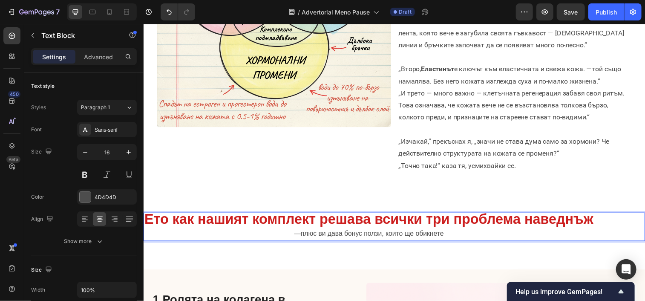
click at [471, 235] on p "—плюс ви дава бонус ползи, които ще обикнете" at bounding box center [373, 237] width 458 height 12
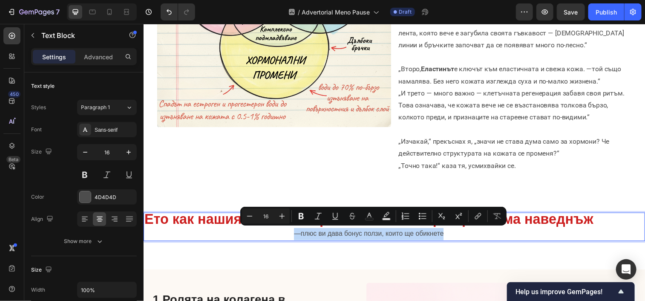
click at [471, 235] on p "—плюс ви дава бонус ползи, които ще обикнете" at bounding box center [373, 237] width 458 height 12
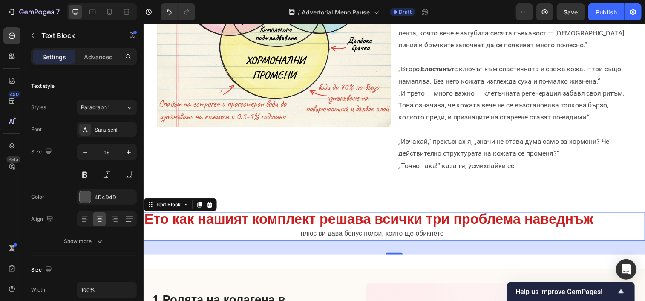
click at [607, 224] on div "Ето как нашият комплект решава всички три проблема наведнъж —плюс ви дава бонус…" at bounding box center [398, 230] width 511 height 29
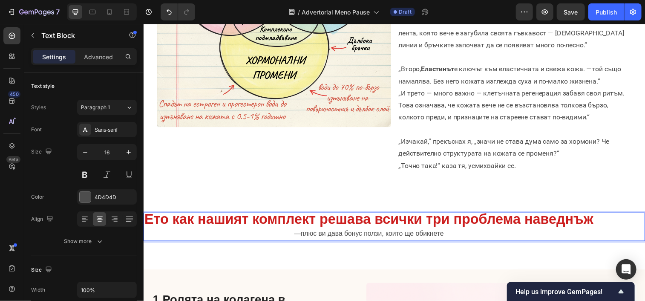
click at [603, 224] on div "Ето как нашият комплект решава всички три проблема наведнъж —плюс ви дава бонус…" at bounding box center [372, 230] width 459 height 29
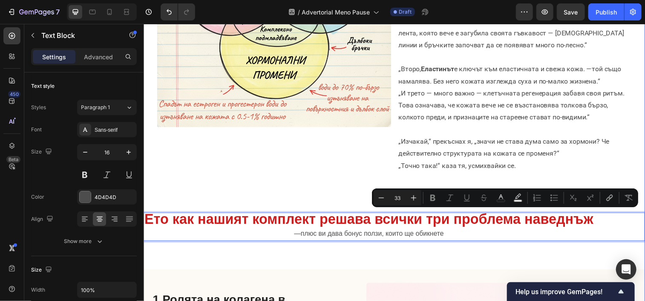
drag, startPoint x: 606, startPoint y: 224, endPoint x: 261, endPoint y: 239, distance: 345.5
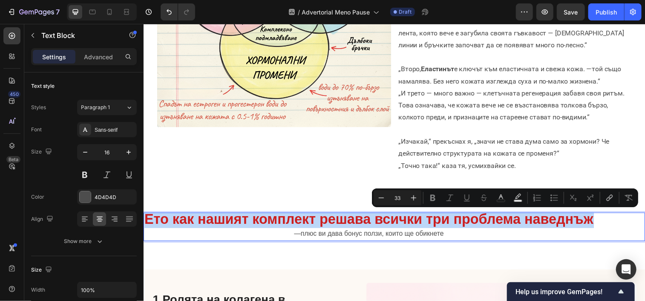
type input "16"
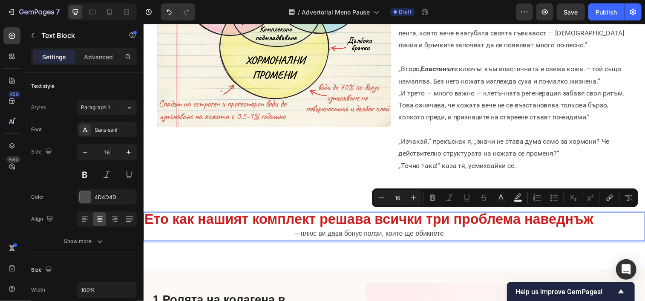
click at [442, 237] on p "—плюс ви дава бонус ползи, които ще обикнете" at bounding box center [373, 237] width 458 height 12
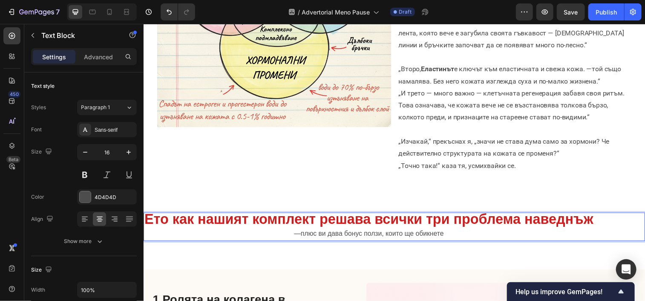
click at [450, 236] on p "—плюс ви дава бонус ползи, които ще обикнете" at bounding box center [373, 237] width 458 height 12
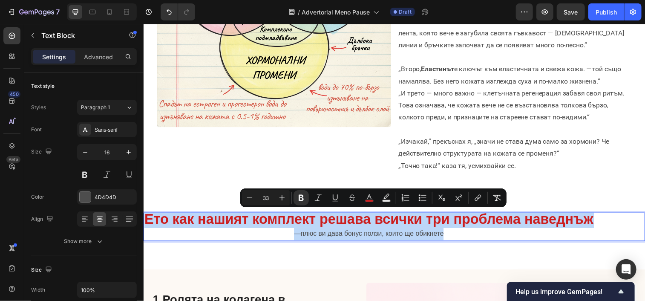
drag, startPoint x: 450, startPoint y: 236, endPoint x: 283, endPoint y: 237, distance: 167.1
copy div "Ето как нашият комплект решава всички три проблема наведнъж —плюс ви дава бонус…"
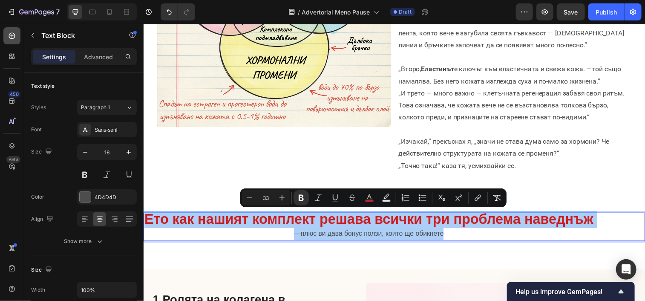
click at [11, 40] on div at bounding box center [11, 35] width 17 height 17
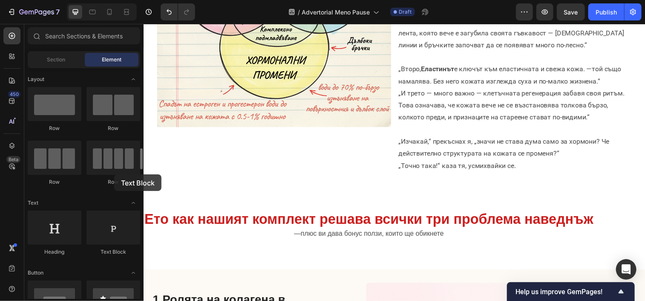
click at [114, 248] on div "Text Block" at bounding box center [114, 252] width 54 height 8
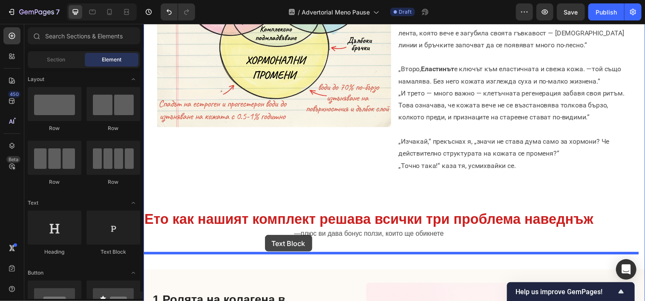
drag, startPoint x: 257, startPoint y: 196, endPoint x: 267, endPoint y: 239, distance: 44.1
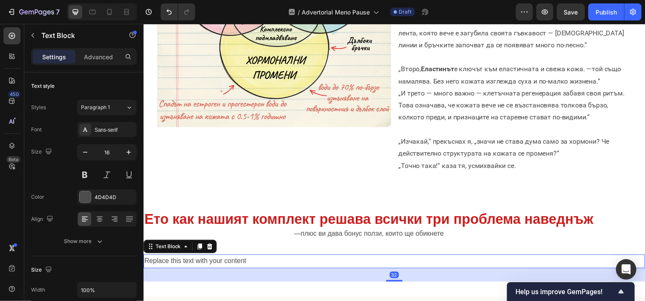
click at [275, 267] on div "Replace this text with your content" at bounding box center [398, 265] width 511 height 14
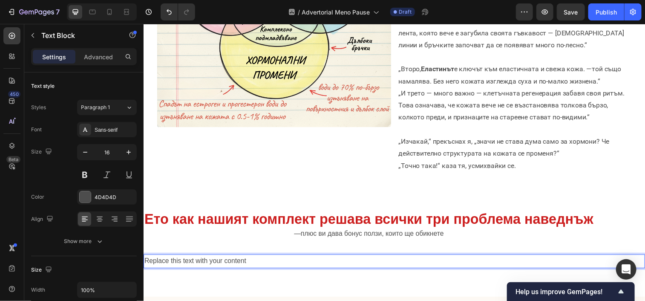
click at [275, 267] on p "Replace this text with your content" at bounding box center [399, 265] width 510 height 12
click at [243, 261] on p "Replace this text with your content" at bounding box center [399, 265] width 510 height 12
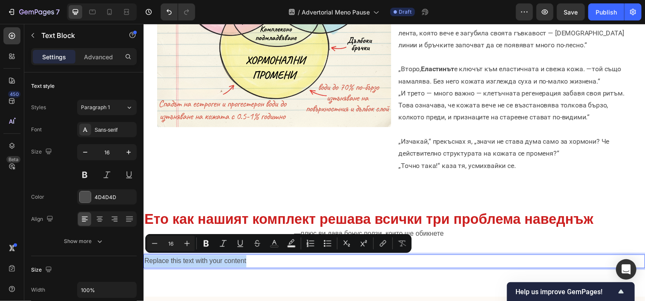
click at [243, 261] on p "Replace this text with your content" at bounding box center [399, 265] width 510 height 12
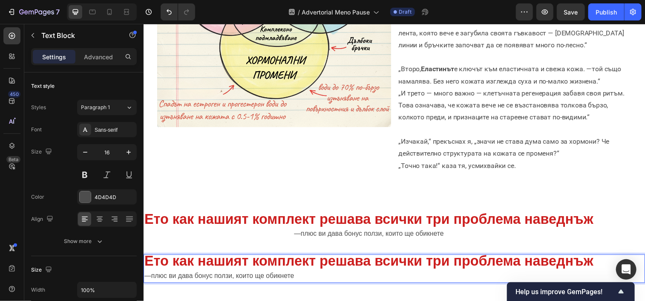
click at [295, 279] on p "—плюс ви дава бонус ползи, които ще обикнете" at bounding box center [399, 280] width 510 height 12
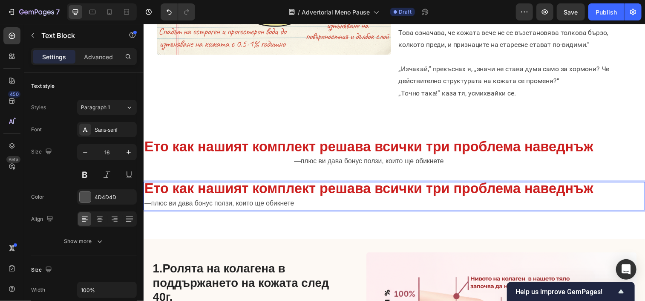
scroll to position [455, 0]
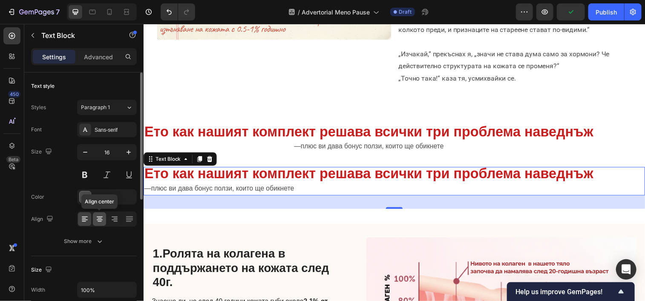
click at [99, 215] on icon at bounding box center [99, 219] width 9 height 9
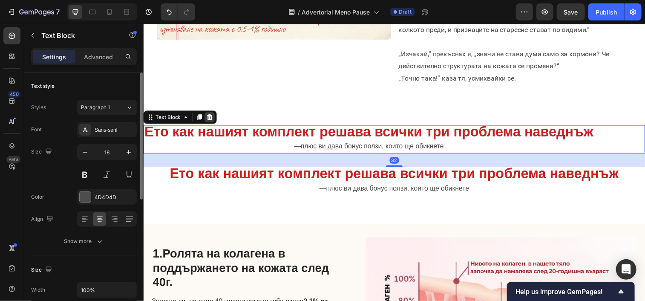
click at [212, 118] on icon at bounding box center [211, 118] width 6 height 6
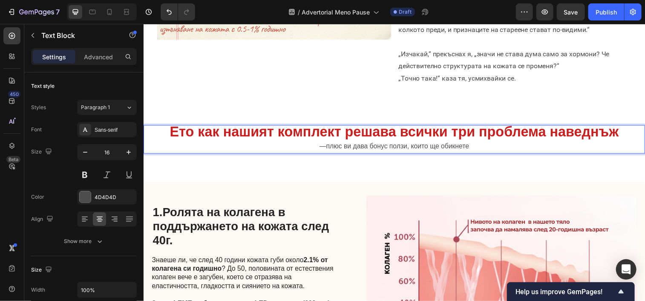
click at [498, 150] on p "—плюс ви дава бонус ползи, които ще обикнете" at bounding box center [399, 148] width 510 height 12
click at [482, 144] on p "—плюс ви дава бонус ползи, които ще обикнете" at bounding box center [399, 148] width 510 height 12
drag, startPoint x: 482, startPoint y: 144, endPoint x: 338, endPoint y: 146, distance: 143.6
click at [338, 146] on p "—плюс ви дава бонус ползи, които ще обикнете" at bounding box center [399, 148] width 510 height 12
click at [489, 144] on p "—плюс ви дава бонус ползи, които ще обикнете" at bounding box center [399, 148] width 510 height 12
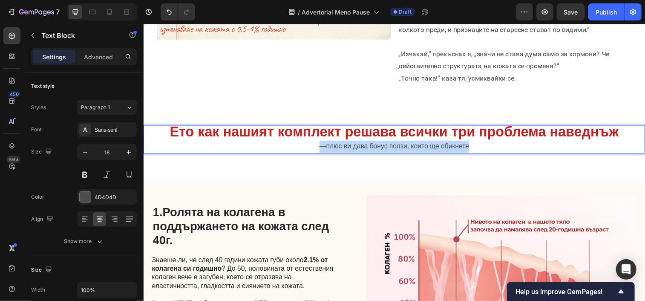
drag, startPoint x: 476, startPoint y: 147, endPoint x: 320, endPoint y: 146, distance: 156.0
click at [320, 146] on p "—плюс ви дава бонус ползи, които ще обикнете" at bounding box center [399, 148] width 510 height 12
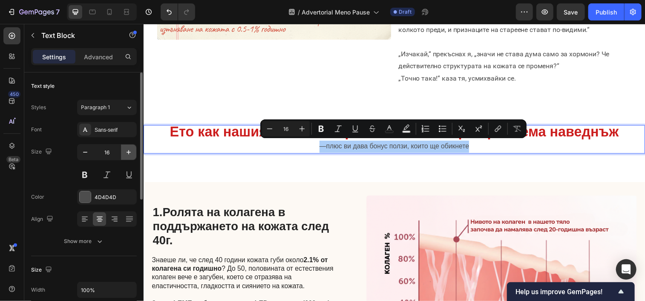
click at [125, 156] on icon "button" at bounding box center [128, 152] width 9 height 9
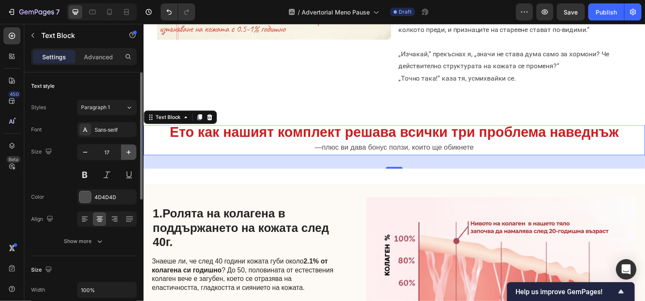
click at [125, 156] on icon "button" at bounding box center [128, 152] width 9 height 9
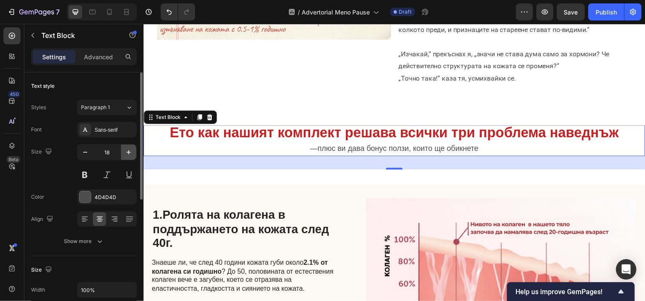
click at [125, 156] on icon "button" at bounding box center [128, 152] width 9 height 9
type input "19"
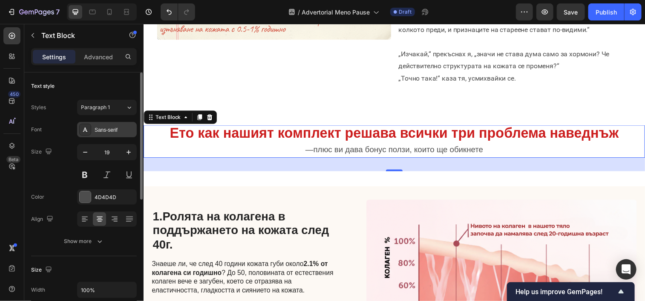
click at [110, 130] on div "Sans-serif" at bounding box center [115, 130] width 40 height 8
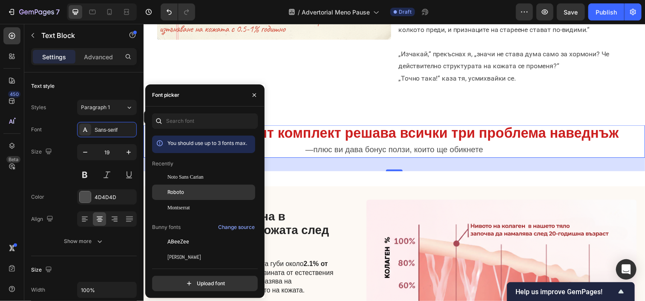
click at [193, 196] on div "Roboto" at bounding box center [203, 192] width 103 height 15
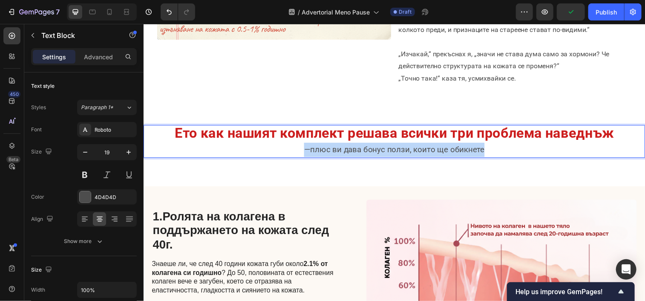
drag, startPoint x: 490, startPoint y: 154, endPoint x: 301, endPoint y: 153, distance: 188.8
click at [301, 153] on p "—плюс ви дава бонус ползи, които ще обикнете" at bounding box center [399, 151] width 510 height 14
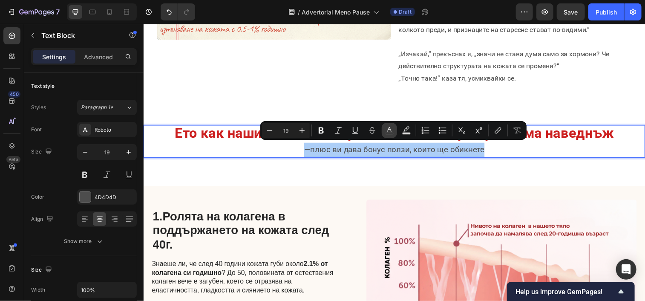
click at [385, 128] on icon "Editor contextual toolbar" at bounding box center [389, 130] width 9 height 9
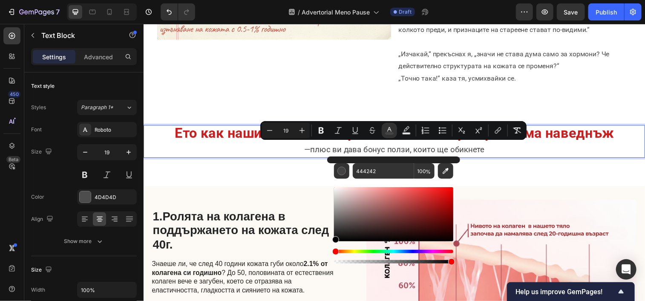
drag, startPoint x: 338, startPoint y: 226, endPoint x: 331, endPoint y: 253, distance: 27.3
click at [331, 253] on div "444242 100 %" at bounding box center [393, 210] width 133 height 109
type input "000000"
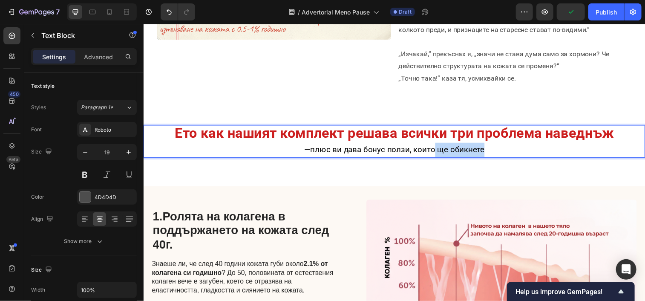
drag, startPoint x: 493, startPoint y: 153, endPoint x: 429, endPoint y: 149, distance: 64.5
click at [429, 149] on p "—плюс ви дава бонус ползи, които ще обикнете" at bounding box center [399, 151] width 510 height 14
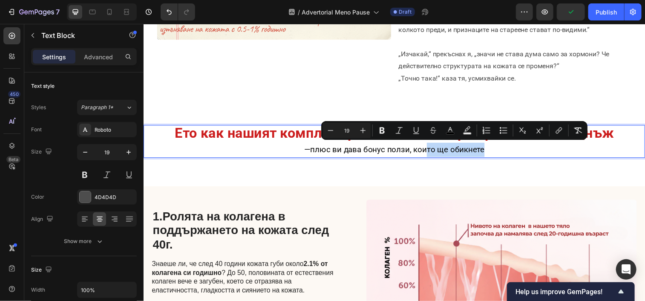
click at [429, 149] on span "—плюс ви дава бонус ползи, които ще обикнете" at bounding box center [399, 152] width 184 height 10
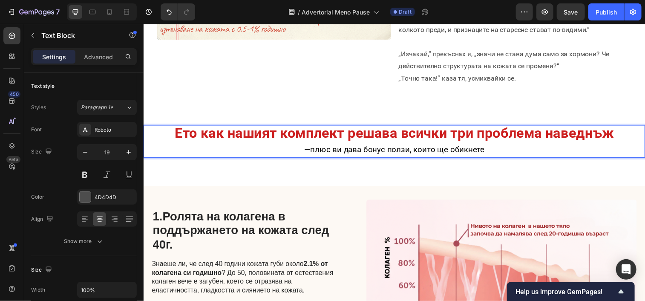
click at [484, 153] on span "—плюс ви дава бонус ползи, които ще обикнете" at bounding box center [399, 152] width 184 height 10
click at [485, 153] on span "—плюс ви дава бонус ползи, които ще обикнете" at bounding box center [399, 152] width 184 height 10
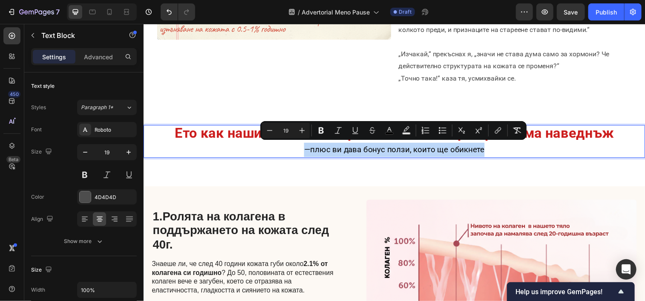
drag, startPoint x: 485, startPoint y: 153, endPoint x: 304, endPoint y: 154, distance: 181.1
click at [304, 154] on p "—плюс ви дава бонус ползи, които ще обикнете" at bounding box center [399, 151] width 510 height 14
click at [305, 129] on icon "Editor contextual toolbar" at bounding box center [302, 130] width 9 height 9
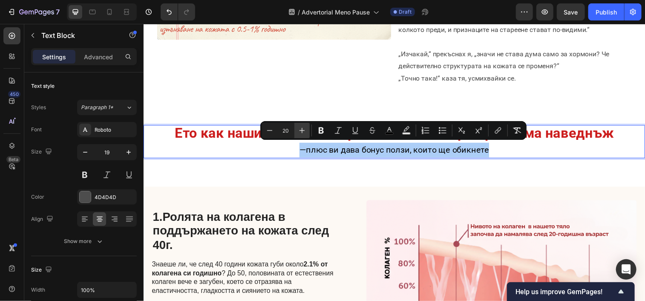
click at [305, 129] on icon "Editor contextual toolbar" at bounding box center [302, 130] width 9 height 9
type input "21"
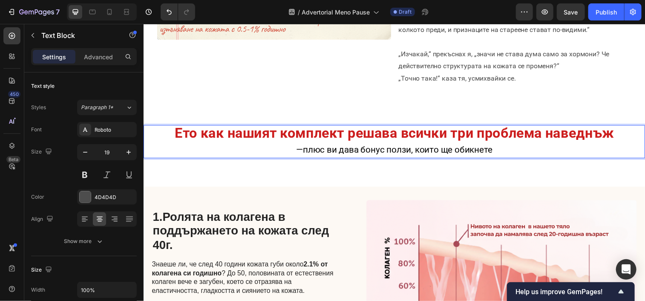
click at [163, 135] on p "Ето как нашият комплект решава всички три проблема наведнъж" at bounding box center [399, 135] width 510 height 17
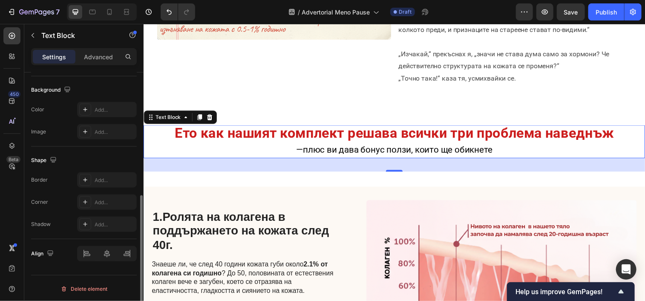
scroll to position [242, 0]
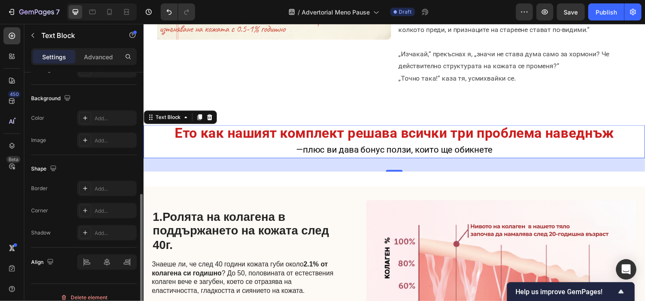
click at [102, 64] on div "Settings Advanced" at bounding box center [84, 56] width 106 height 17
click at [98, 54] on p "Advanced" at bounding box center [98, 56] width 29 height 9
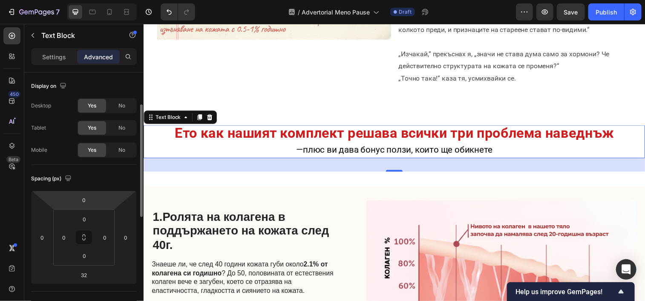
scroll to position [31, 0]
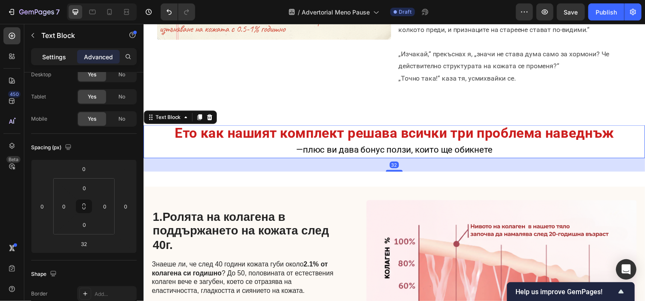
click at [49, 52] on p "Settings" at bounding box center [54, 56] width 24 height 9
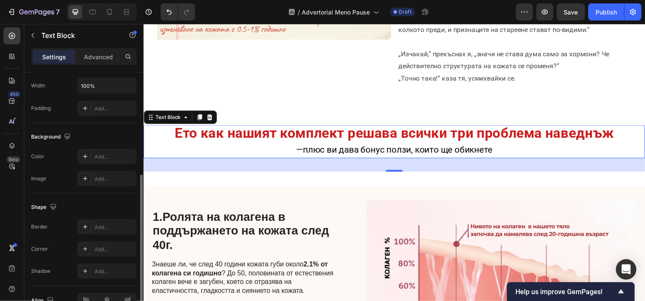
scroll to position [237, 0]
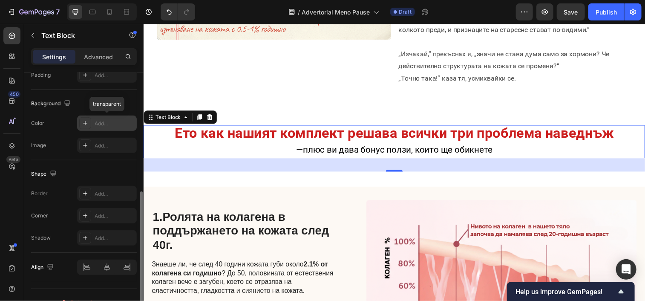
click at [80, 121] on div at bounding box center [85, 123] width 12 height 12
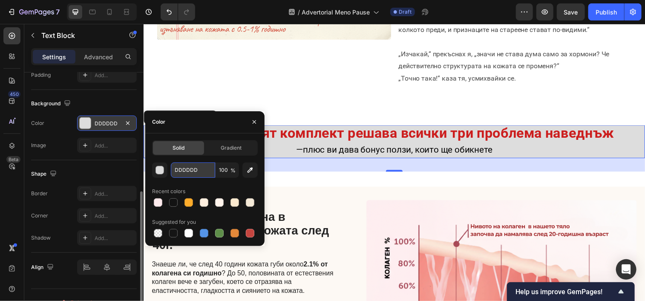
click at [193, 173] on input "DDDDDD" at bounding box center [193, 169] width 44 height 15
click at [159, 170] on div "button" at bounding box center [160, 170] width 9 height 9
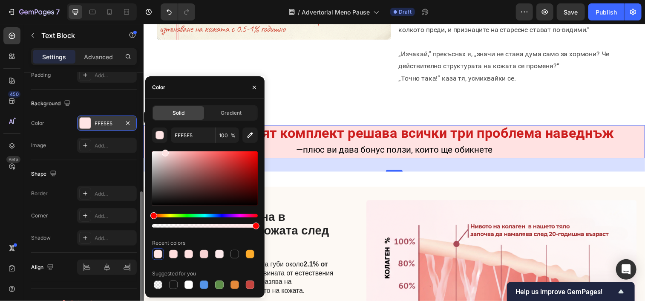
type input "FFE2E2"
drag, startPoint x: 153, startPoint y: 160, endPoint x: 165, endPoint y: 150, distance: 15.7
click at [165, 150] on div at bounding box center [165, 153] width 7 height 7
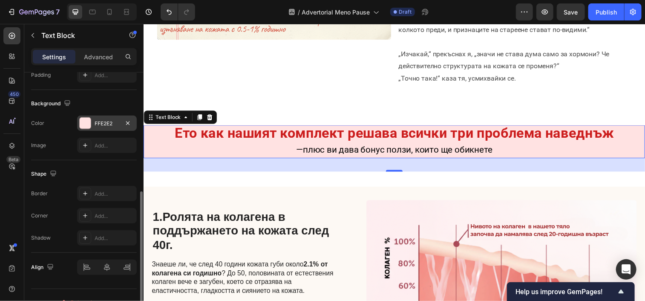
click at [385, 167] on div "32" at bounding box center [398, 167] width 511 height 14
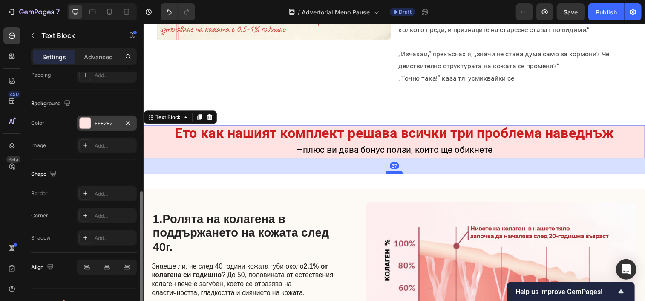
drag, startPoint x: 401, startPoint y: 171, endPoint x: 395, endPoint y: 173, distance: 6.6
click at [395, 173] on div at bounding box center [398, 174] width 17 height 3
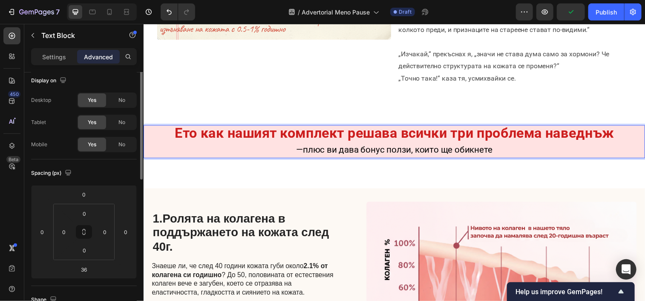
scroll to position [0, 0]
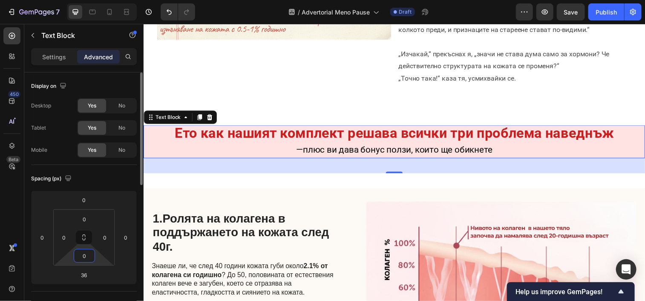
click at [91, 254] on input "0" at bounding box center [84, 255] width 17 height 13
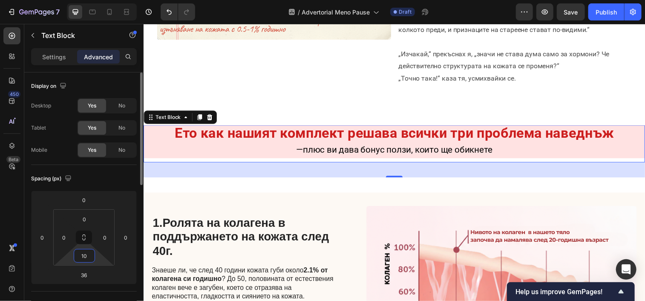
type input "1"
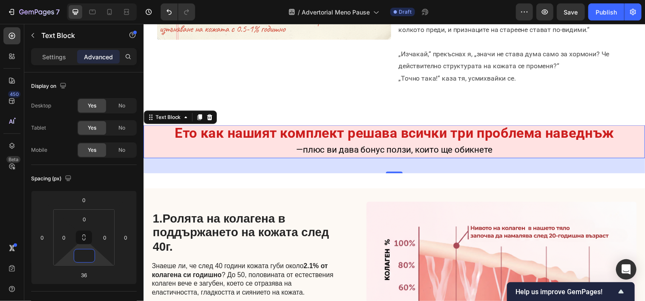
type input "0"
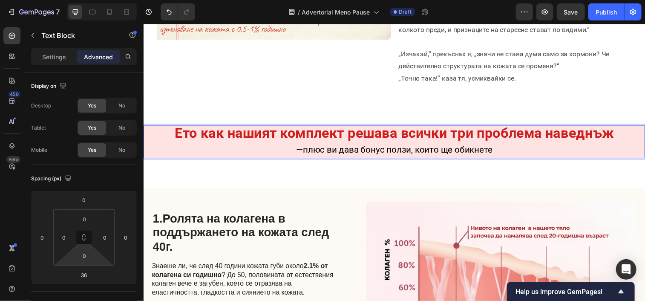
click at [238, 152] on p "—плюс ви дава бонус ползи, които ще обикнете" at bounding box center [399, 151] width 510 height 15
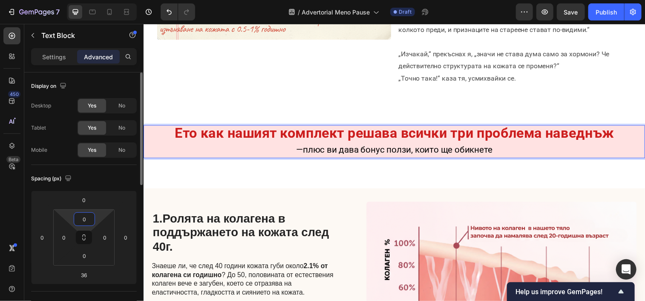
click at [83, 222] on input "0" at bounding box center [84, 219] width 17 height 13
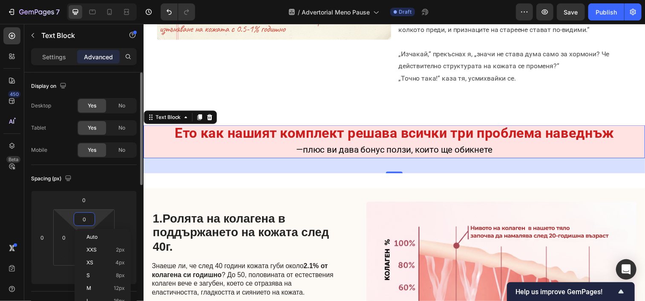
type input "5"
click at [88, 257] on input "0" at bounding box center [84, 255] width 17 height 13
type input "0"
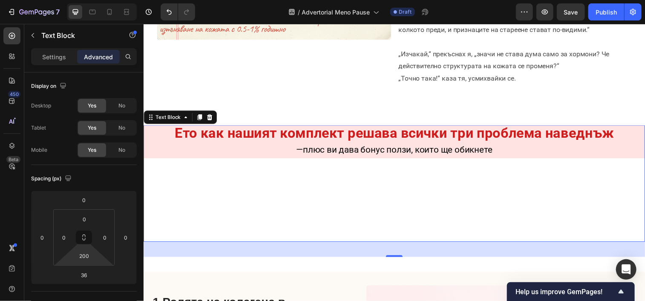
click at [228, 200] on div "Ето как нашият комплект решава всички три проблема наведнъж —плюс ви дава бонус…" at bounding box center [398, 186] width 511 height 118
click at [89, 257] on input "200" at bounding box center [84, 255] width 17 height 13
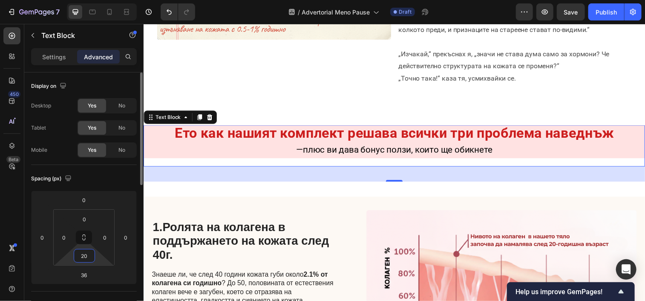
type input "2"
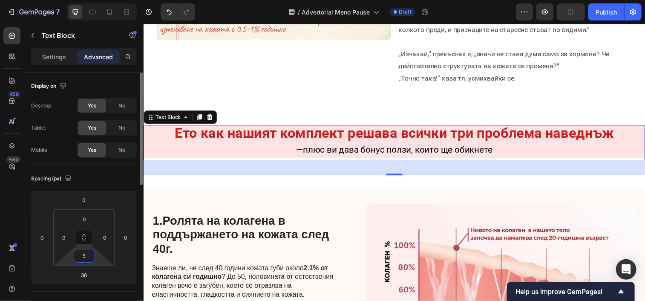
type input "50"
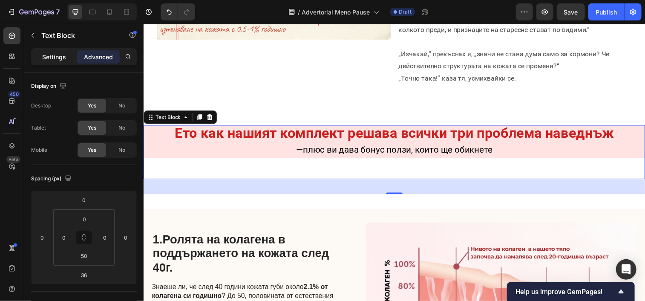
click at [44, 55] on p "Settings" at bounding box center [54, 56] width 24 height 9
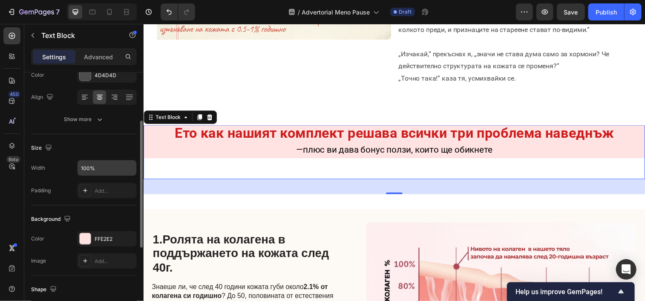
scroll to position [123, 0]
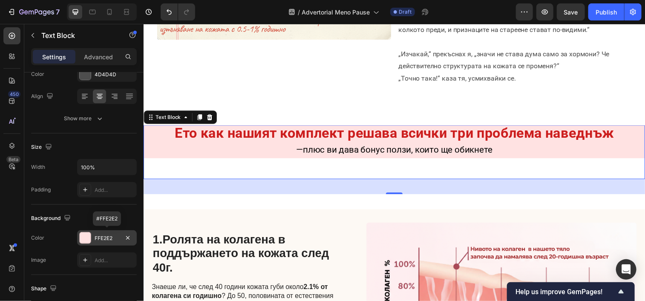
click at [87, 235] on div at bounding box center [85, 237] width 11 height 11
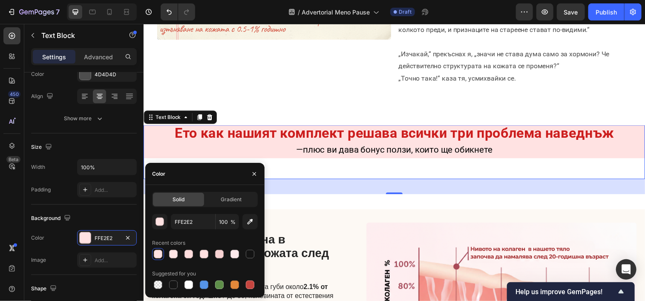
click at [159, 256] on div at bounding box center [158, 254] width 9 height 9
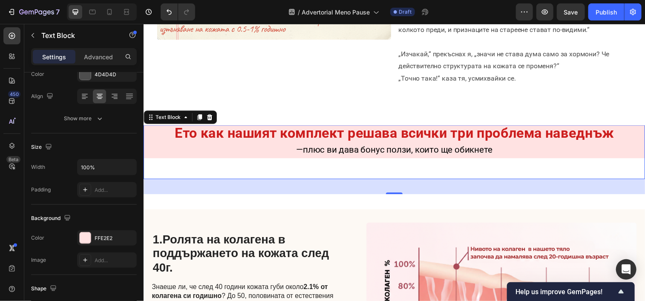
click at [295, 165] on div "Ето как нашият комплект решава всички три проблема наведнъж —плюс ви дава бонус…" at bounding box center [398, 154] width 511 height 55
click at [161, 11] on button "Undo/Redo" at bounding box center [169, 11] width 17 height 17
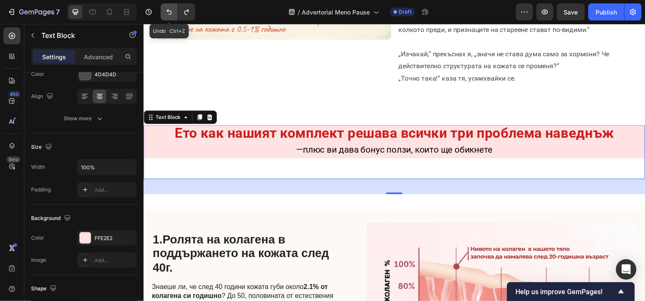
click at [161, 11] on button "Undo/Redo" at bounding box center [169, 11] width 17 height 17
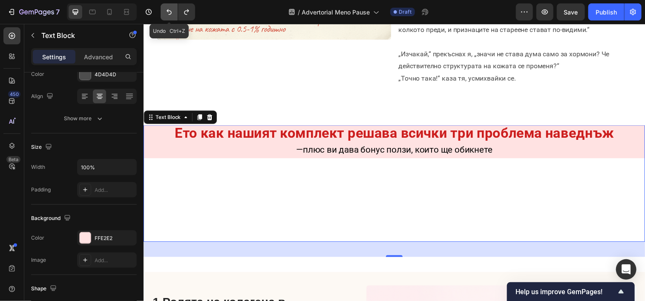
click at [161, 11] on button "Undo/Redo" at bounding box center [169, 11] width 17 height 17
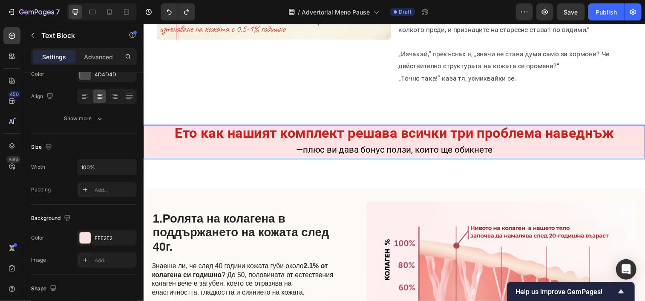
click at [271, 151] on p "—плюс ви дава бонус ползи, които ще обикнете" at bounding box center [399, 151] width 510 height 15
click at [94, 52] on p "Advanced" at bounding box center [98, 56] width 29 height 9
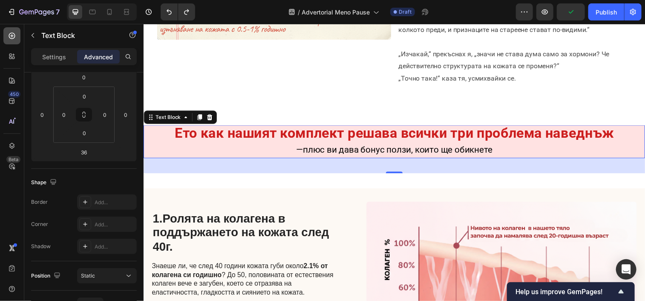
click at [12, 38] on icon at bounding box center [12, 36] width 9 height 9
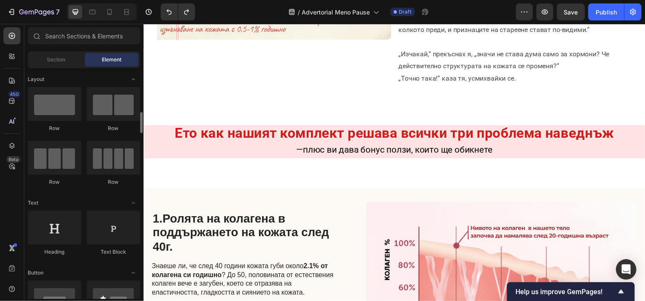
scroll to position [0, 0]
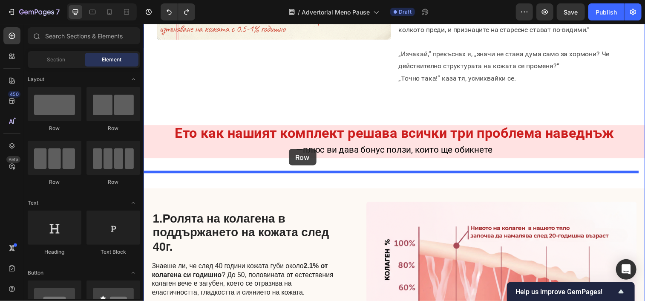
drag, startPoint x: 171, startPoint y: 118, endPoint x: 291, endPoint y: 151, distance: 124.4
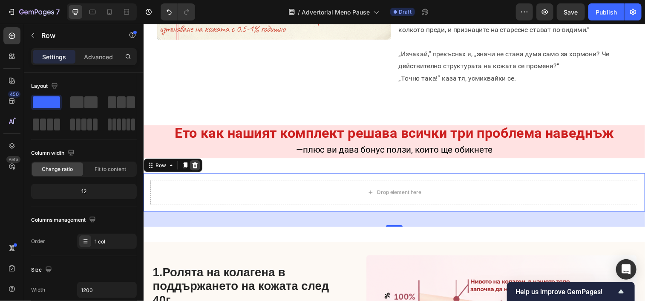
click at [195, 167] on icon at bounding box center [196, 168] width 6 height 6
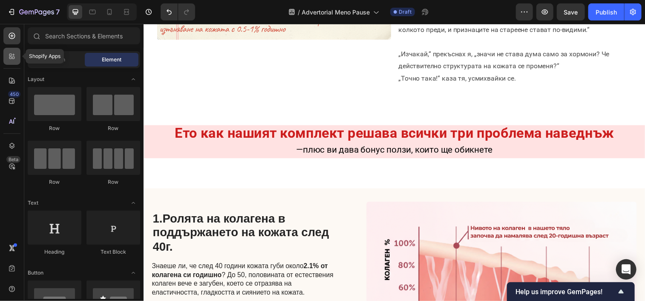
click at [5, 59] on div at bounding box center [11, 56] width 17 height 17
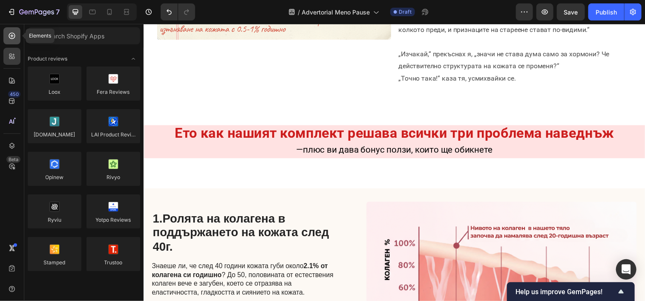
click at [7, 32] on div at bounding box center [11, 35] width 17 height 17
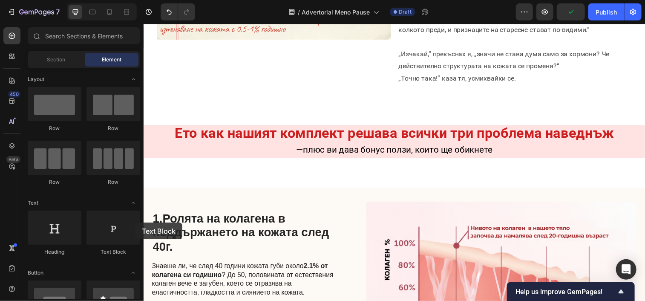
drag, startPoint x: 260, startPoint y: 246, endPoint x: 183, endPoint y: 220, distance: 81.0
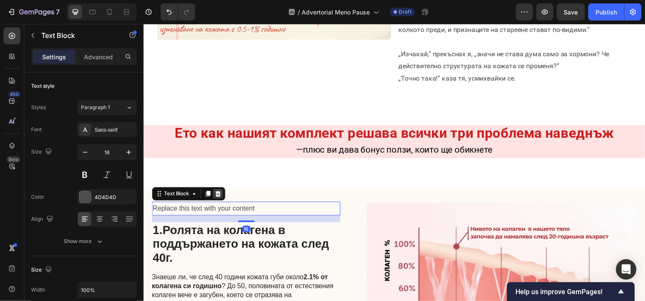
click at [218, 195] on icon at bounding box center [219, 196] width 7 height 7
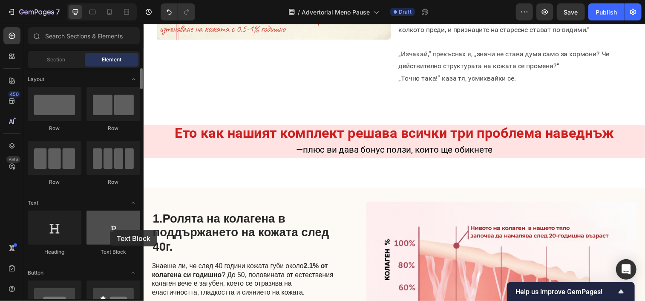
drag, startPoint x: 120, startPoint y: 241, endPoint x: 110, endPoint y: 229, distance: 15.8
click at [110, 229] on div at bounding box center [114, 228] width 54 height 34
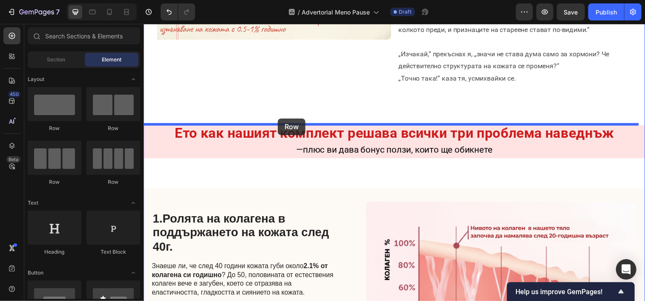
drag, startPoint x: 216, startPoint y: 142, endPoint x: 280, endPoint y: 120, distance: 67.8
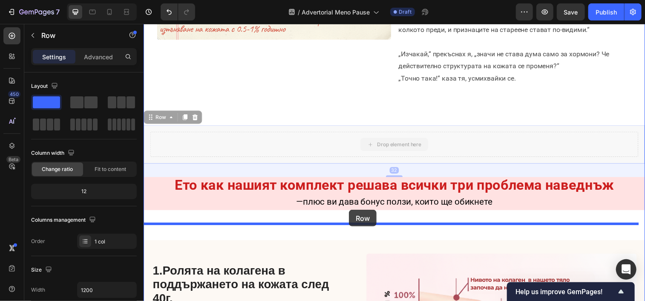
drag, startPoint x: 355, startPoint y: 147, endPoint x: 352, endPoint y: 212, distance: 64.4
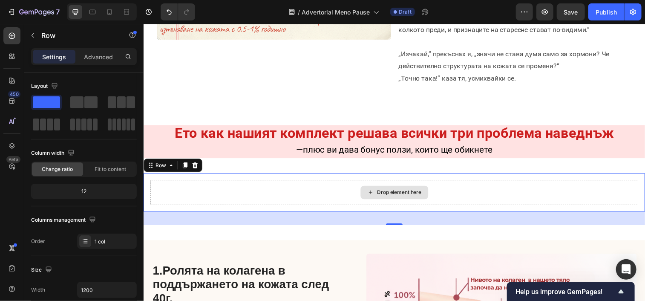
click at [310, 188] on div "Drop element here" at bounding box center [399, 195] width 498 height 26
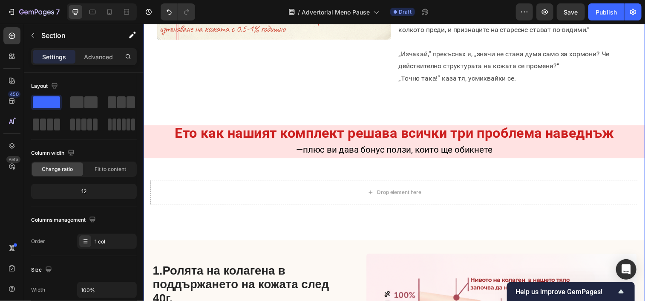
click at [221, 173] on div "5 начина, по които Leme възстановява сиянието на кожата и намалява признаците н…" at bounding box center [398, 278] width 511 height 1385
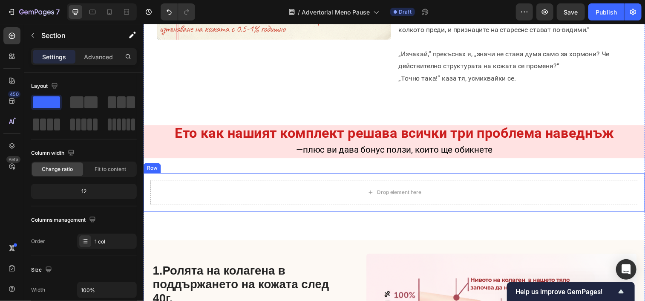
click at [221, 190] on div "Drop element here" at bounding box center [399, 195] width 498 height 26
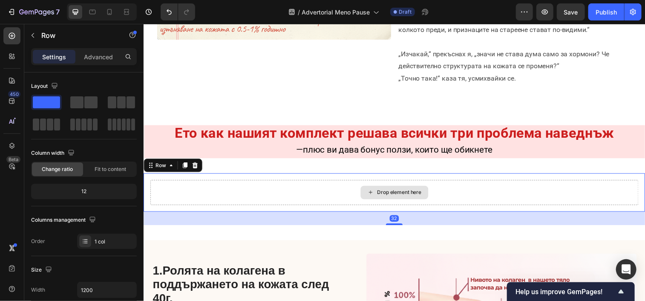
click at [221, 190] on div "Drop element here" at bounding box center [399, 195] width 498 height 26
click at [89, 63] on div "Settings Advanced" at bounding box center [84, 56] width 106 height 17
click at [92, 59] on p "Advanced" at bounding box center [98, 56] width 29 height 9
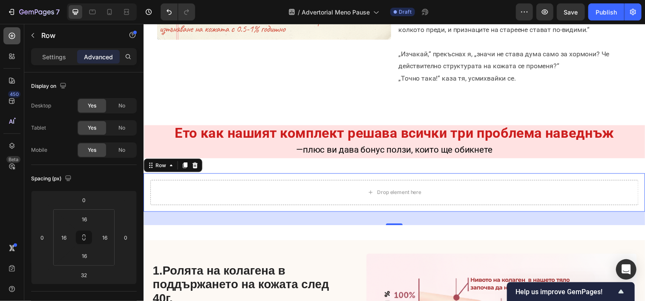
click at [11, 33] on icon at bounding box center [12, 36] width 6 height 6
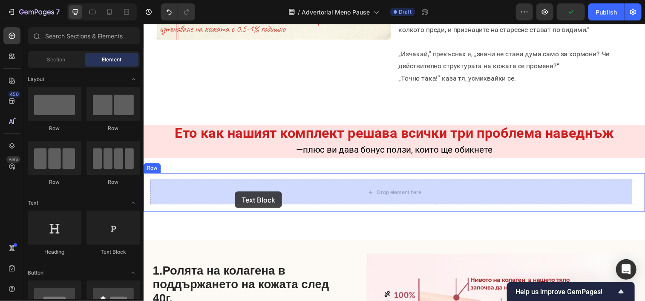
drag, startPoint x: 238, startPoint y: 252, endPoint x: 236, endPoint y: 194, distance: 58.0
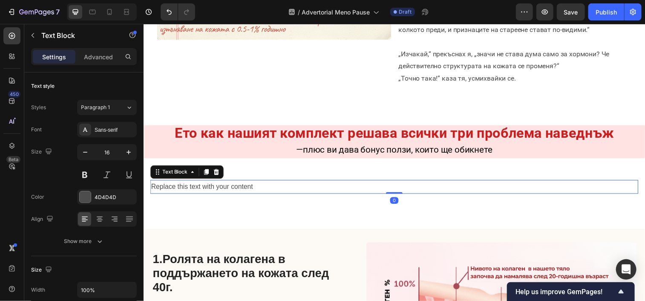
click at [257, 183] on div "Replace this text with your content" at bounding box center [399, 189] width 498 height 14
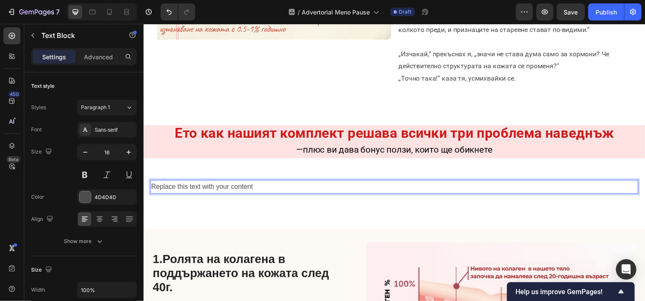
click at [257, 183] on p "Replace this text with your content" at bounding box center [399, 189] width 496 height 12
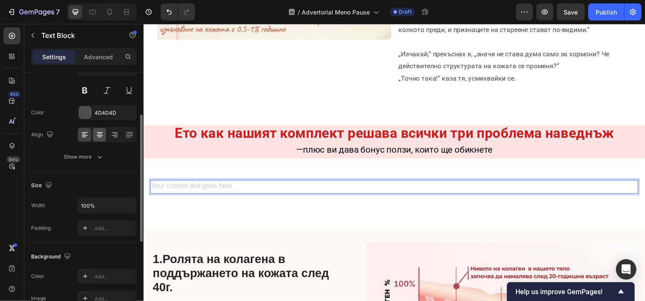
scroll to position [106, 0]
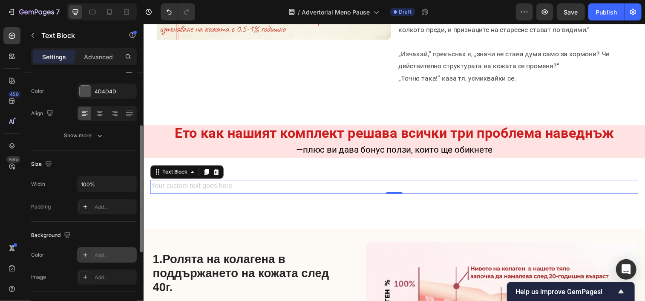
click at [95, 252] on div "Add..." at bounding box center [115, 255] width 40 height 8
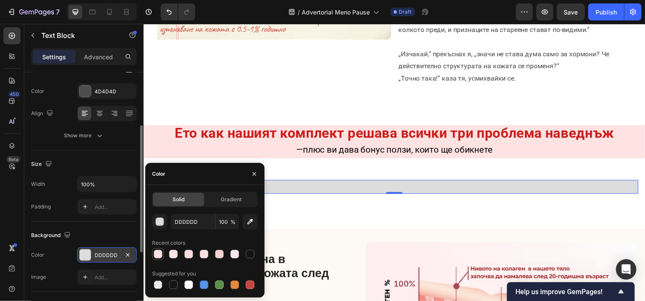
click at [162, 257] on div at bounding box center [158, 254] width 10 height 10
type input "FFE2E2"
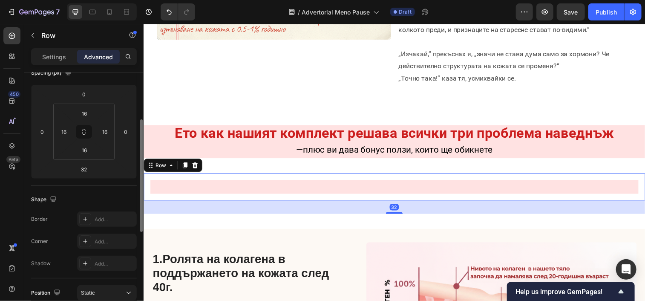
click at [342, 197] on div "Text Block Row 32" at bounding box center [398, 190] width 511 height 28
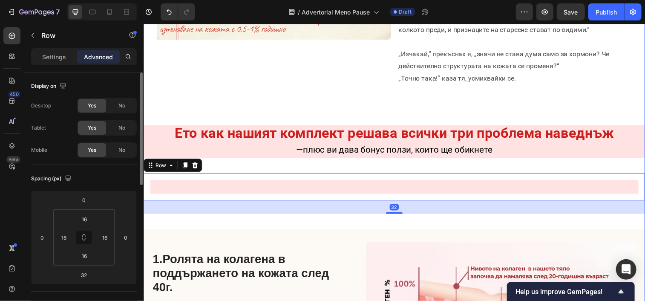
click at [313, 165] on div "5 начина, по които Leme възстановява сиянието на кожата и намалява признаците н…" at bounding box center [398, 273] width 511 height 1374
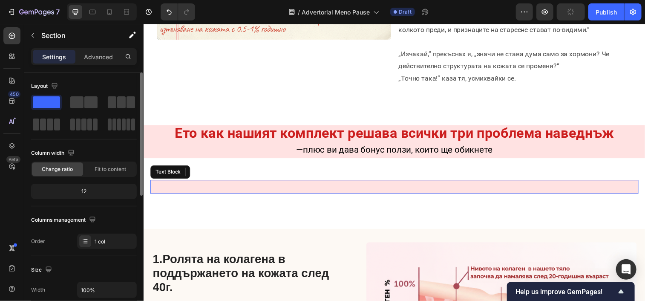
click at [300, 188] on p "Rich Text Editor. Editing area: main" at bounding box center [399, 189] width 496 height 12
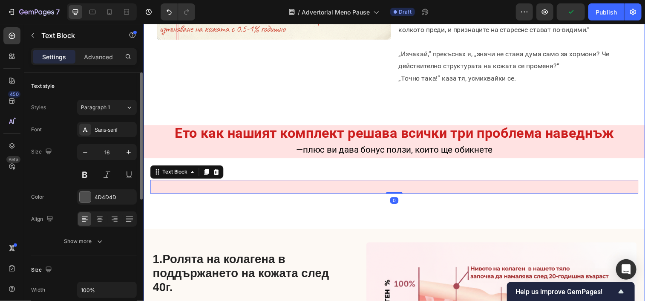
click at [254, 224] on div "5 начина, по които Leme възстановява сиянието на кожата и намалява признаците н…" at bounding box center [398, 273] width 511 height 1374
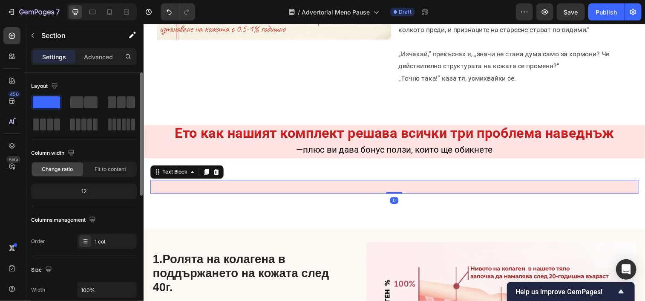
click at [241, 193] on p "Rich Text Editor. Editing area: main" at bounding box center [399, 189] width 496 height 12
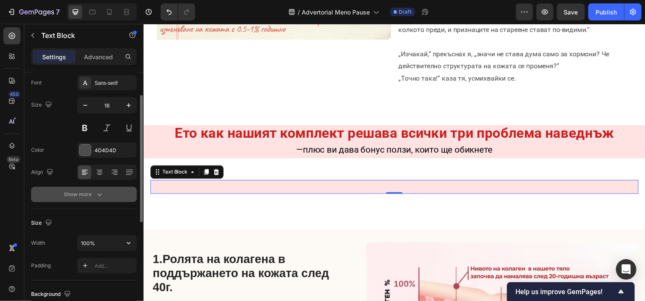
scroll to position [46, 0]
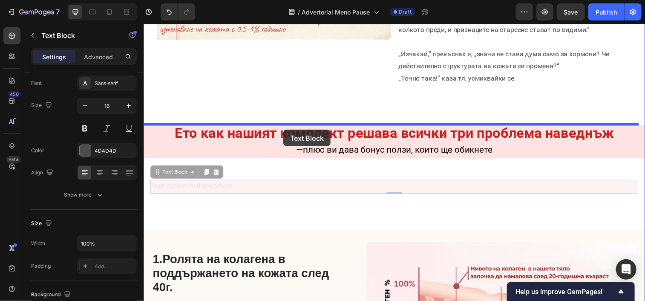
drag, startPoint x: 280, startPoint y: 181, endPoint x: 286, endPoint y: 131, distance: 50.2
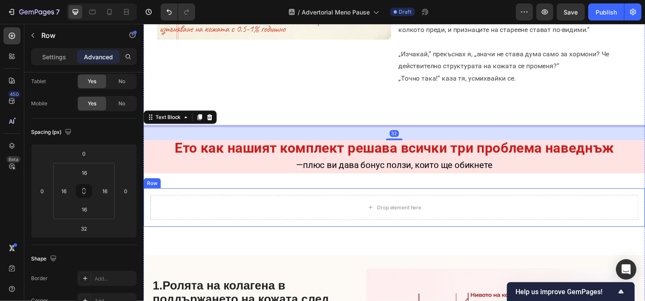
click at [275, 228] on div "Drop element here Row" at bounding box center [398, 210] width 511 height 39
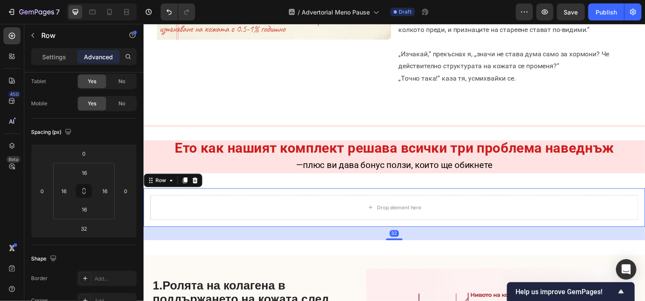
scroll to position [0, 0]
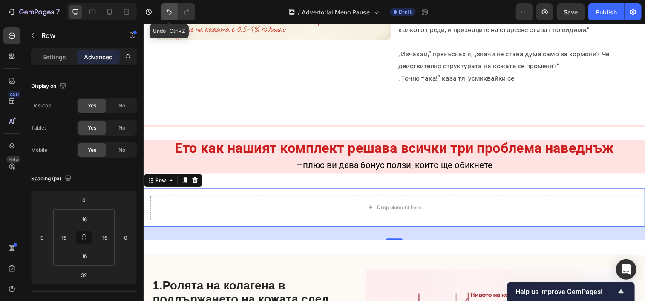
click at [165, 12] on icon "Undo/Redo" at bounding box center [169, 12] width 9 height 9
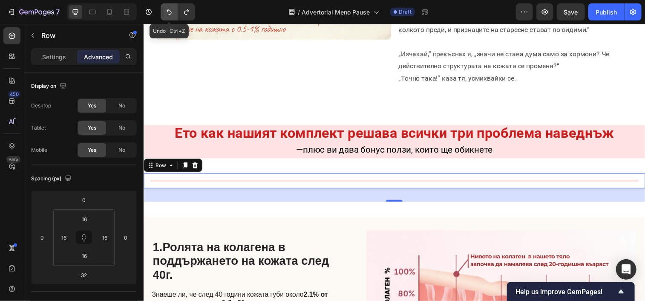
click at [165, 12] on icon "Undo/Redo" at bounding box center [169, 12] width 9 height 9
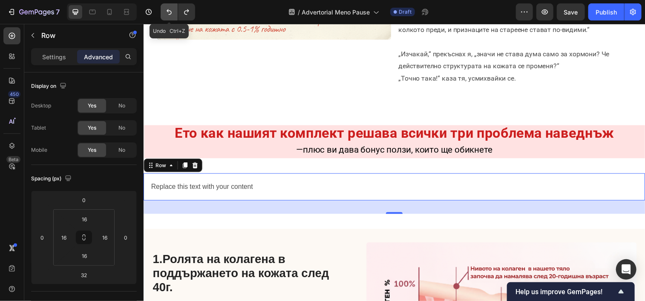
click at [165, 12] on icon "Undo/Redo" at bounding box center [169, 12] width 9 height 9
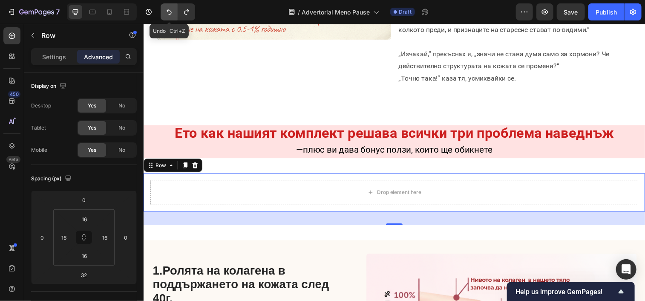
click at [165, 12] on icon "Undo/Redo" at bounding box center [169, 12] width 9 height 9
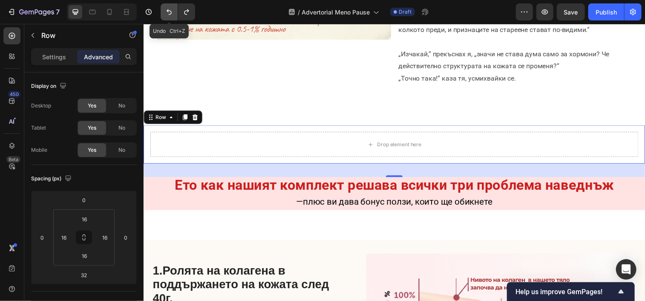
click at [165, 12] on icon "Undo/Redo" at bounding box center [169, 12] width 9 height 9
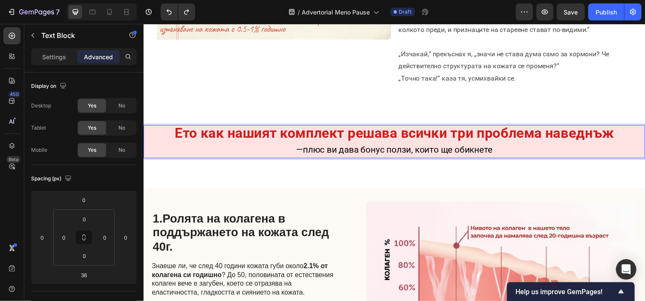
click at [500, 150] on p "—плюс ви дава бонус ползи, които ще обикнете" at bounding box center [399, 151] width 510 height 15
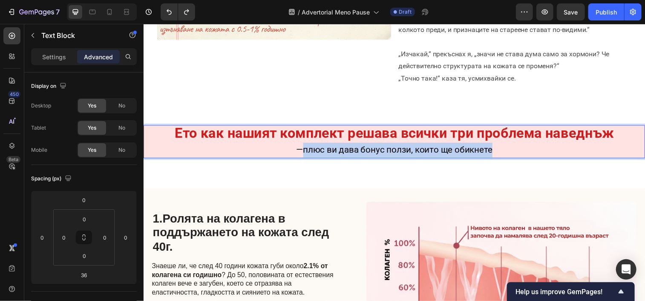
drag, startPoint x: 500, startPoint y: 150, endPoint x: 302, endPoint y: 154, distance: 198.2
click at [302, 154] on p "—плюс ви дава бонус ползи, които ще обикнете" at bounding box center [399, 151] width 510 height 15
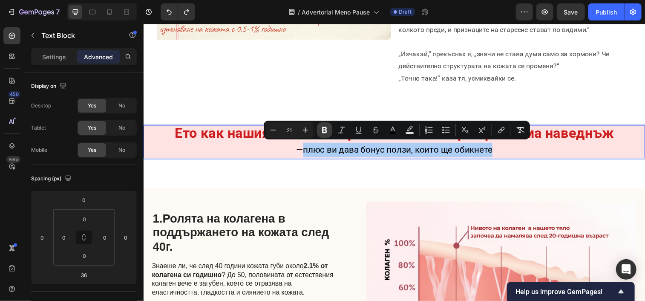
click at [326, 126] on icon "Editor contextual toolbar" at bounding box center [324, 130] width 9 height 9
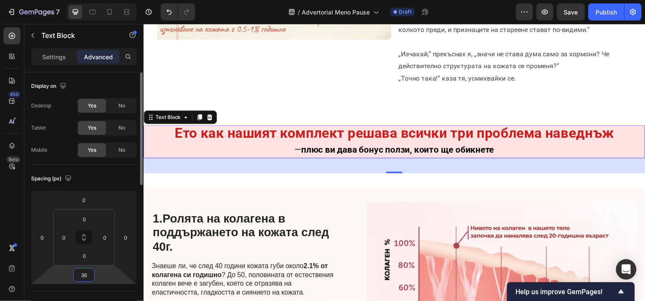
click at [87, 271] on input "36" at bounding box center [83, 274] width 17 height 13
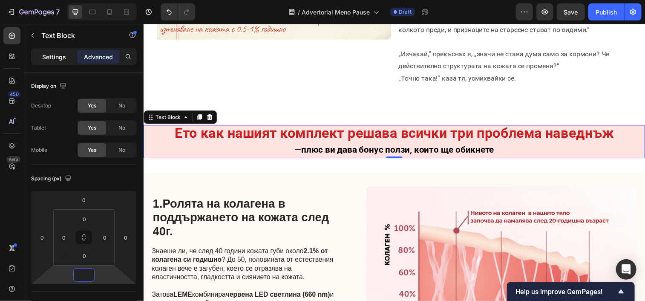
type input "0"
click at [68, 60] on div "Settings" at bounding box center [54, 57] width 43 height 14
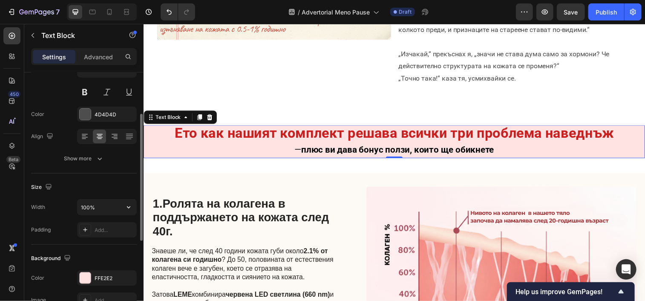
scroll to position [83, 0]
click at [104, 231] on div "Add..." at bounding box center [115, 230] width 40 height 8
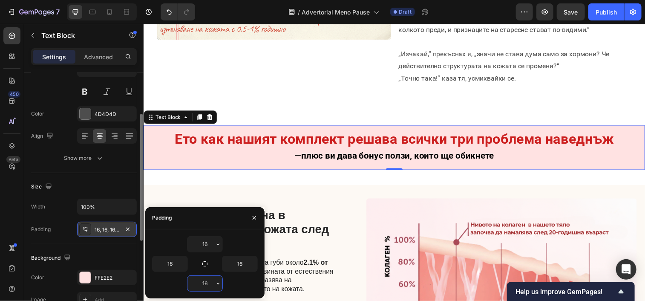
click at [205, 284] on input "16" at bounding box center [205, 283] width 35 height 15
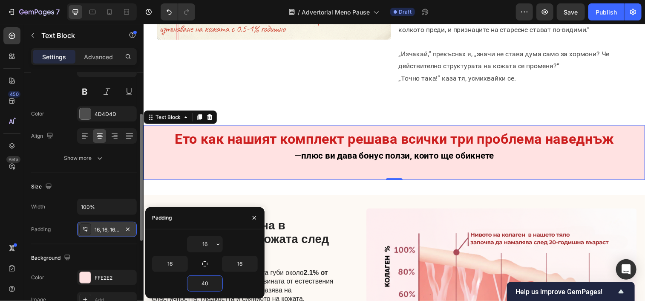
type input "40"
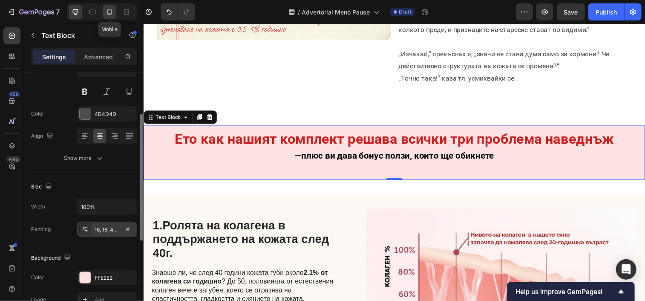
click at [109, 13] on icon at bounding box center [109, 12] width 9 height 9
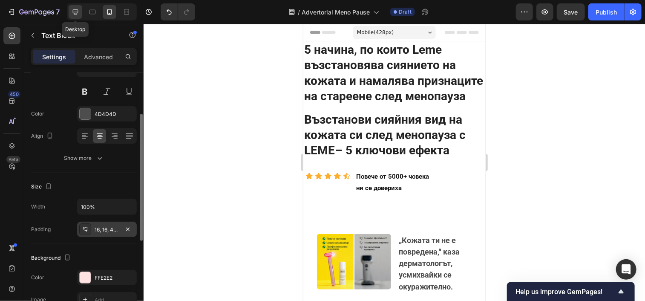
click at [74, 9] on icon at bounding box center [76, 12] width 6 height 6
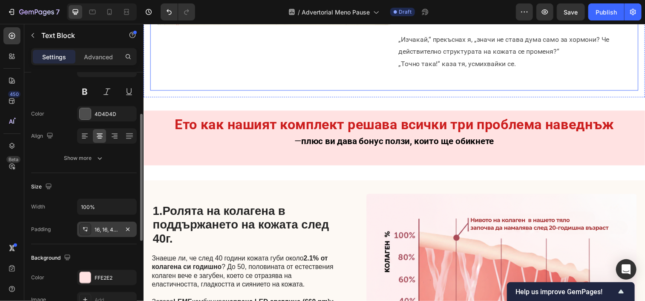
scroll to position [470, 0]
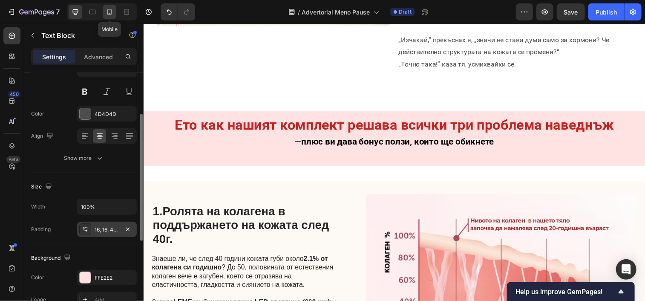
click at [108, 12] on icon at bounding box center [109, 12] width 9 height 9
type input "14"
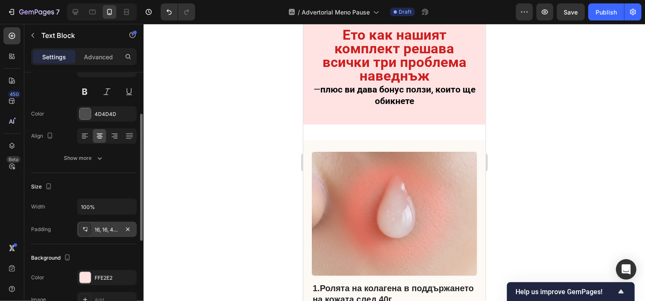
scroll to position [895, 0]
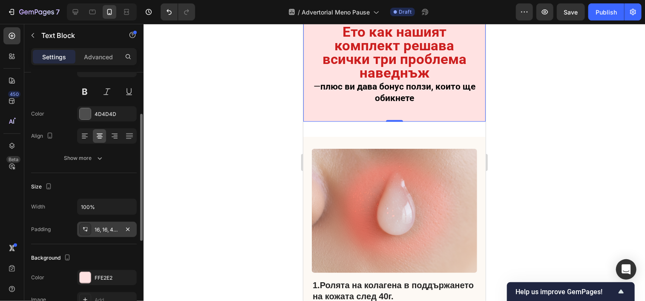
click at [431, 81] on p "Ето как нашият комплект решава всички три проблема наведнъж" at bounding box center [394, 53] width 169 height 55
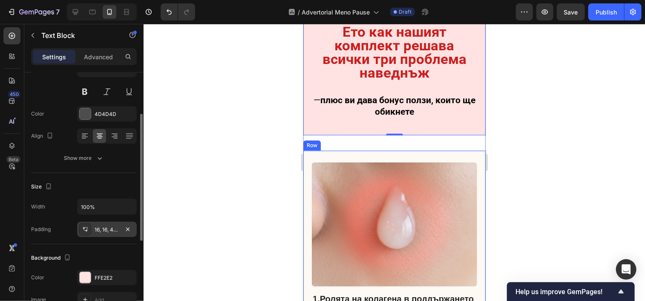
click at [274, 200] on div at bounding box center [395, 162] width 502 height 277
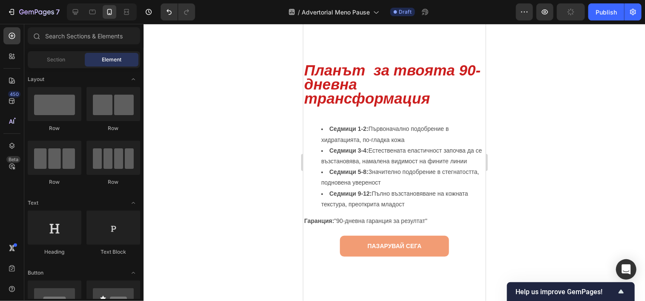
scroll to position [2593, 0]
click at [72, 14] on icon at bounding box center [75, 12] width 9 height 9
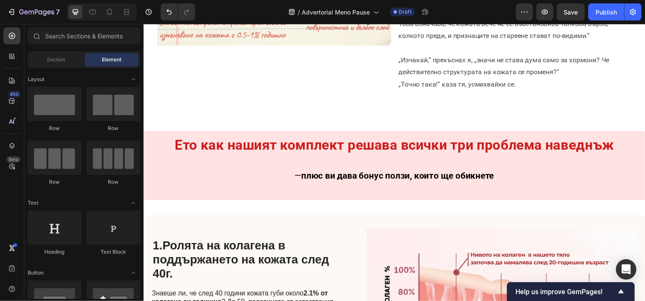
scroll to position [453, 0]
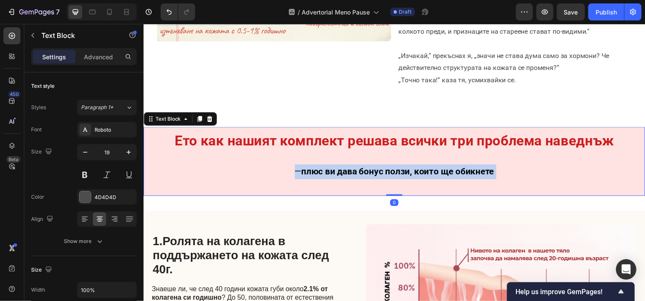
drag, startPoint x: 500, startPoint y: 176, endPoint x: 413, endPoint y: 175, distance: 86.5
click at [413, 175] on p "— плюс ви дава бонус ползи, които ще обикнете" at bounding box center [399, 174] width 498 height 15
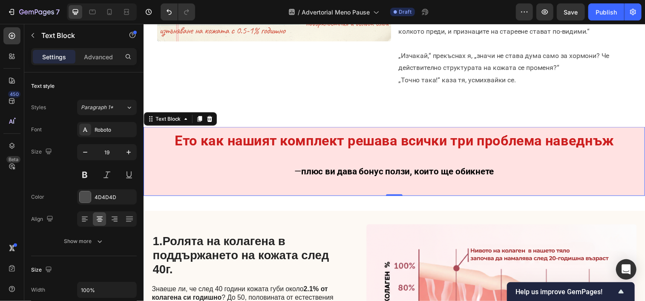
click at [300, 173] on span "— плюс ви дава бонус ползи, които ще обикнете" at bounding box center [398, 174] width 203 height 10
drag, startPoint x: 299, startPoint y: 171, endPoint x: 294, endPoint y: 172, distance: 4.8
click at [297, 172] on span "— плюс ви дава бонус ползи, които ще обикнете" at bounding box center [398, 174] width 203 height 10
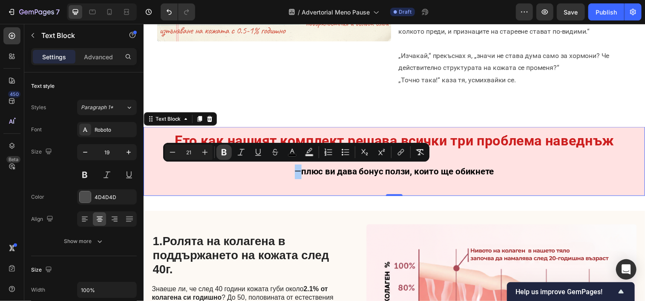
click at [230, 154] on button "Bold" at bounding box center [223, 151] width 15 height 15
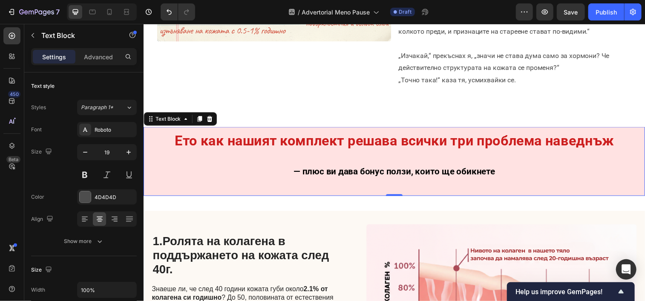
click at [305, 172] on strong "плюс ви дава бонус ползи, които ще обикнете" at bounding box center [403, 174] width 196 height 10
click at [300, 173] on strong "—плюс ви дава бонус ползи, които ще обикнете" at bounding box center [398, 174] width 203 height 10
click at [503, 169] on p "— плюс ви дава бонус ползи, които ще обикнете" at bounding box center [399, 174] width 498 height 15
drag, startPoint x: 503, startPoint y: 169, endPoint x: 424, endPoint y: 166, distance: 79.7
click at [424, 167] on p "— плюс ви дава бонус ползи, които ще обикнете" at bounding box center [399, 174] width 498 height 15
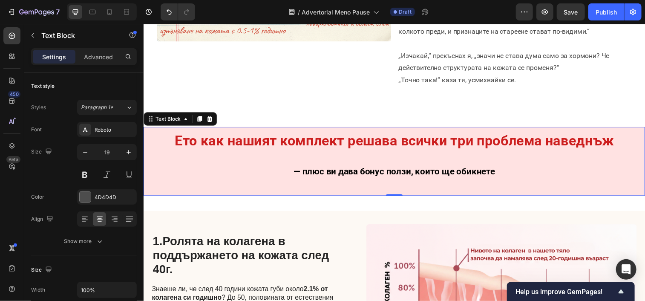
drag, startPoint x: 424, startPoint y: 166, endPoint x: 329, endPoint y: 159, distance: 95.3
click at [329, 159] on div "Ето как нашият комплект решава всички три проблема наведнъж — плюс ви дава бону…" at bounding box center [398, 163] width 511 height 70
click at [502, 171] on p "— плюс ви дава бонус ползи, които ще обикнете" at bounding box center [399, 174] width 498 height 15
drag, startPoint x: 502, startPoint y: 171, endPoint x: 445, endPoint y: 168, distance: 57.2
click at [445, 168] on p "— плюс ви дава бонус ползи, които ще обикнете" at bounding box center [399, 174] width 498 height 15
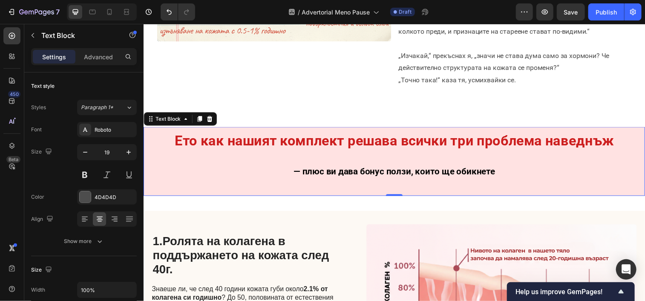
drag, startPoint x: 445, startPoint y: 168, endPoint x: 400, endPoint y: 172, distance: 44.9
click at [400, 172] on strong "— плюс ви дава бонус ползи, които ще обикнете" at bounding box center [398, 174] width 205 height 10
click at [506, 170] on p "— плюс ви дава бонус ползи, които ще обикнете" at bounding box center [399, 174] width 498 height 15
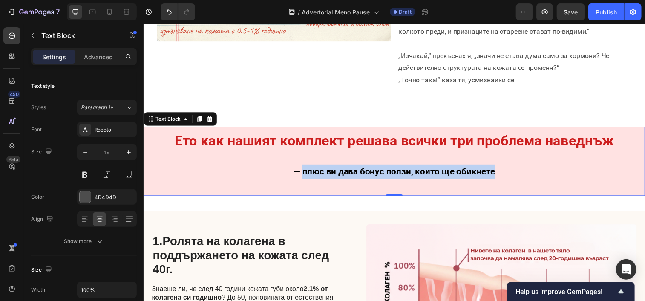
drag, startPoint x: 506, startPoint y: 170, endPoint x: 303, endPoint y: 180, distance: 203.9
click at [303, 180] on div "Ето как нашият комплект решава всички три проблема наведнъж — плюс ви дава бону…" at bounding box center [398, 163] width 511 height 70
click at [471, 175] on strong "— плюс ви дава бонус ползи, които ще обикнете" at bounding box center [398, 174] width 205 height 10
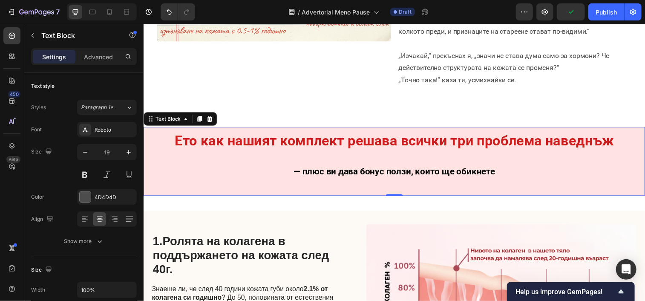
click at [504, 176] on p "— плюс ви дава бонус ползи, които ще обикнете" at bounding box center [399, 174] width 498 height 15
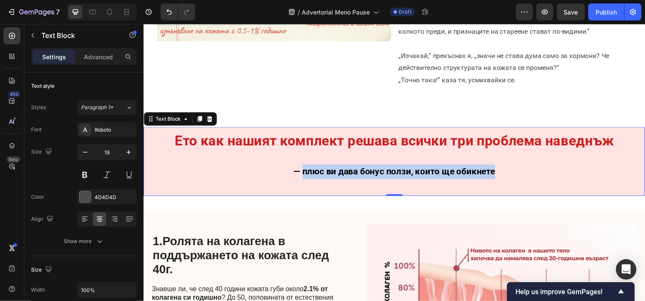
drag, startPoint x: 504, startPoint y: 177, endPoint x: 302, endPoint y: 176, distance: 201.6
click at [302, 176] on p "— плюс ви дава бонус ползи, които ще обикнете" at bounding box center [399, 174] width 498 height 15
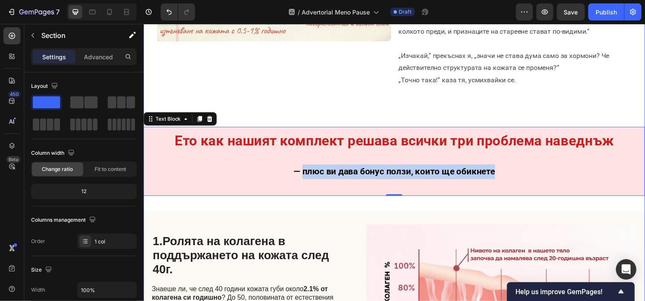
click at [360, 211] on div "5 начина, по които Leme възстановява сиянието на кожата и намалява признаците н…" at bounding box center [398, 264] width 511 height 1354
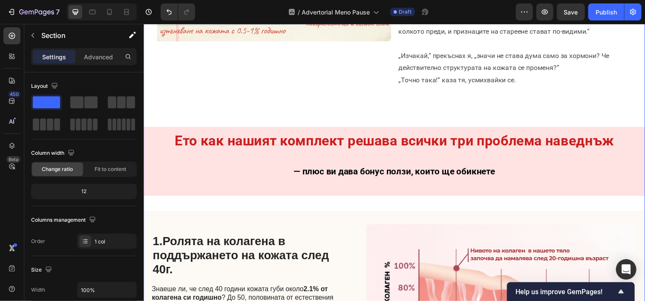
click at [382, 211] on div "5 начина, по които Leme възстановява сиянието на кожата и намалява признаците н…" at bounding box center [398, 264] width 511 height 1354
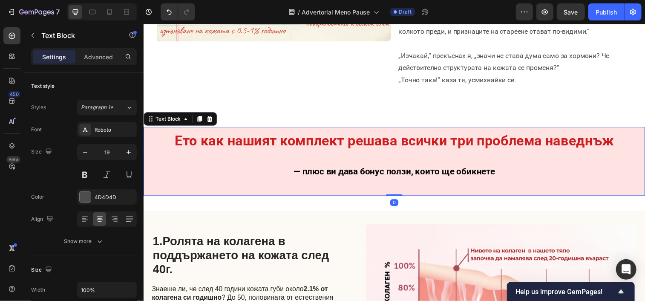
click at [500, 167] on p "— плюс ви дава бонус ползи, които ще обикнете" at bounding box center [399, 174] width 498 height 15
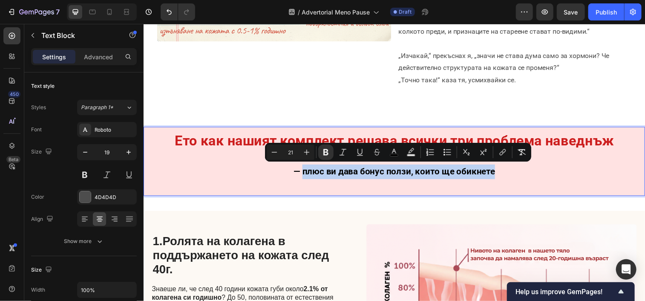
drag, startPoint x: 502, startPoint y: 171, endPoint x: 303, endPoint y: 175, distance: 199.1
click at [303, 175] on p "— плюс ви дава бонус ползи, които ще обикнете" at bounding box center [399, 174] width 498 height 15
click at [306, 154] on icon "Editor contextual toolbar" at bounding box center [307, 152] width 9 height 9
type input "22"
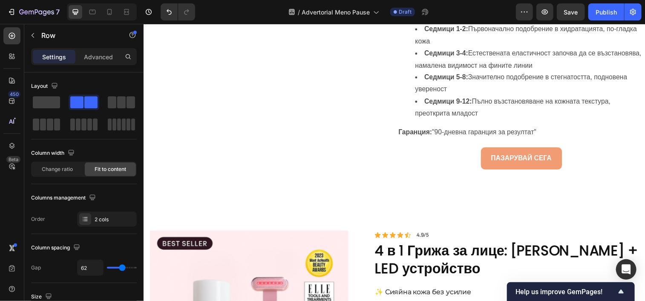
scroll to position [1801, 0]
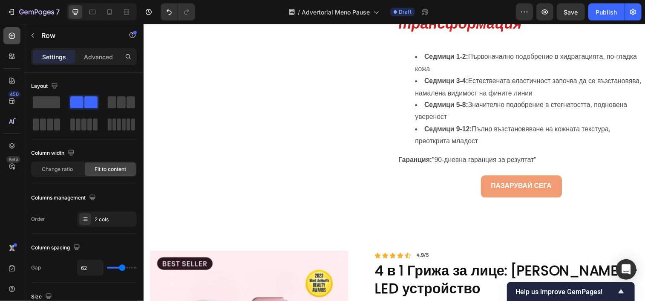
click at [15, 38] on icon at bounding box center [12, 36] width 9 height 9
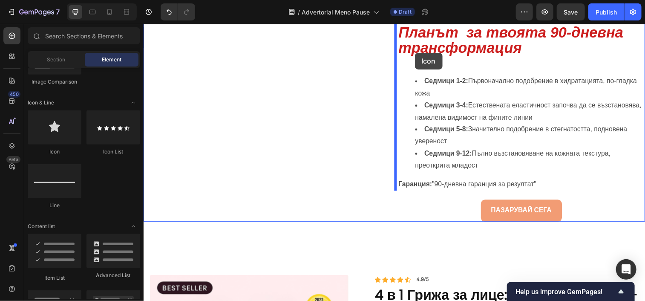
scroll to position [1763, 0]
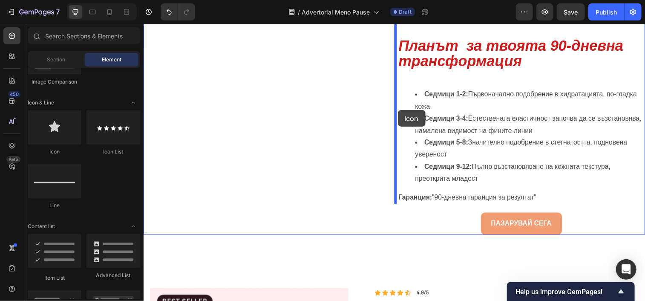
drag, startPoint x: 205, startPoint y: 147, endPoint x: 402, endPoint y: 111, distance: 200.0
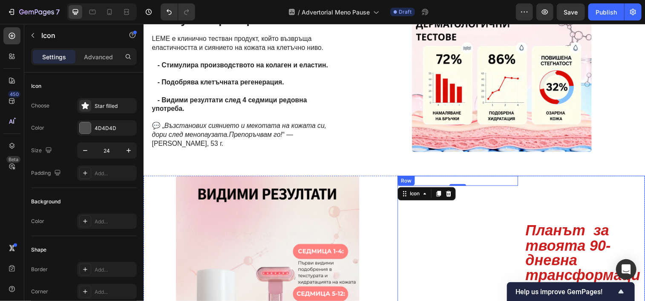
scroll to position [1590, 0]
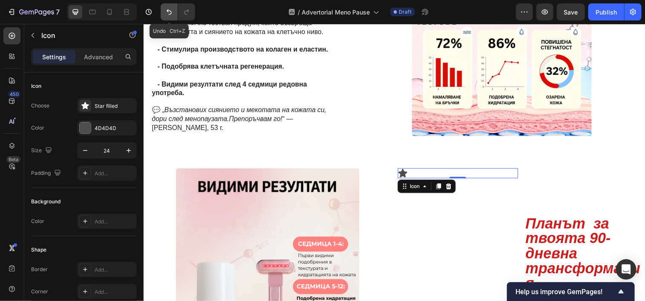
click at [167, 16] on button "Undo/Redo" at bounding box center [169, 11] width 17 height 17
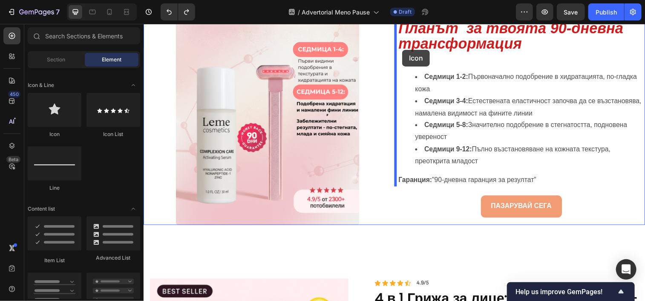
scroll to position [1754, 0]
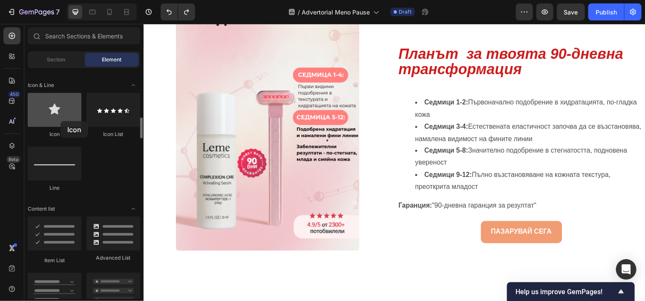
drag, startPoint x: 43, startPoint y: 105, endPoint x: 57, endPoint y: 117, distance: 18.4
click at [57, 117] on div at bounding box center [55, 110] width 54 height 34
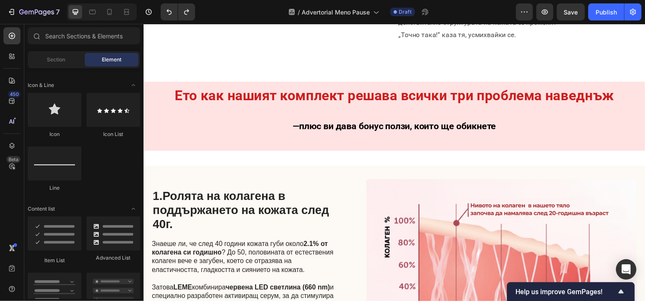
scroll to position [494, 0]
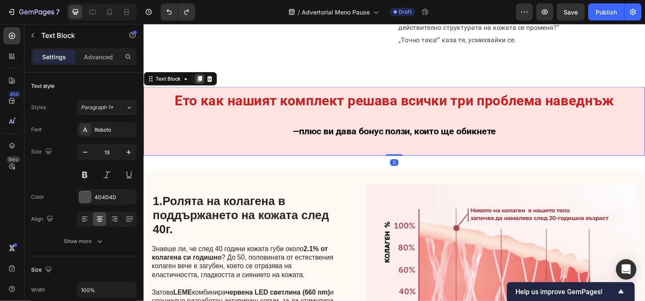
click at [202, 77] on icon at bounding box center [200, 80] width 5 height 6
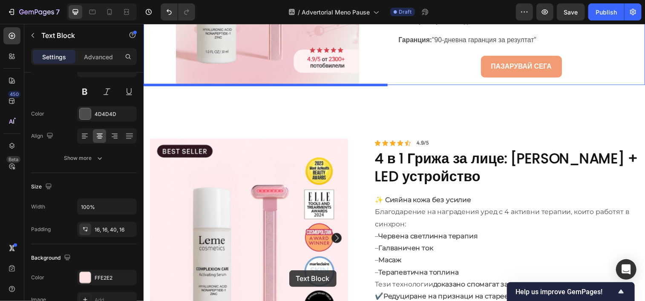
scroll to position [2008, 0]
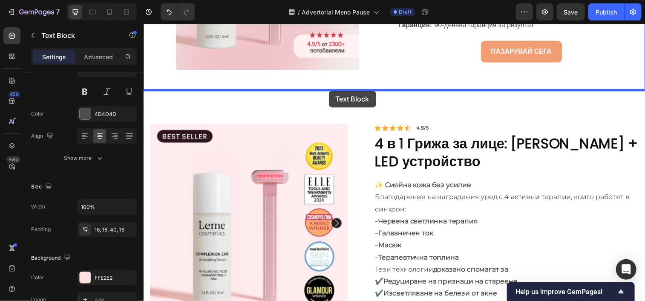
drag, startPoint x: 233, startPoint y: 198, endPoint x: 332, endPoint y: 92, distance: 144.7
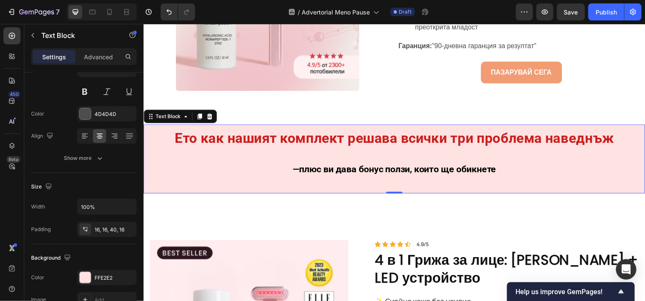
scroll to position [1986, 0]
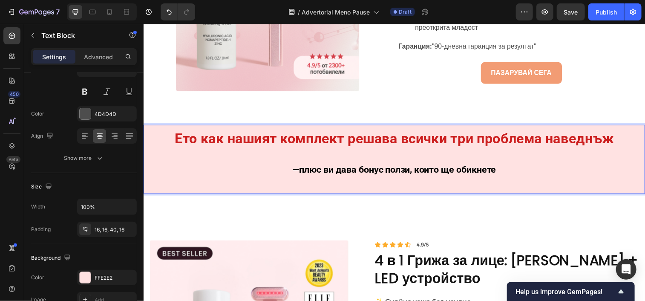
click at [624, 139] on p "Ето как нашият комплект решава всички три проблема наведнъж" at bounding box center [399, 141] width 498 height 17
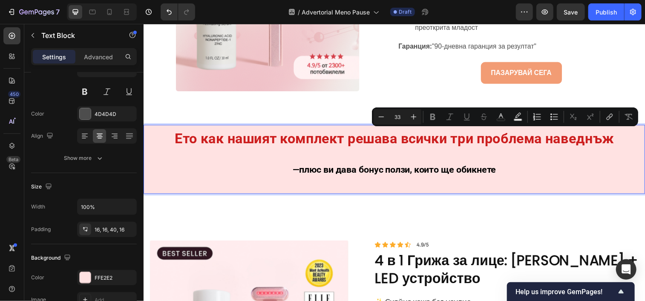
click at [624, 139] on p "Ето как нашият комплект решава всички три проблема наведнъж" at bounding box center [399, 141] width 498 height 17
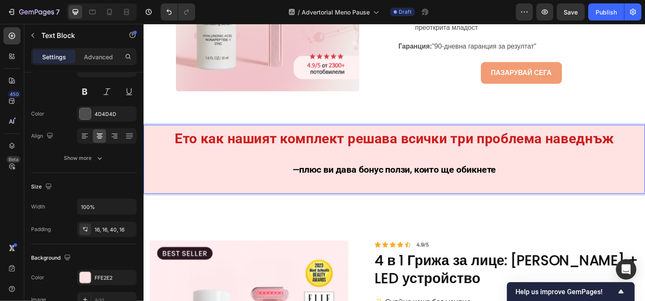
click at [624, 139] on p "Ето как нашият комплект решава всички три проблема наведнъж" at bounding box center [399, 141] width 498 height 17
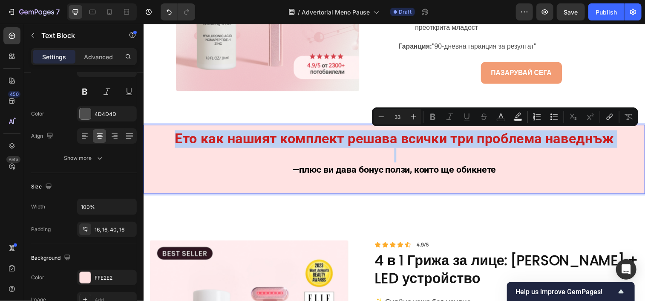
click at [624, 139] on p "Ето как нашият комплект решава всички три проблема наведнъж" at bounding box center [399, 141] width 498 height 17
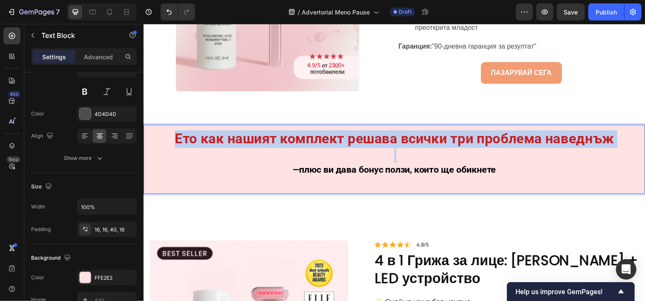
click at [624, 139] on p "Ето как нашият комплект решава всички три проблема наведнъж" at bounding box center [399, 141] width 498 height 17
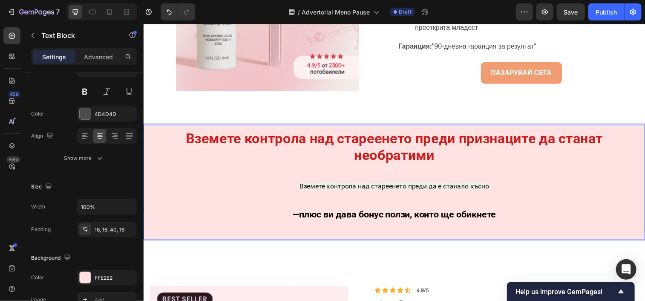
click at [502, 189] on p "Вземете контрола над стареенето преди да е станало късно" at bounding box center [399, 188] width 498 height 15
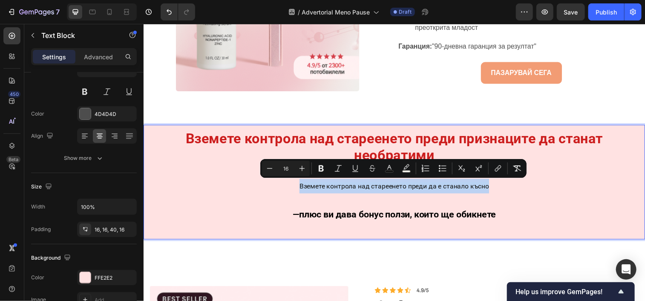
drag, startPoint x: 502, startPoint y: 189, endPoint x: 300, endPoint y: 189, distance: 202.0
click at [300, 189] on p "Вземете контрола над стареенето преди да е станало късно" at bounding box center [399, 188] width 498 height 15
click at [290, 169] on input "16" at bounding box center [285, 168] width 17 height 10
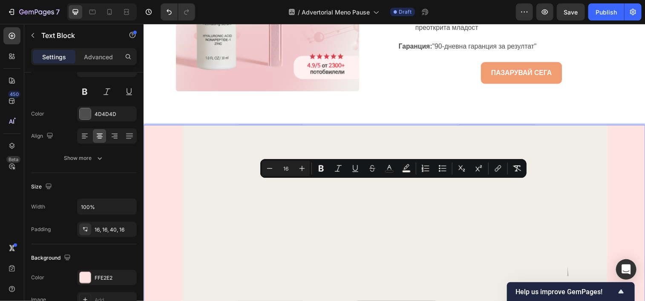
type input "1"
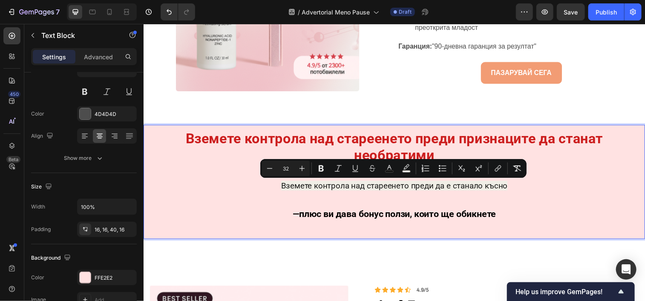
type input "32"
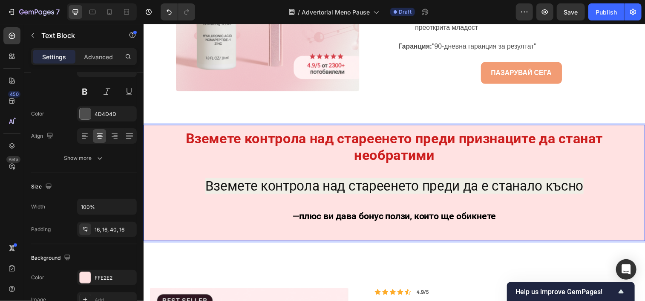
click at [381, 152] on strong "Вземете контрола над стареенето преди признаците да станат необратими" at bounding box center [399, 148] width 426 height 33
click at [346, 151] on p "Вземете контрола над стареенето преди признаците да станат необратими" at bounding box center [399, 149] width 498 height 33
click at [439, 163] on p "Вземете контрола над стареенето преди признаците да станат необратими" at bounding box center [399, 149] width 498 height 33
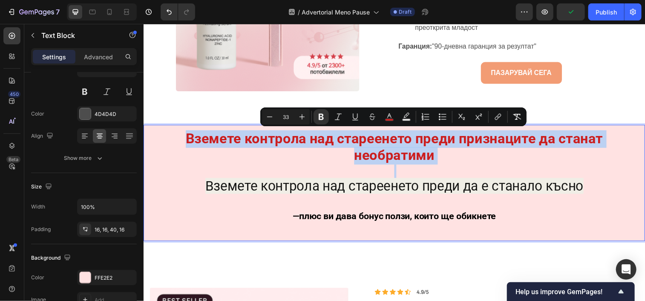
drag, startPoint x: 439, startPoint y: 163, endPoint x: 202, endPoint y: 139, distance: 237.8
click at [202, 139] on p "Вземете контрола над стареенето преди признаците да станат необратими" at bounding box center [399, 149] width 498 height 33
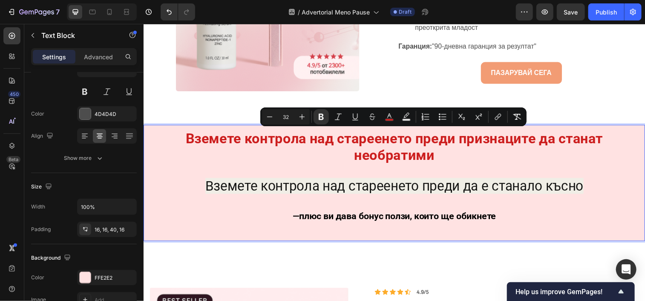
click at [596, 191] on p "Вземете контрола над стареенето преди да е станало късно" at bounding box center [399, 189] width 498 height 17
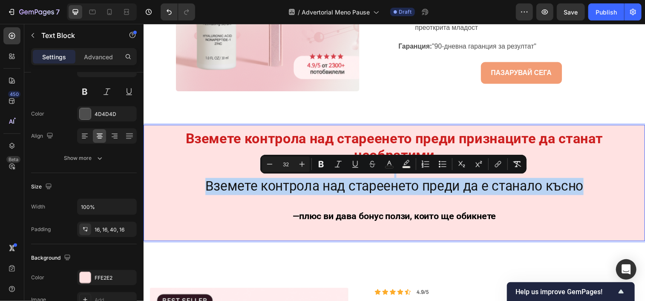
drag, startPoint x: 596, startPoint y: 191, endPoint x: 369, endPoint y: 167, distance: 228.8
click at [369, 167] on div "Вземете контрола над стареенето преди признаците да станат необратими Вземете к…" at bounding box center [398, 185] width 511 height 118
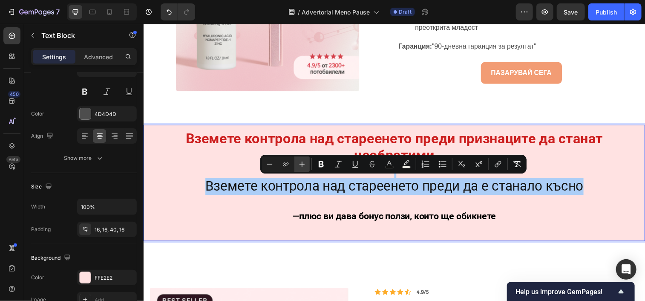
click at [298, 169] on button "Plus" at bounding box center [301, 163] width 15 height 15
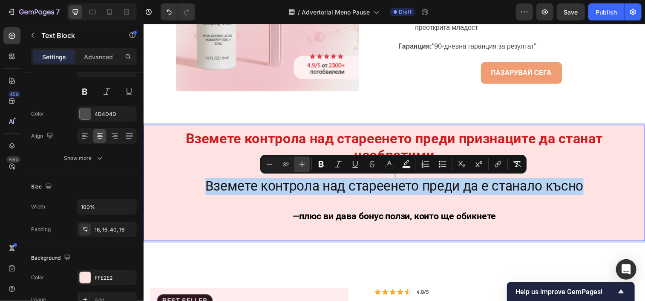
type input "33"
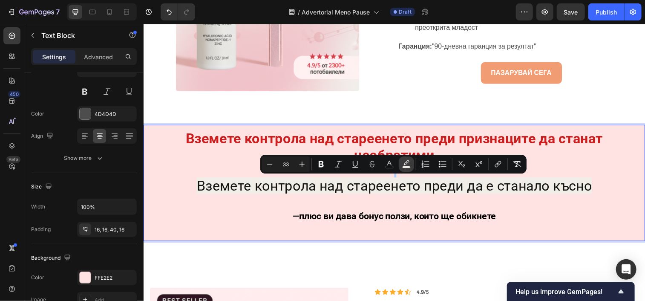
click at [406, 168] on rect "Editor contextual toolbar" at bounding box center [407, 167] width 8 height 2
type input "F0EEE6"
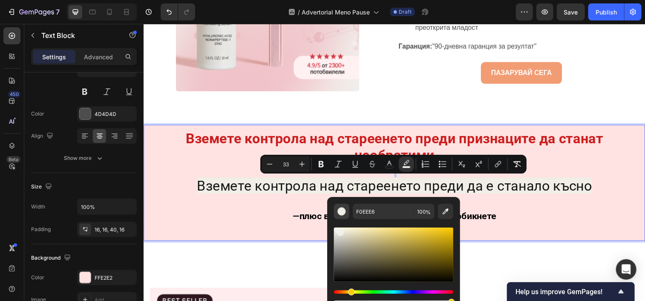
click at [341, 214] on div "Editor contextual toolbar" at bounding box center [342, 211] width 9 height 9
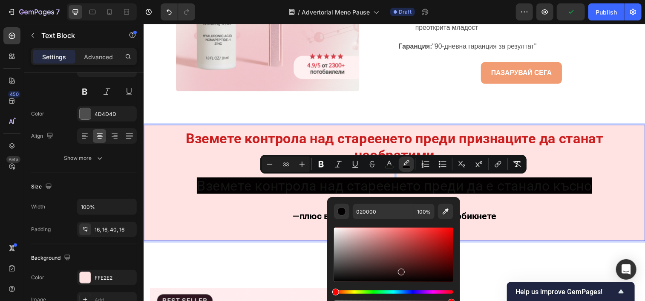
type input "381919"
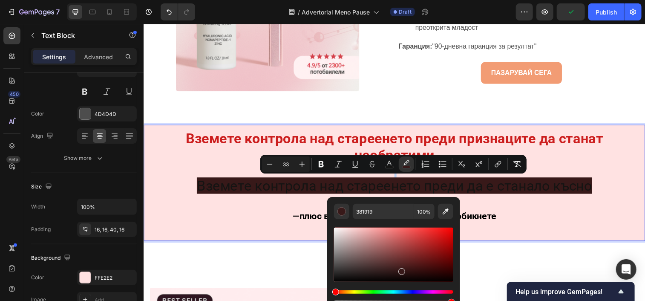
drag, startPoint x: 336, startPoint y: 233, endPoint x: 400, endPoint y: 270, distance: 73.9
click at [400, 270] on div "Editor contextual toolbar" at bounding box center [401, 271] width 7 height 7
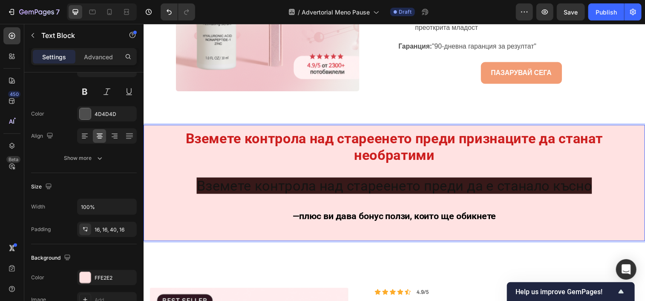
click at [618, 207] on p "Rich Text Editor. Editing area: main" at bounding box center [399, 205] width 498 height 14
click at [613, 164] on p "Вземете контрола над стареенето преди признаците да станат необратими" at bounding box center [399, 149] width 498 height 33
click at [113, 280] on div "FFE2E2" at bounding box center [107, 278] width 25 height 8
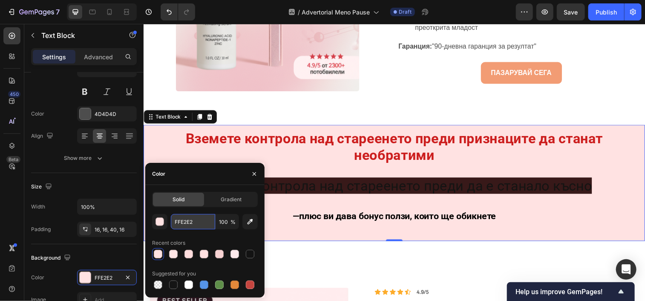
click at [202, 222] on input "FFE2E2" at bounding box center [193, 221] width 44 height 15
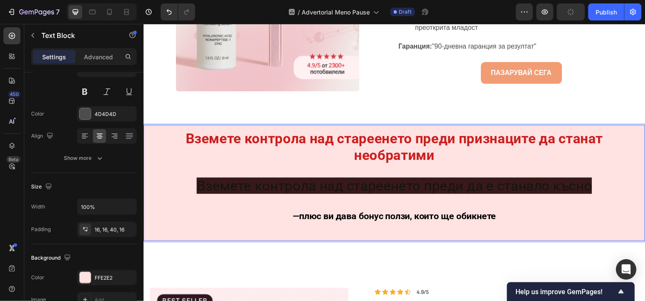
click at [595, 190] on span "Вземете контрола над стареенето преди да е станало късно" at bounding box center [398, 188] width 403 height 17
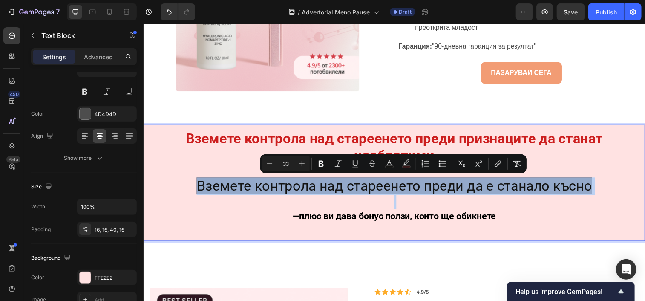
drag, startPoint x: 595, startPoint y: 190, endPoint x: 189, endPoint y: 191, distance: 405.3
click at [189, 191] on p "Вземете контрола над стареенето преди да е станало късно" at bounding box center [399, 189] width 498 height 17
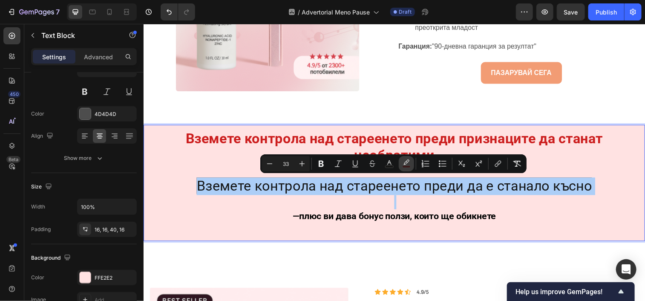
click at [404, 165] on icon "Editor contextual toolbar" at bounding box center [406, 163] width 9 height 9
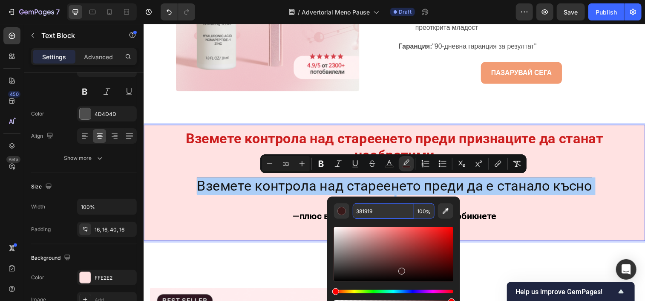
click at [385, 203] on input "381919" at bounding box center [383, 210] width 61 height 15
paste input "FFE2E2"
type input "FFE2E2"
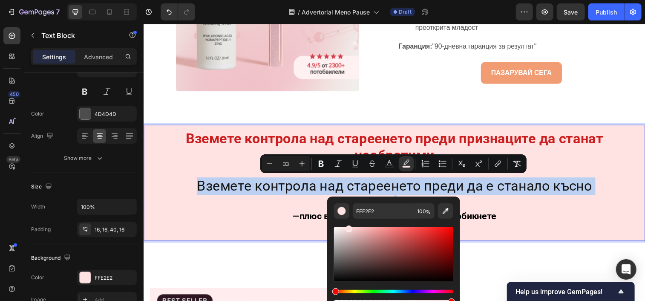
click at [267, 208] on p "Rich Text Editor. Editing area: main" at bounding box center [399, 205] width 498 height 14
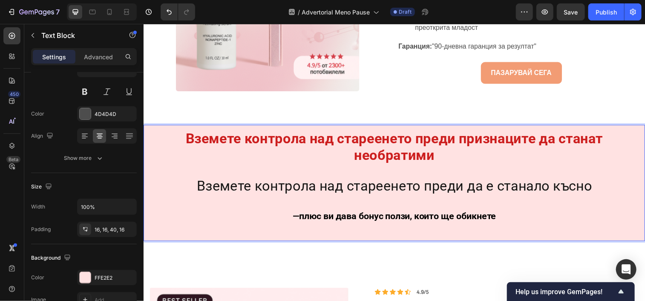
click at [429, 148] on strong "Вземете контрола над стареенето преди признаците да станат необратими" at bounding box center [399, 148] width 426 height 33
click at [434, 154] on strong "Вземете контрола над стареенето преди признаците да станат необратими" at bounding box center [399, 148] width 426 height 33
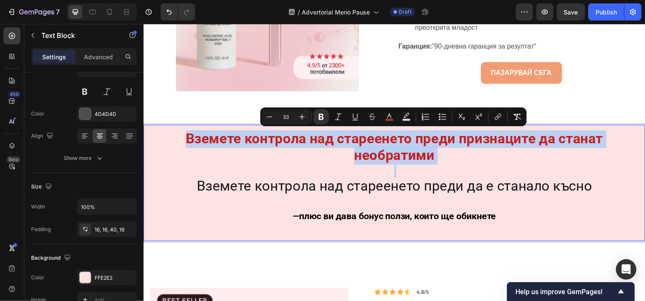
drag, startPoint x: 434, startPoint y: 154, endPoint x: 202, endPoint y: 135, distance: 233.0
click at [202, 135] on strong "Вземете контрола над стареенето преди признаците да станат необратими" at bounding box center [399, 148] width 426 height 33
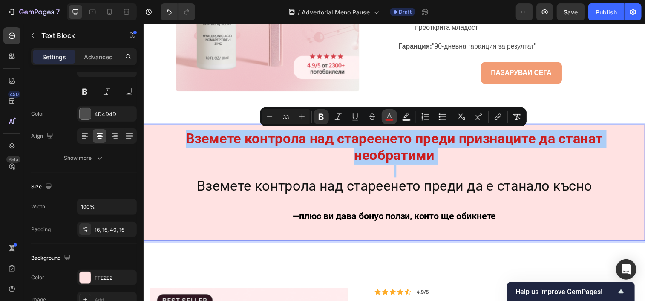
click at [384, 118] on button "color" at bounding box center [389, 116] width 15 height 15
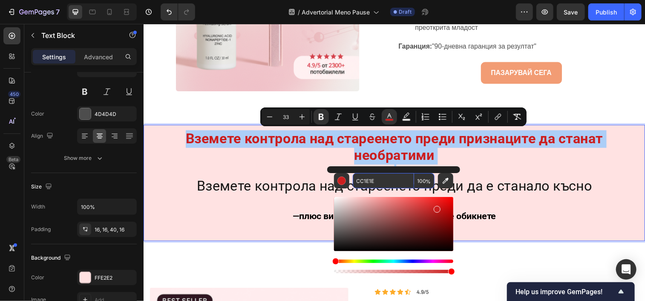
click at [379, 179] on input "CC1E1E" at bounding box center [383, 180] width 61 height 15
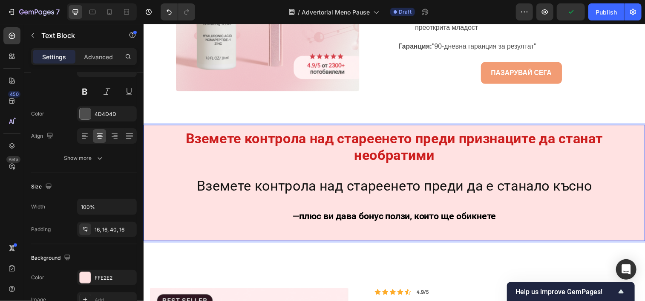
click at [566, 191] on span "Вземете контрола над стареенето преди да е станало късно" at bounding box center [398, 188] width 403 height 17
click at [594, 190] on span "Вземете контрола над стареенето преди да е станало късно" at bounding box center [398, 188] width 403 height 17
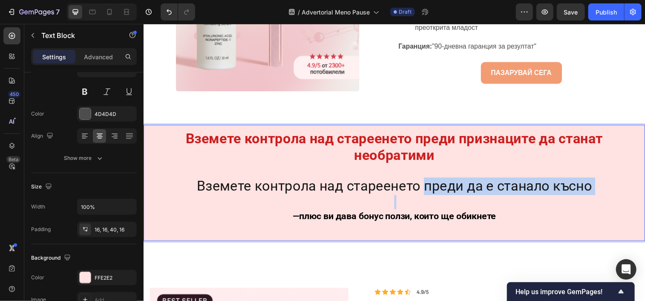
drag, startPoint x: 594, startPoint y: 190, endPoint x: 452, endPoint y: 181, distance: 142.6
click at [452, 181] on span "Вземете контрола над стареенето преди да е станало късно" at bounding box center [398, 188] width 403 height 17
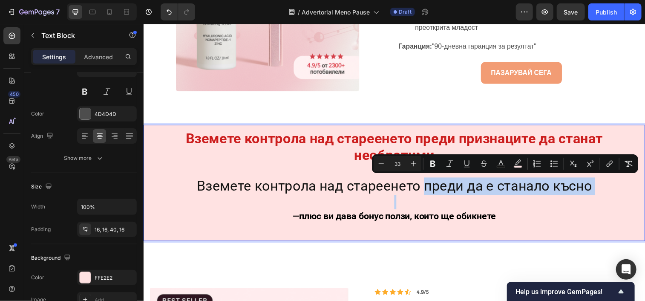
click at [452, 181] on span "Вземете контрола над стареенето преди да е станало късно" at bounding box center [398, 188] width 403 height 17
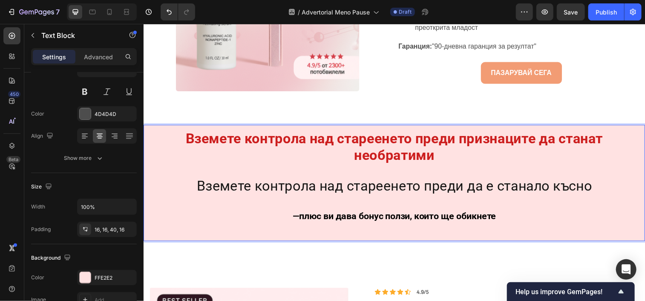
click at [601, 190] on p "Вземете контрола над стареенето преди да е станало късно" at bounding box center [399, 189] width 498 height 17
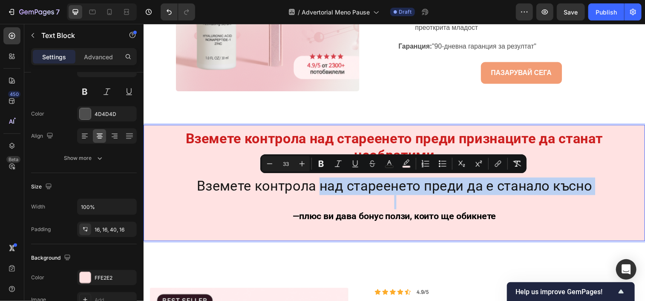
drag, startPoint x: 601, startPoint y: 190, endPoint x: 318, endPoint y: 182, distance: 283.5
click at [318, 182] on p "Вземете контрола над стареенето преди да е станало късно" at bounding box center [399, 189] width 498 height 17
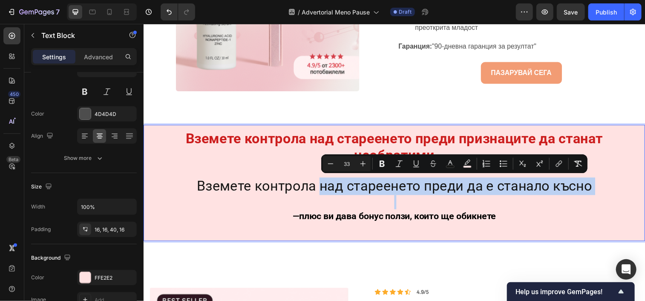
click at [598, 198] on p "Rich Text Editor. Editing area: main" at bounding box center [399, 205] width 498 height 14
type input "19"
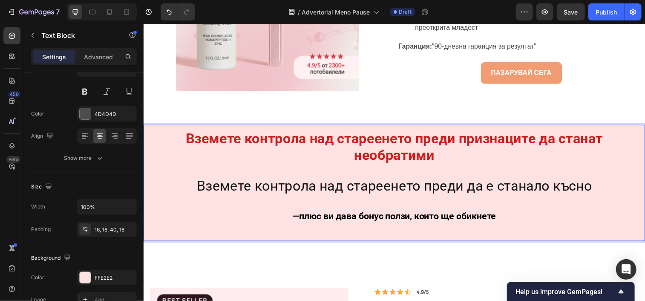
click at [598, 192] on p "Вземете контрола над стареенето преди да е станало късно" at bounding box center [399, 189] width 498 height 17
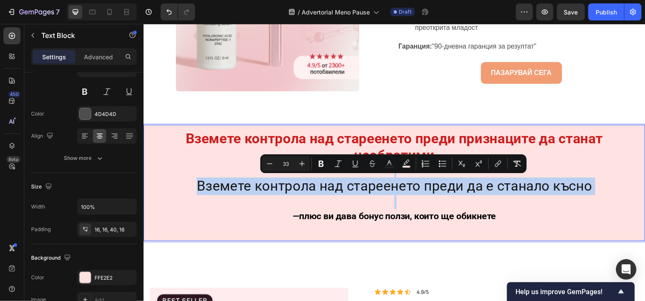
drag, startPoint x: 598, startPoint y: 193, endPoint x: 453, endPoint y: 189, distance: 144.9
click at [312, 168] on div "Вземете контрола над стареенето преди признаците да станат необратими Вземете к…" at bounding box center [398, 185] width 511 height 118
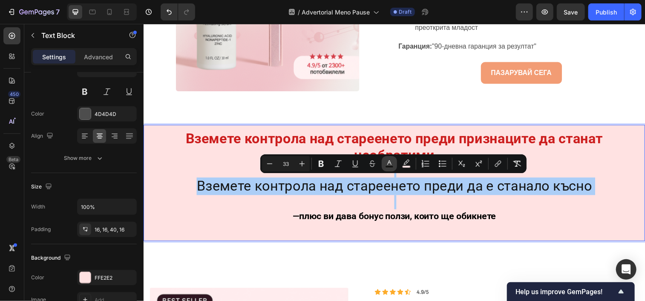
click at [390, 166] on rect "Editor contextual toolbar" at bounding box center [390, 167] width 8 height 2
type input "141413"
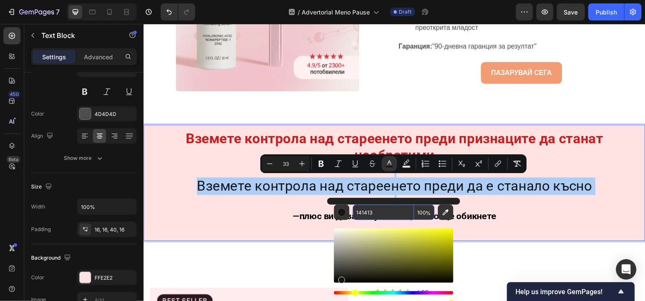
click at [380, 216] on input "141413" at bounding box center [383, 212] width 61 height 15
paste input "CC1E1E"
type input "CC1E1E"
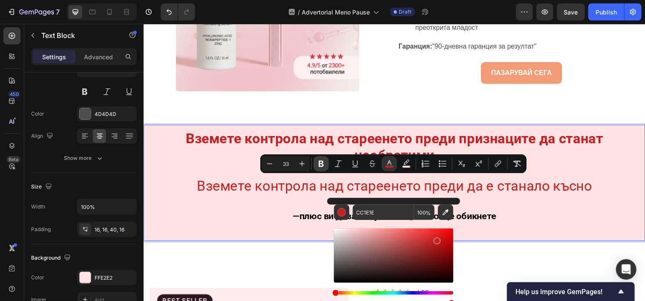
click at [321, 165] on icon "Editor contextual toolbar" at bounding box center [321, 163] width 9 height 9
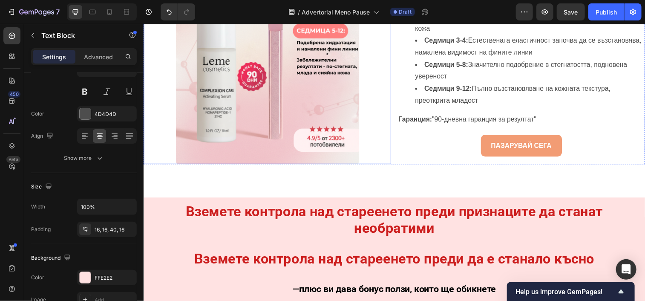
scroll to position [2000, 0]
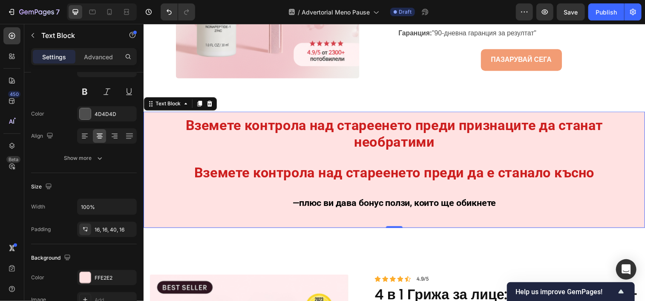
click at [609, 127] on p "Вземете контрола над стареенето преди признаците да станат необратими" at bounding box center [399, 136] width 498 height 33
click at [592, 179] on strong "Вземете контрола над стареенето преди да е станало късно" at bounding box center [399, 175] width 408 height 17
click at [597, 179] on strong "Вземете контрола над стареенето преди да е станало късно" at bounding box center [399, 175] width 408 height 17
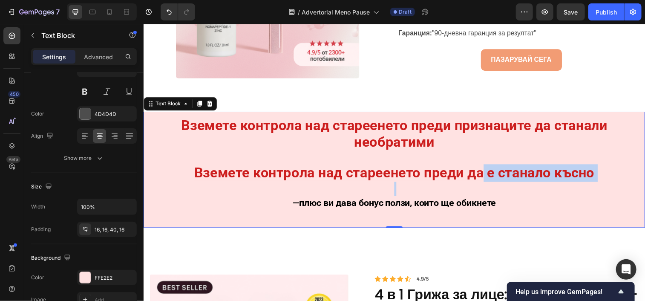
drag, startPoint x: 597, startPoint y: 179, endPoint x: 483, endPoint y: 180, distance: 113.8
click at [483, 180] on strong "Вземете контрола над стареенето преди да е станало късно" at bounding box center [399, 175] width 408 height 17
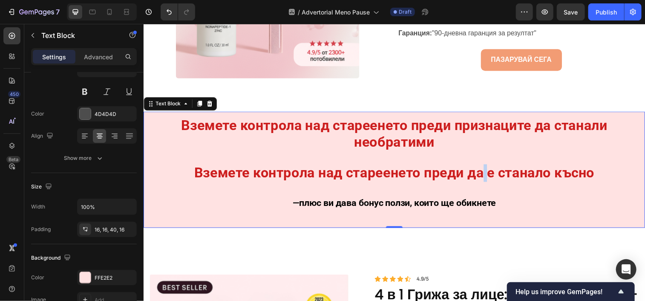
click at [483, 180] on strong "Вземете контрола над стареенето преди да е станало късно" at bounding box center [399, 175] width 408 height 17
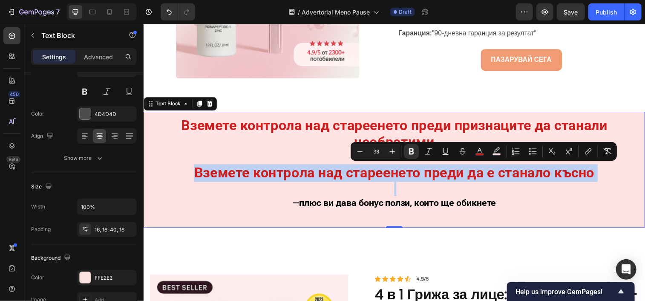
click at [483, 180] on strong "Вземете контрола над стареенето преди да е станало късно" at bounding box center [399, 175] width 408 height 17
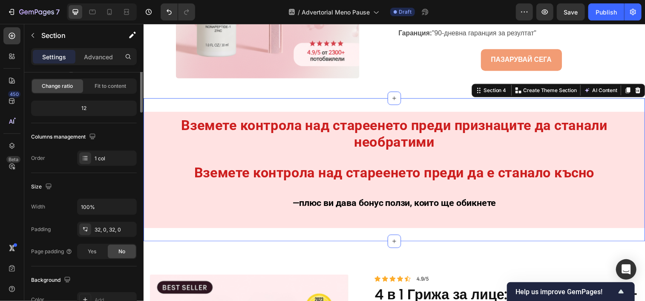
scroll to position [0, 0]
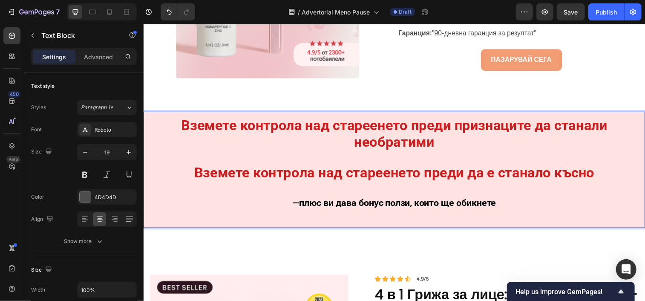
click at [514, 208] on p "— плюс ви дава бонус ползи, които ще обикнете" at bounding box center [399, 206] width 498 height 15
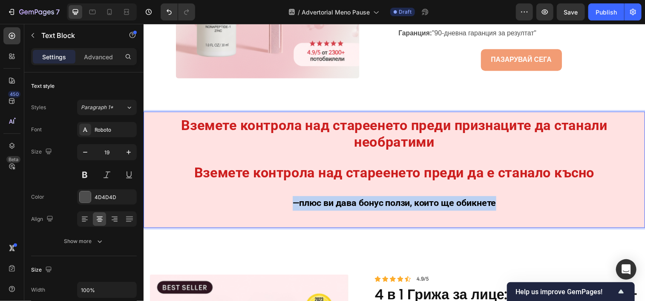
click at [514, 208] on p "— плюс ви дава бонус ползи, които ще обикнете" at bounding box center [399, 206] width 498 height 15
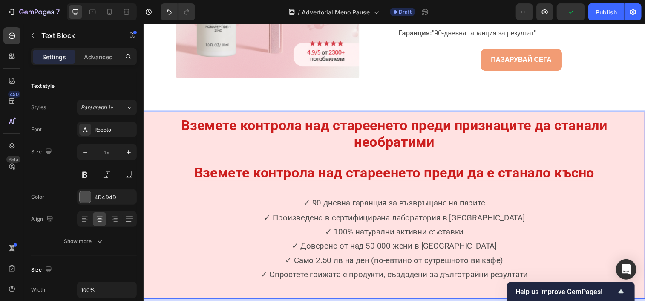
click at [485, 129] on strong "Вземете контрола над стареенето преди признаците да станали необратими" at bounding box center [399, 134] width 435 height 33
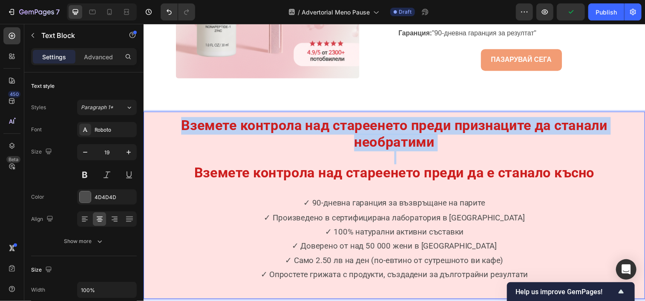
click at [485, 129] on strong "Вземете контрола над стареенето преди признаците да станали необратими" at bounding box center [399, 134] width 435 height 33
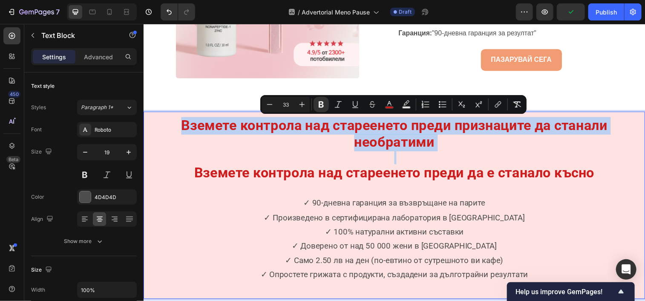
click at [485, 129] on strong "Вземете контрола над стареенето преди признаците да станали необратими" at bounding box center [399, 134] width 435 height 33
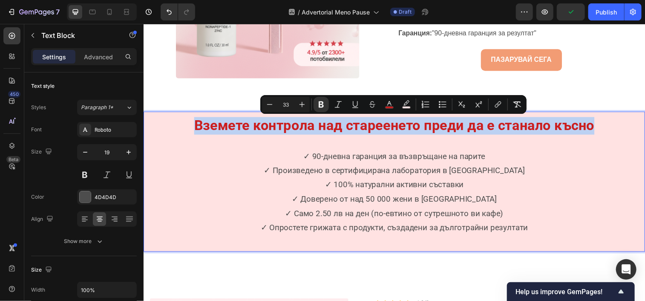
drag, startPoint x: 614, startPoint y: 131, endPoint x: 193, endPoint y: 133, distance: 421.1
click at [193, 133] on p "Вземете контрола над стареенето преди да е станало късно" at bounding box center [399, 128] width 498 height 17
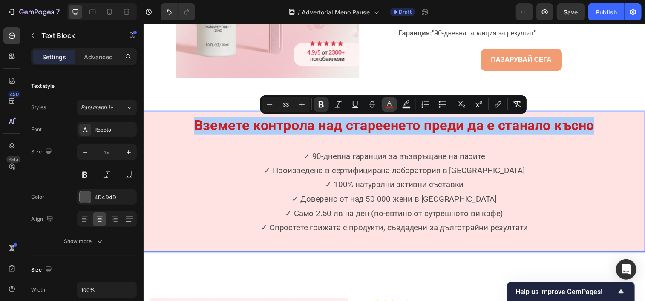
click at [389, 104] on icon "Editor contextual toolbar" at bounding box center [389, 104] width 9 height 9
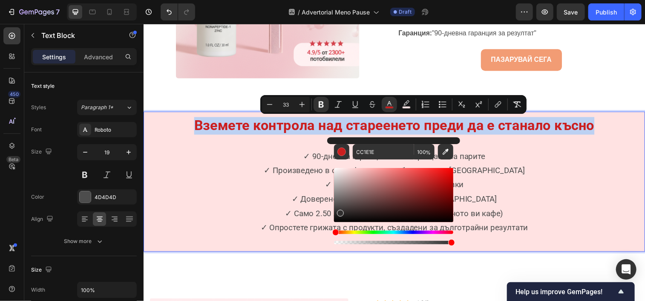
type input "302E2E"
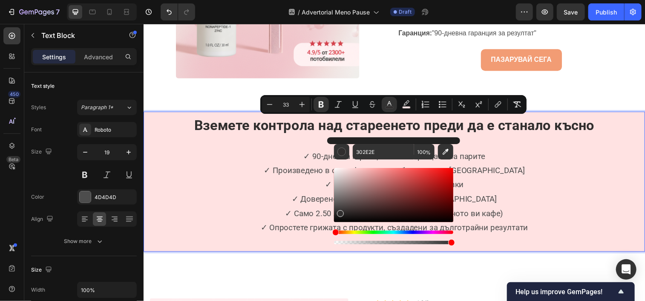
drag, startPoint x: 582, startPoint y: 205, endPoint x: 323, endPoint y: 252, distance: 263.5
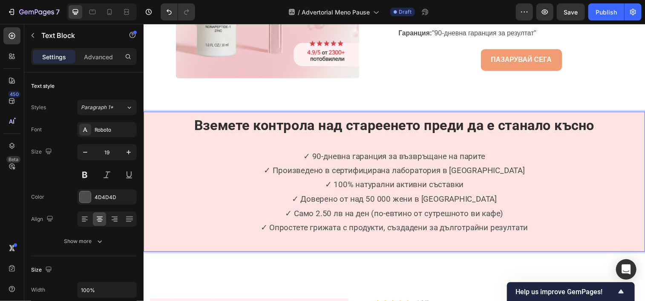
click at [205, 182] on p "✓ 100% натурални активни съставки" at bounding box center [399, 187] width 498 height 14
click at [302, 159] on p "✓ 90-дневна гаранция за възвръщане на парите" at bounding box center [399, 158] width 498 height 14
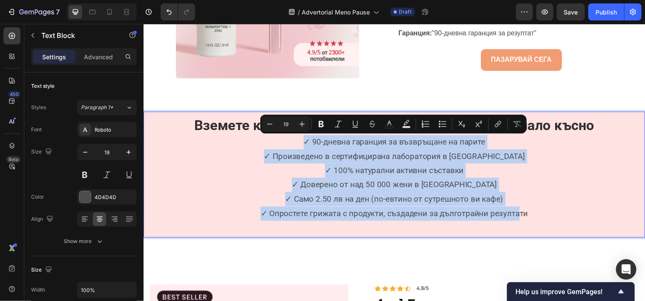
drag, startPoint x: 300, startPoint y: 142, endPoint x: 524, endPoint y: 225, distance: 239.1
click at [524, 225] on div "Вземете контрола над стареенето преди да е станало късно ✓ 90-дневна гаранция з…" at bounding box center [398, 177] width 511 height 128
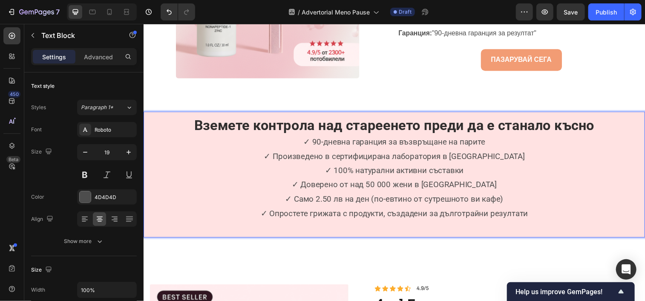
drag, startPoint x: 524, startPoint y: 225, endPoint x: 537, endPoint y: 225, distance: 13.7
click at [537, 225] on div "Вземете контрола над стареенето преди да е станало късно ✓ 90-дневна гаранция з…" at bounding box center [398, 177] width 511 height 128
drag, startPoint x: 537, startPoint y: 214, endPoint x: 391, endPoint y: 224, distance: 146.9
click at [391, 224] on div "Вземете контрола над стареенето преди да е станало късно ✓ 90-дневна гаранция з…" at bounding box center [398, 177] width 511 height 128
click at [276, 150] on p "✓ 90-дневна гаранция за възвръщане на парите" at bounding box center [399, 144] width 498 height 14
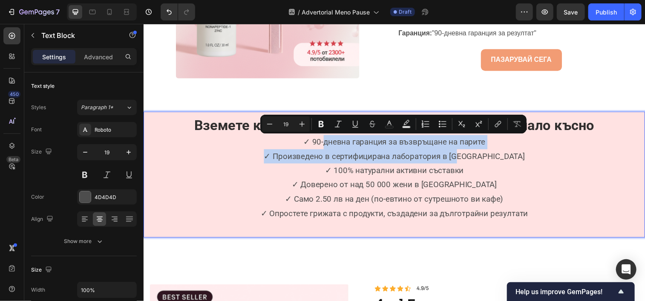
drag, startPoint x: 323, startPoint y: 145, endPoint x: 495, endPoint y: 154, distance: 171.6
click at [495, 154] on div "Вземете контрола над стареенето преди да е станало късно ✓ 90-дневна гаранция з…" at bounding box center [398, 177] width 511 height 128
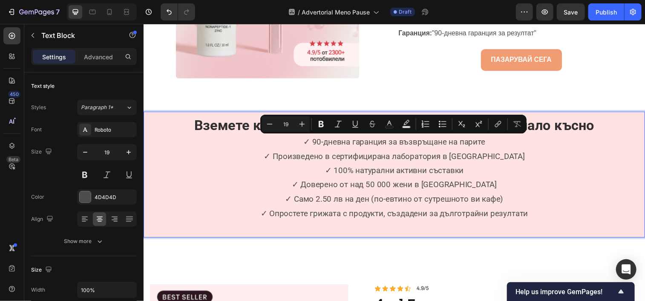
click at [299, 144] on p "✓ 90-дневна гаранция за възвръщане на парите" at bounding box center [399, 144] width 498 height 14
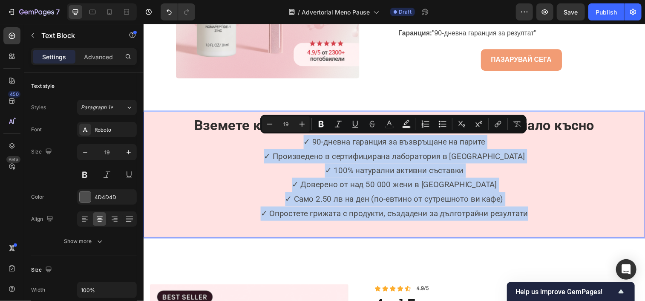
drag, startPoint x: 299, startPoint y: 144, endPoint x: 532, endPoint y: 216, distance: 243.6
click at [532, 216] on div "Вземете контрола над стареенето преди да е станало късно ✓ 90-дневна гаранция з…" at bounding box center [398, 177] width 511 height 128
type input "33"
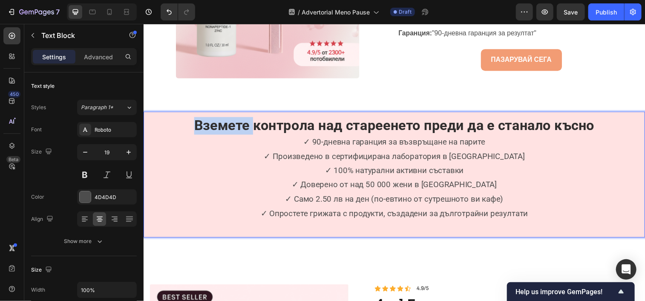
click at [195, 127] on strong "Вземете контрола над стареенето преди да е станало късно" at bounding box center [399, 126] width 408 height 17
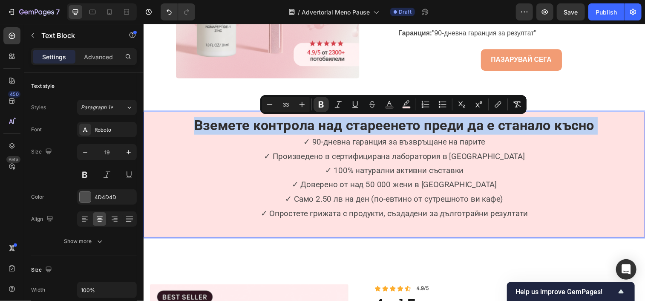
click at [195, 127] on strong "Вземете контрола над стареенето преди да е станало късно" at bounding box center [399, 126] width 408 height 17
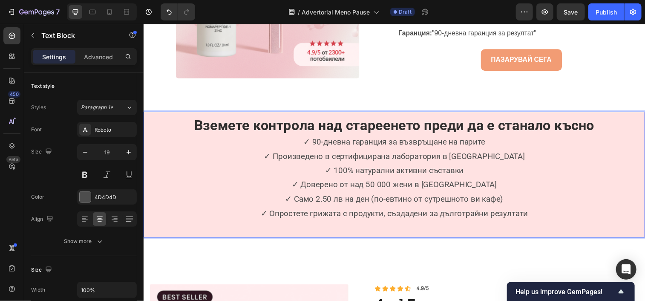
click at [323, 144] on p "✓ 90-дневна гаранция за възвръщане на парите" at bounding box center [399, 144] width 498 height 14
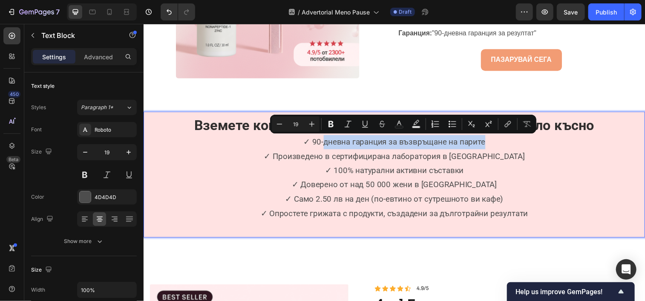
drag, startPoint x: 323, startPoint y: 144, endPoint x: 491, endPoint y: 146, distance: 167.5
click at [491, 146] on p "✓ 90-дневна гаранция за възвръщане на парите" at bounding box center [399, 144] width 498 height 14
click at [326, 125] on button "Bold" at bounding box center [330, 123] width 15 height 15
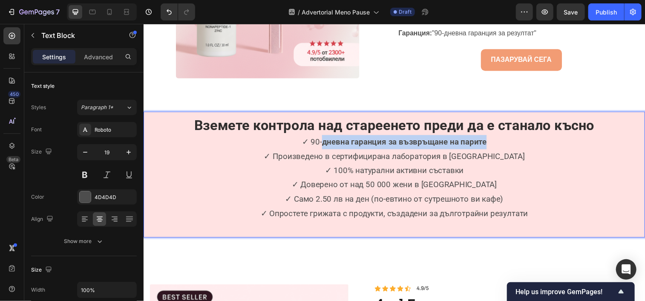
drag, startPoint x: 494, startPoint y: 145, endPoint x: 324, endPoint y: 143, distance: 170.0
click at [324, 143] on p "✓ 90- дневна гаранция за възвръщане на парите" at bounding box center [399, 144] width 498 height 14
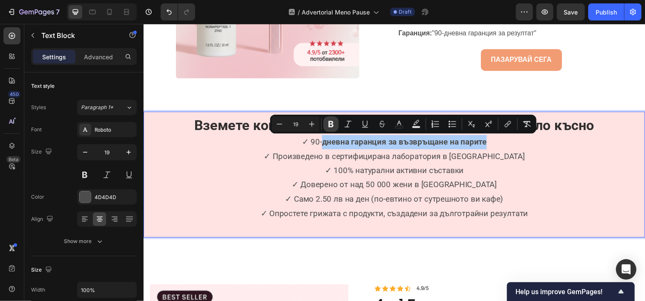
click at [335, 118] on button "Bold" at bounding box center [330, 123] width 15 height 15
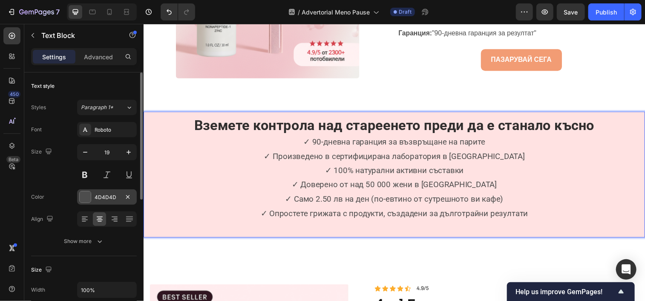
click at [88, 198] on div at bounding box center [85, 196] width 11 height 11
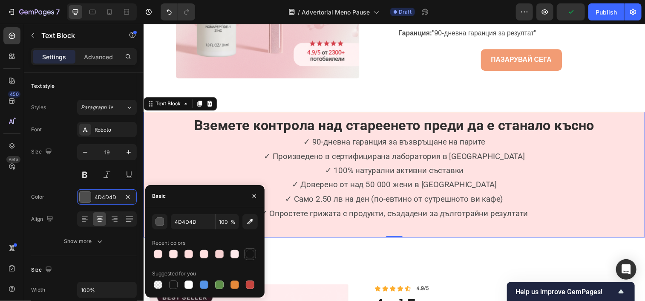
click at [248, 251] on div at bounding box center [250, 254] width 9 height 9
type input "131313"
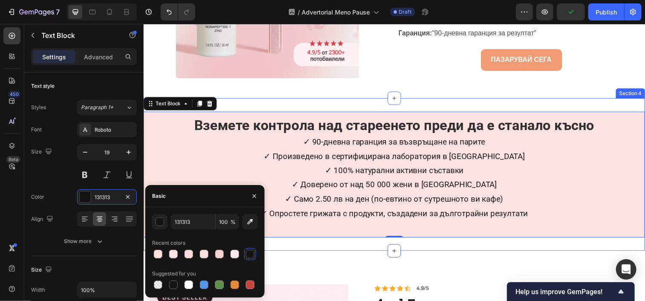
click at [310, 245] on div "Вземете контрола над стареенето преди да е станало късно ✓ 90-дневна гаранция з…" at bounding box center [398, 176] width 511 height 155
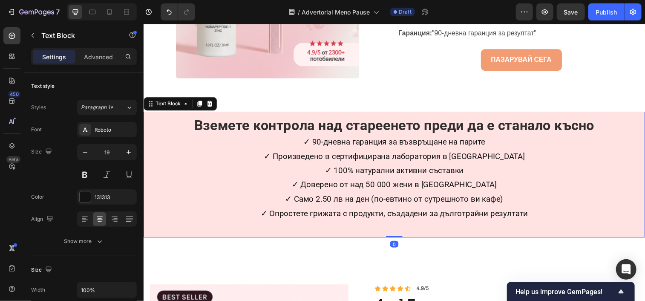
click at [540, 217] on p "✓ Опростете грижата с продукти, създадени за дълготрайни резултати" at bounding box center [399, 217] width 498 height 14
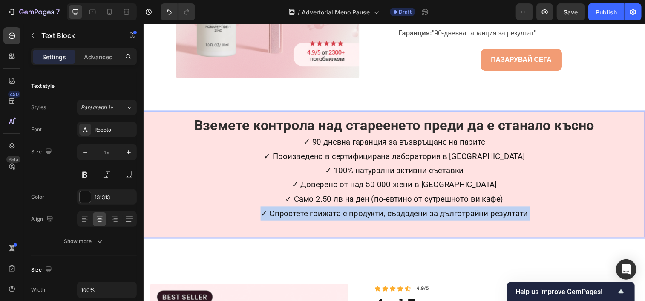
drag, startPoint x: 540, startPoint y: 216, endPoint x: 313, endPoint y: 186, distance: 228.8
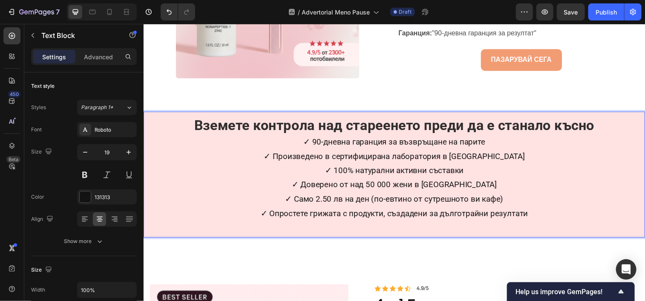
click at [300, 140] on p "✓ 90-дневна гаранция за възвръщане на парите" at bounding box center [399, 144] width 498 height 14
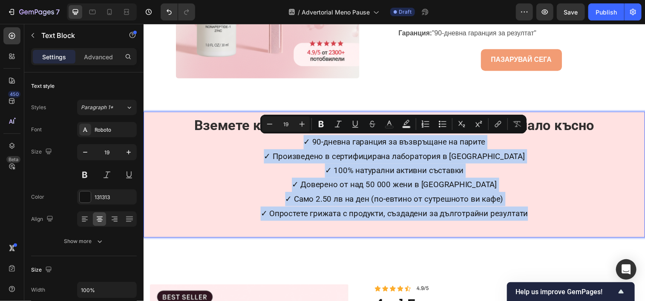
drag, startPoint x: 300, startPoint y: 140, endPoint x: 539, endPoint y: 220, distance: 251.2
click at [539, 220] on div "Вземете контрола над стареенето преди да е станало късно ✓ 90-дневна гаранция з…" at bounding box center [398, 177] width 511 height 128
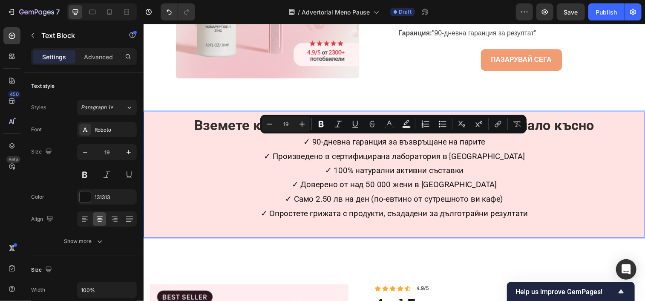
drag, startPoint x: 372, startPoint y: 179, endPoint x: 372, endPoint y: 190, distance: 10.7
click at [372, 190] on div "Вземете контрола над стареенето преди да е станало късно ✓ 90-дневна гаранция з…" at bounding box center [398, 177] width 511 height 128
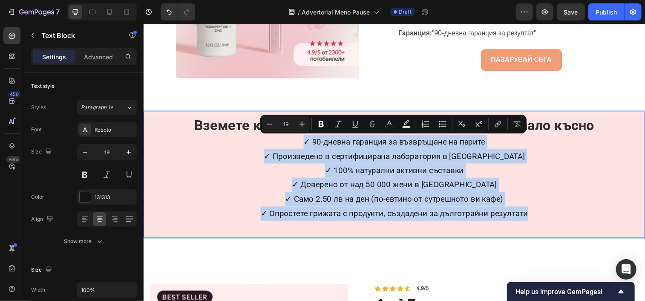
drag, startPoint x: 302, startPoint y: 141, endPoint x: 534, endPoint y: 220, distance: 244.9
click at [534, 220] on div "Вземете контрола над стареенето преди да е станало късно ✓ 90-дневна гаранция з…" at bounding box center [398, 177] width 511 height 128
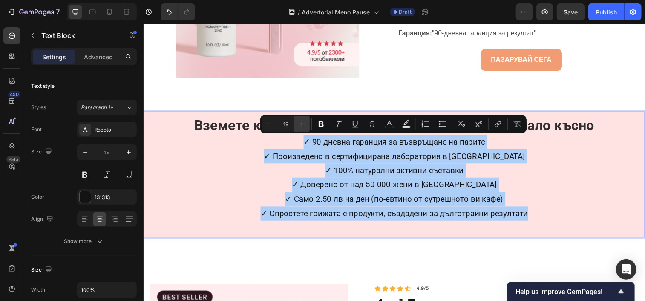
click at [300, 121] on icon "Editor contextual toolbar" at bounding box center [302, 124] width 9 height 9
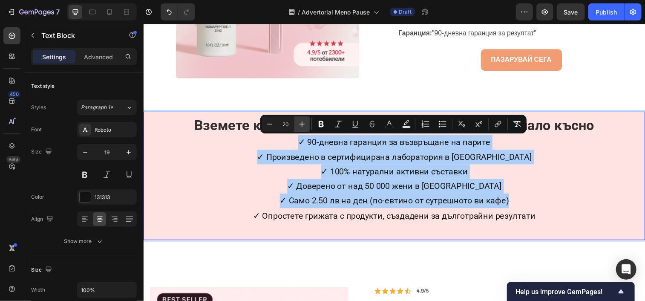
click at [300, 121] on icon "Editor contextual toolbar" at bounding box center [302, 124] width 9 height 9
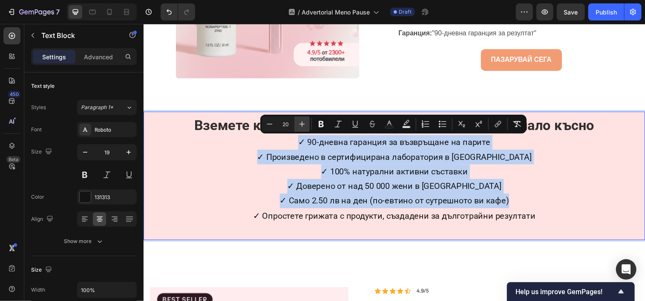
type input "21"
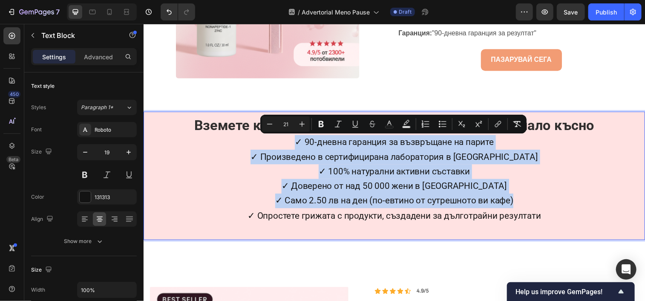
click at [305, 240] on div "Вземете контрола над стареенето преди да е станало късно ✓ 90-дневна гаранция з…" at bounding box center [398, 178] width 511 height 130
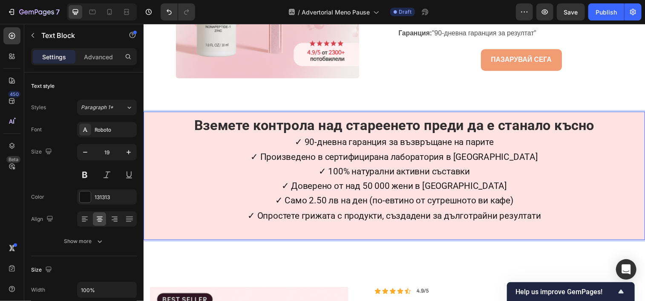
click at [292, 145] on p "✓ 90-дневна гаранция за възвръщане на парите" at bounding box center [399, 144] width 498 height 15
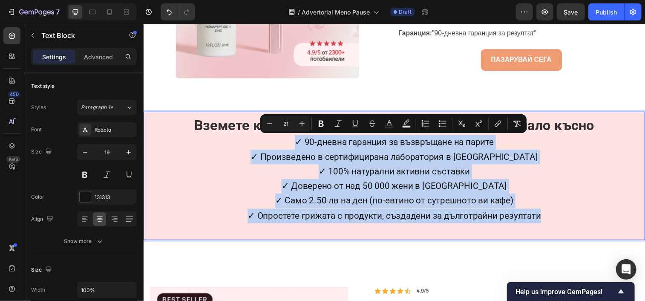
drag, startPoint x: 292, startPoint y: 145, endPoint x: 544, endPoint y: 218, distance: 261.9
click at [544, 218] on div "Вземете контрола над стареенето преди да е станало късно ✓ 90-дневна гаранция з…" at bounding box center [398, 178] width 511 height 130
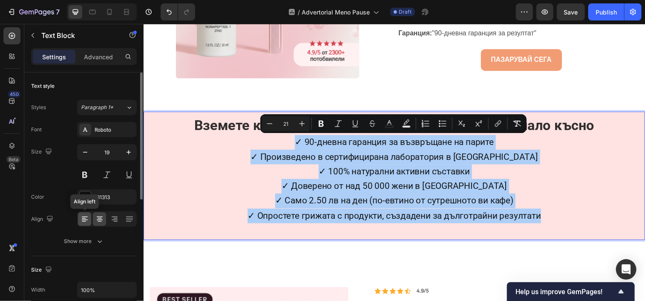
click at [85, 221] on icon at bounding box center [84, 221] width 4 height 1
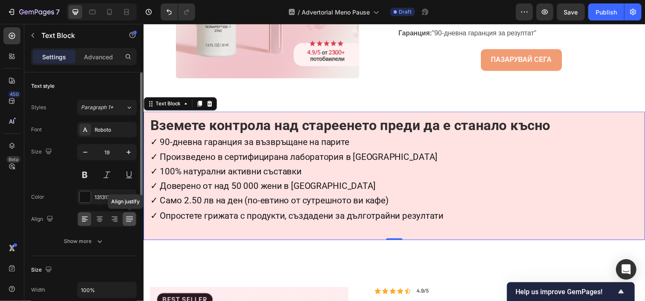
click at [128, 223] on div at bounding box center [129, 219] width 13 height 14
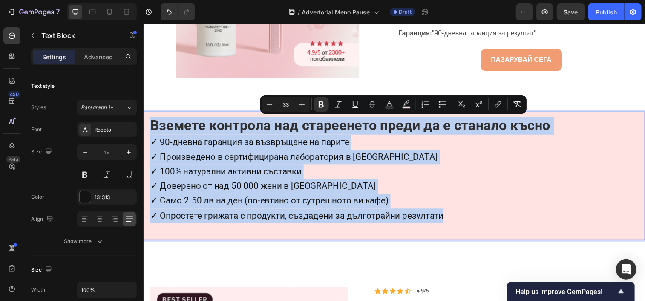
drag, startPoint x: 455, startPoint y: 214, endPoint x: 285, endPoint y: 135, distance: 187.6
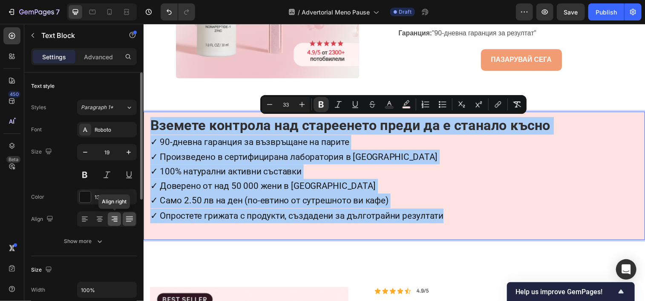
click at [117, 220] on icon at bounding box center [114, 219] width 9 height 9
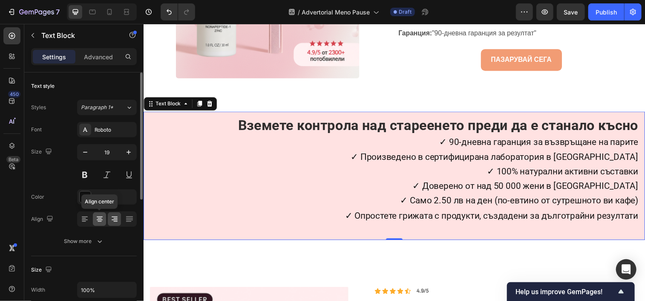
click at [97, 220] on icon at bounding box center [99, 219] width 9 height 9
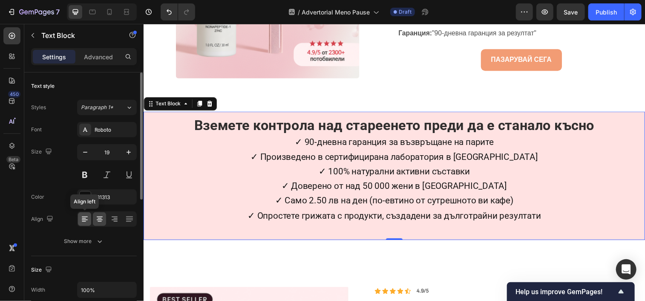
click at [87, 222] on icon at bounding box center [85, 219] width 9 height 9
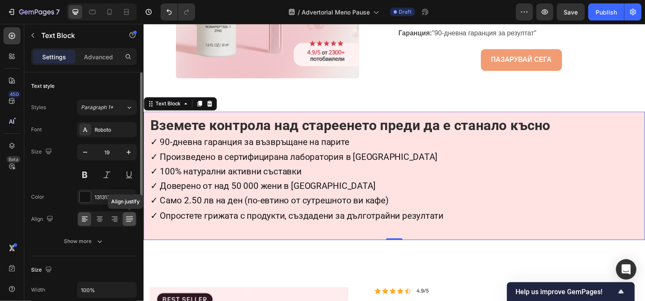
click at [125, 220] on icon at bounding box center [129, 219] width 9 height 9
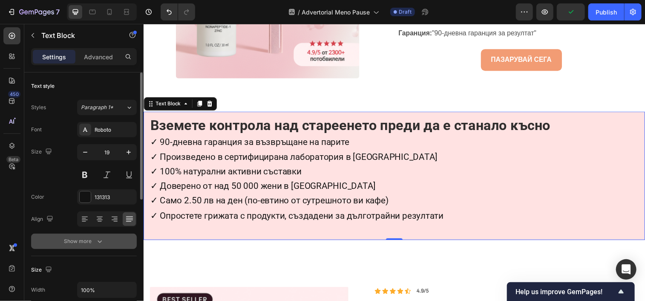
click at [102, 241] on icon "button" at bounding box center [99, 241] width 9 height 9
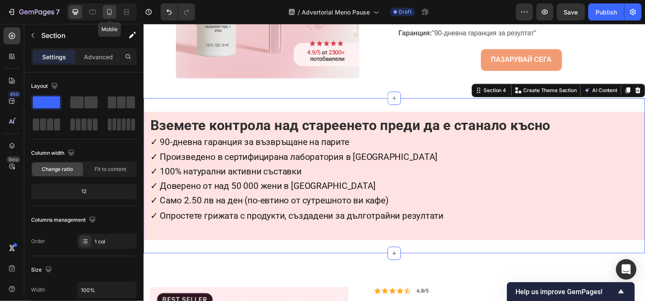
click at [115, 16] on div at bounding box center [110, 12] width 14 height 14
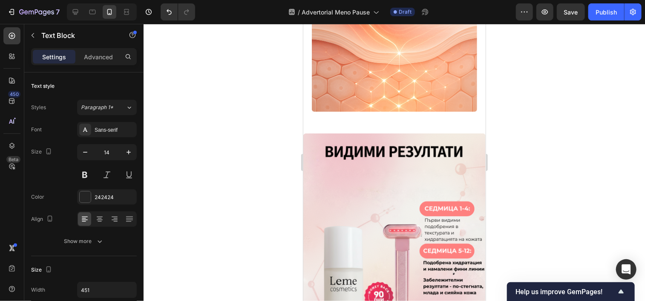
scroll to position [2471, 0]
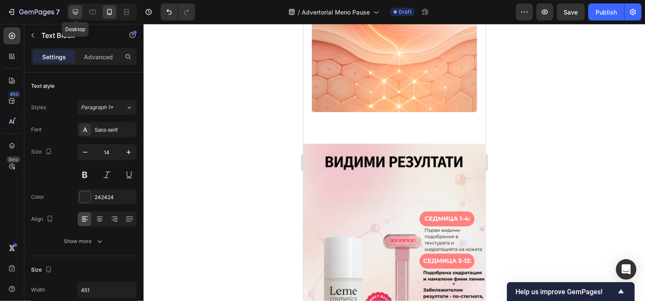
click at [75, 11] on icon at bounding box center [75, 12] width 9 height 9
type input "16"
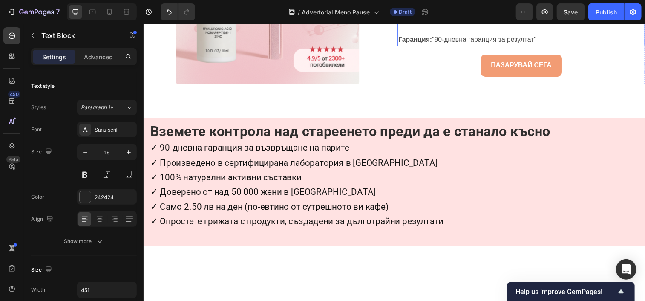
scroll to position [2581, 0]
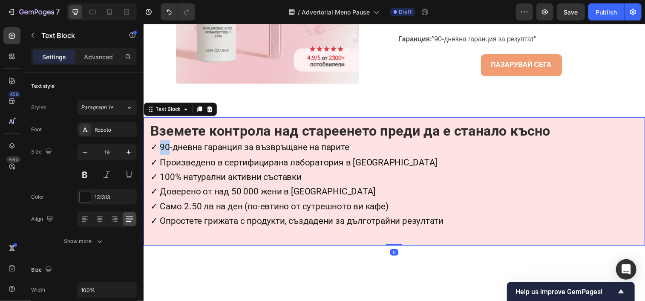
click at [159, 152] on span "✓ 90-дневна гаранция за възвръщане на парите" at bounding box center [251, 149] width 203 height 10
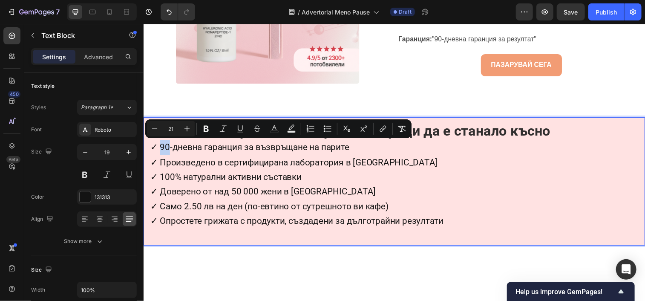
click at [159, 152] on span "✓ 90-дневна гаранция за възвръщане на парите" at bounding box center [251, 149] width 203 height 10
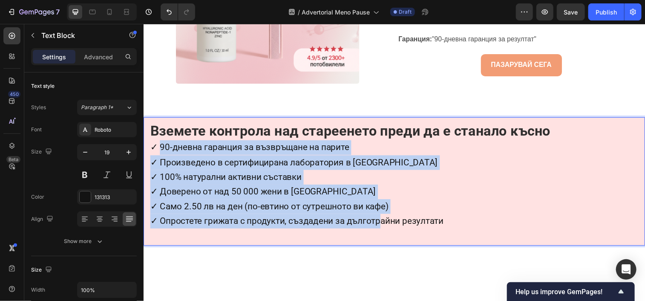
drag, startPoint x: 159, startPoint y: 152, endPoint x: 384, endPoint y: 263, distance: 251.4
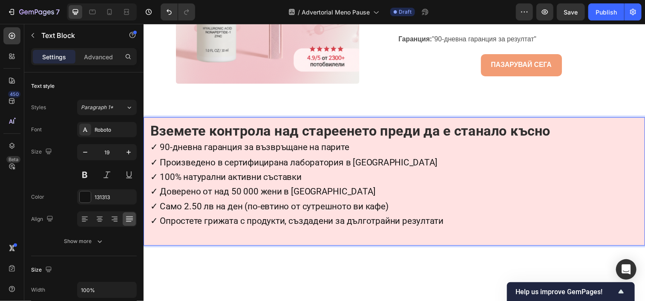
click at [460, 232] on div "Вземете контрола над стареенето преди да е станало късно ✓ 90-дневна гаранция з…" at bounding box center [398, 183] width 511 height 130
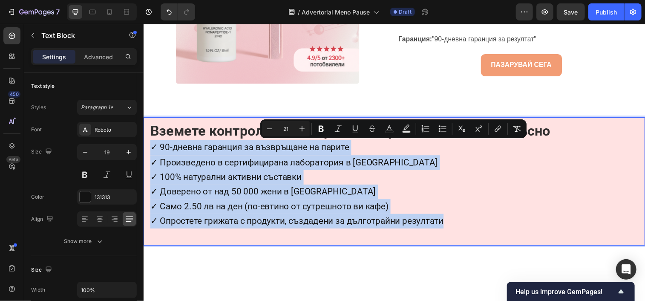
drag, startPoint x: 460, startPoint y: 232, endPoint x: 283, endPoint y: 171, distance: 186.7
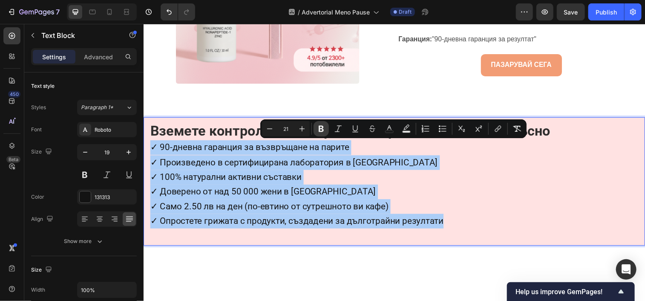
click at [316, 130] on button "Bold" at bounding box center [321, 128] width 15 height 15
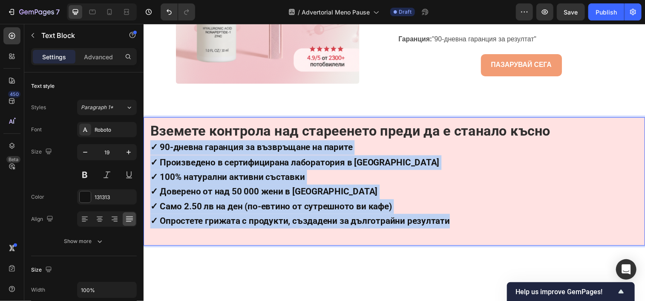
drag, startPoint x: 150, startPoint y: 149, endPoint x: 454, endPoint y: 222, distance: 312.4
click at [454, 222] on div "Вземете контрола над стареенето преди да е станало късно ✓ 90-дневна гаранция з…" at bounding box center [398, 183] width 511 height 130
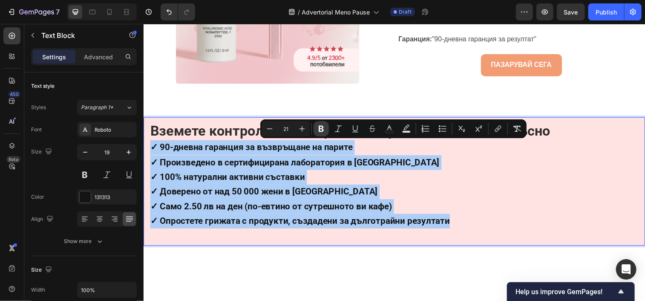
click at [323, 130] on icon "Editor contextual toolbar" at bounding box center [321, 129] width 5 height 6
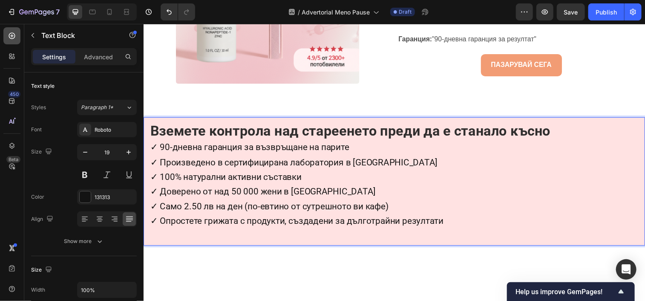
click at [15, 37] on icon at bounding box center [12, 36] width 9 height 9
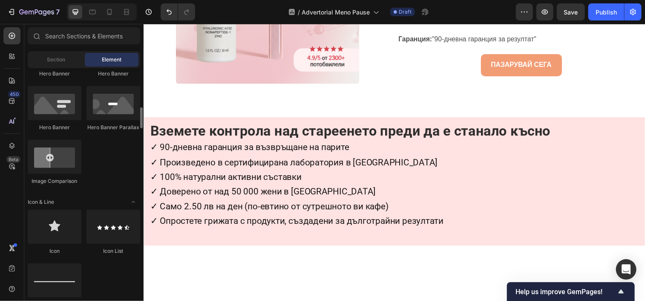
scroll to position [426, 0]
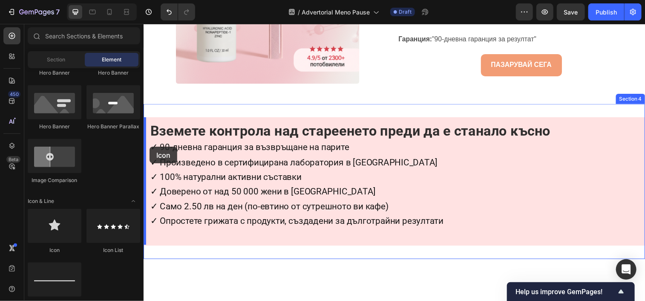
drag, startPoint x: 199, startPoint y: 259, endPoint x: 148, endPoint y: 150, distance: 120.3
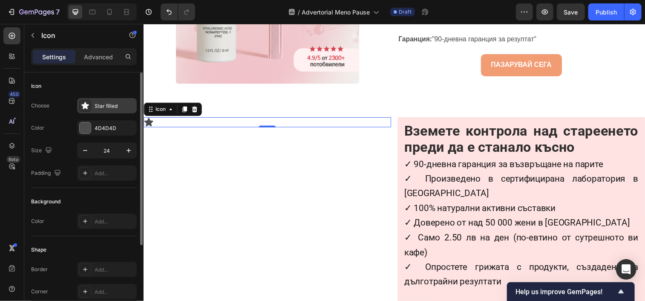
click at [117, 110] on div "Star filled" at bounding box center [115, 106] width 40 height 8
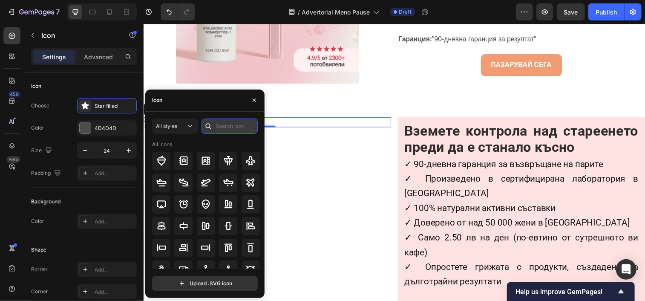
click at [235, 124] on input "text" at bounding box center [230, 125] width 56 height 15
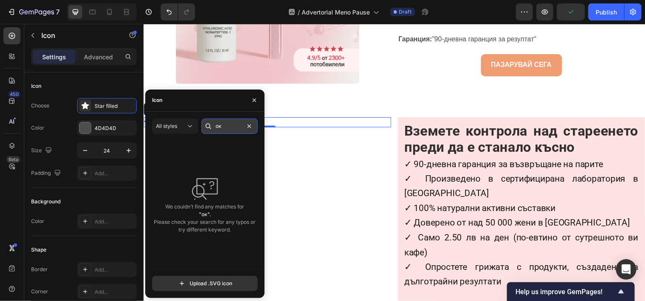
type input "о"
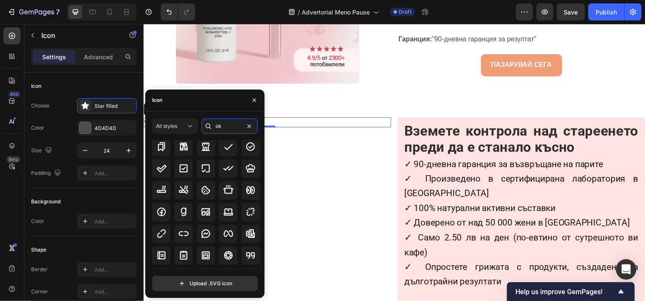
scroll to position [58, 0]
type input "ok"
click at [162, 167] on icon at bounding box center [161, 168] width 10 height 10
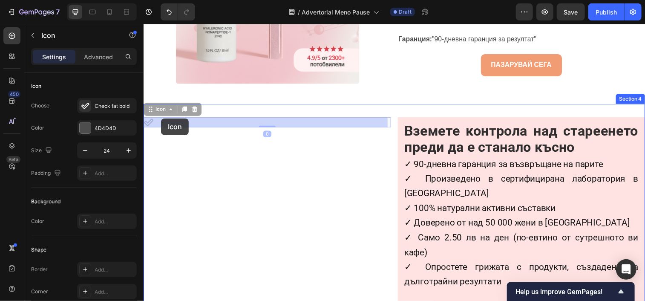
drag, startPoint x: 144, startPoint y: 120, endPoint x: 161, endPoint y: 120, distance: 17.5
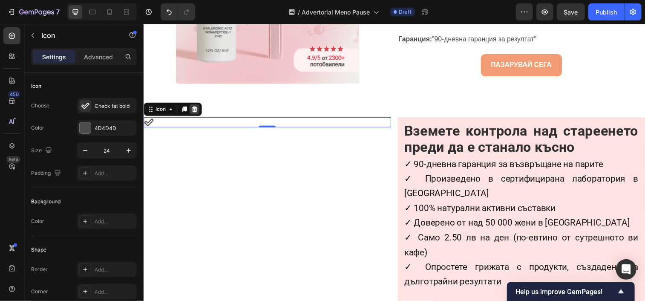
click at [197, 108] on icon at bounding box center [196, 110] width 6 height 6
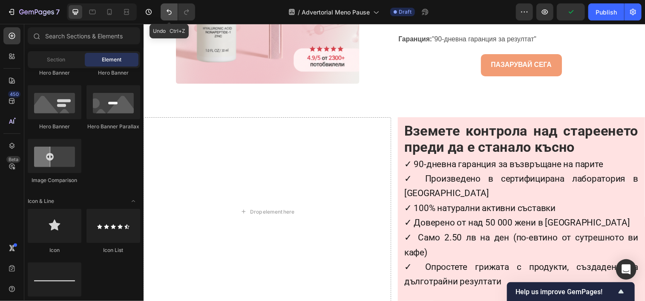
click at [164, 11] on button "Undo/Redo" at bounding box center [169, 11] width 17 height 17
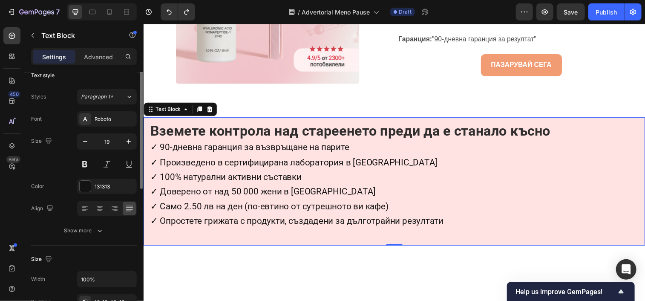
scroll to position [0, 0]
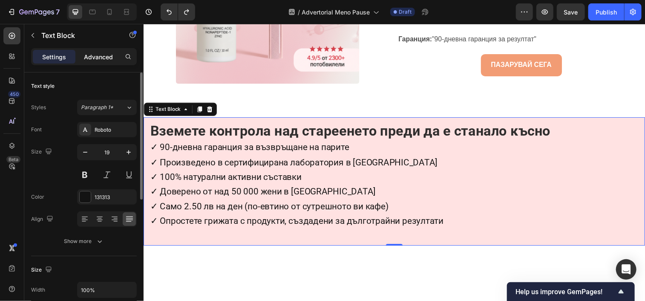
click at [96, 60] on p "Advanced" at bounding box center [98, 56] width 29 height 9
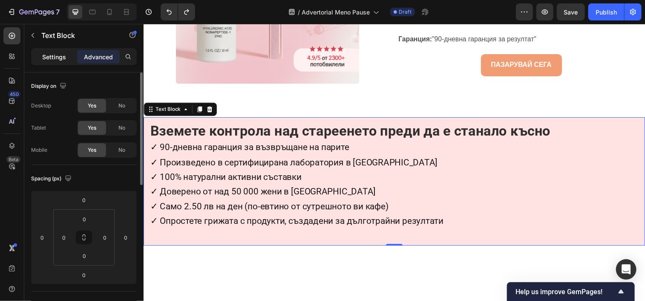
click at [63, 62] on div "Settings" at bounding box center [54, 57] width 43 height 14
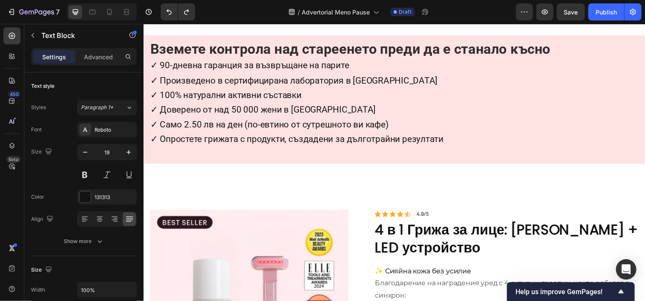
scroll to position [2007, 0]
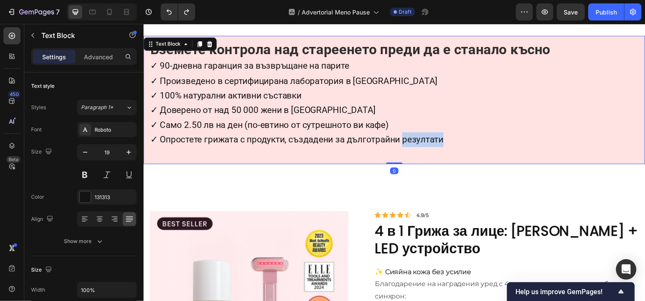
click at [440, 138] on span "✓ Опростете грижата с продукти, създадени за дълготрайни резултати" at bounding box center [299, 141] width 299 height 10
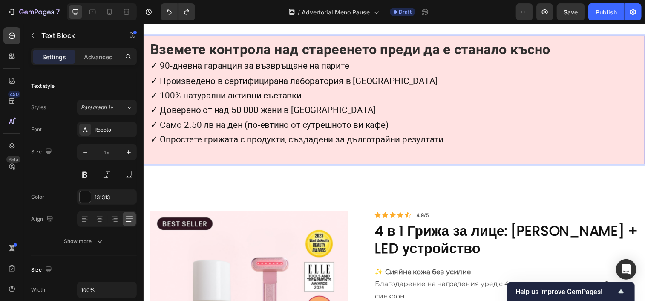
click at [154, 67] on span "✓ 90-дневна гаранция за възвръщане на парите" at bounding box center [251, 66] width 203 height 10
click at [149, 81] on div "Вземете контрола над стареенето преди да е станало късно ✅ 90-дневна гаранция з…" at bounding box center [398, 100] width 511 height 130
click at [153, 67] on span "✅ 90-дневна гаранция за възвръщане на парите" at bounding box center [253, 66] width 206 height 10
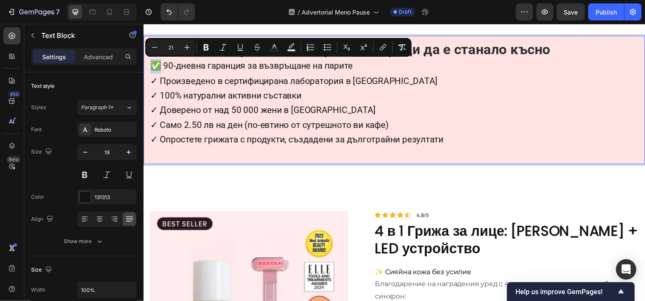
copy span "✅"
click at [154, 80] on span "✓ Произведено в сертифицирана лаборатория в [GEOGRAPHIC_DATA]" at bounding box center [296, 81] width 293 height 10
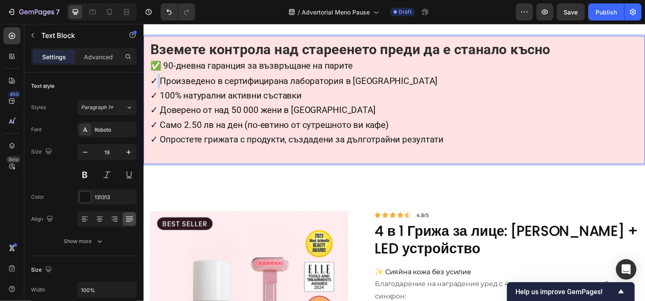
click at [154, 80] on span "✓ Произведено в сертифицирана лаборатория в [GEOGRAPHIC_DATA]" at bounding box center [296, 81] width 293 height 10
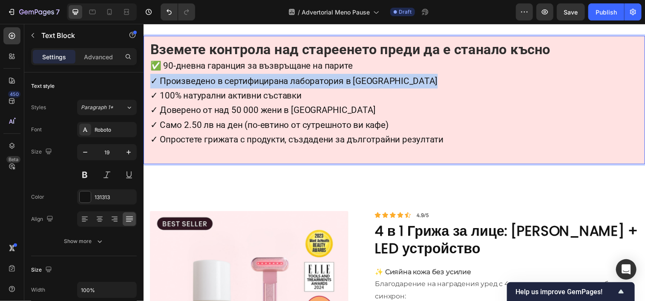
click at [154, 80] on span "✓ Произведено в сертифицирана лаборатория в [GEOGRAPHIC_DATA]" at bounding box center [296, 81] width 293 height 10
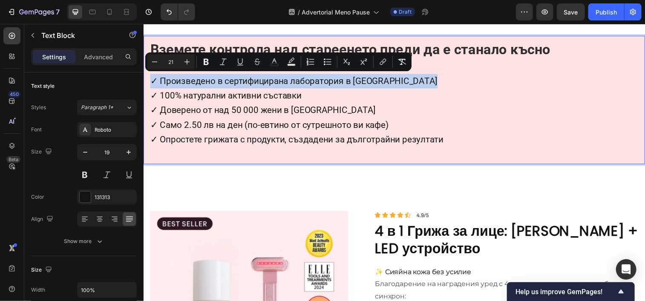
click at [154, 80] on span "✓ Произведено в сертифицирана лаборатория в [GEOGRAPHIC_DATA]" at bounding box center [296, 81] width 293 height 10
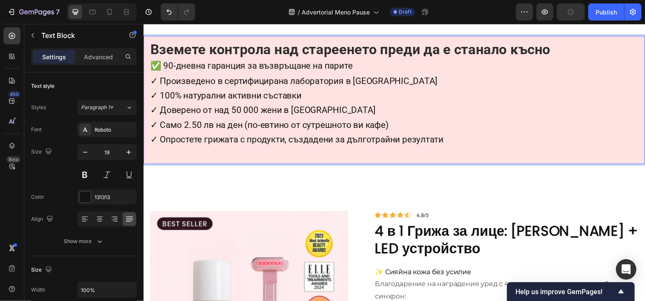
click at [154, 80] on span "✓ Произведено в сертифицирана лаборатория в [GEOGRAPHIC_DATA]" at bounding box center [296, 81] width 293 height 10
click at [150, 80] on span "✓ Произведено в сертифицирана лаборатория в [GEOGRAPHIC_DATA]" at bounding box center [296, 81] width 293 height 10
click at [151, 95] on span "✓ 100% натурални активни съставки" at bounding box center [227, 96] width 154 height 10
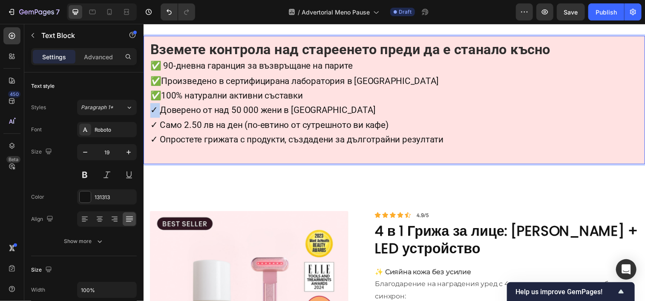
click at [153, 113] on span "✓ Доверено от над 50 000 жени в [GEOGRAPHIC_DATA]" at bounding box center [265, 111] width 230 height 10
click at [150, 126] on span "✓ Само 2.50 лв на ден (по-евтино от сутрешното ви кафе)" at bounding box center [271, 126] width 243 height 10
click at [154, 139] on span "✓ Опростете грижата с продукти, създадени за дълготрайни резултати" at bounding box center [299, 141] width 299 height 10
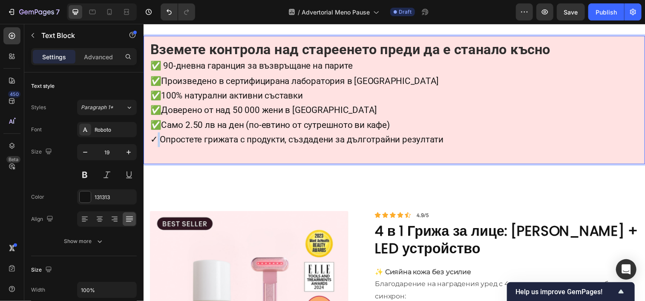
click at [154, 139] on span "✓ Опростете грижата с продукти, създадени за дълготрайни резултати" at bounding box center [299, 141] width 299 height 10
click at [152, 139] on span "✓ Опростете грижата с продукти, създадени за дълготрайни резултати" at bounding box center [299, 141] width 299 height 10
